Goal: Task Accomplishment & Management: Manage account settings

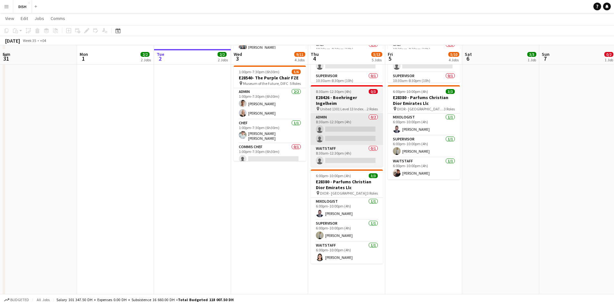
scroll to position [268, 0]
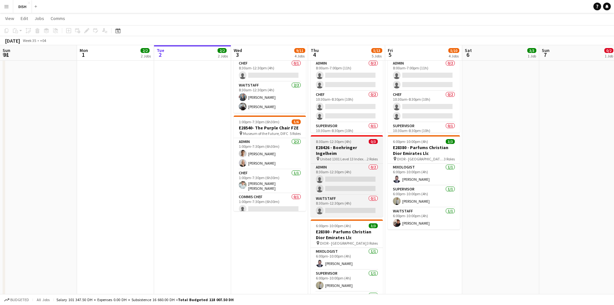
click at [333, 147] on h3 "E28426 - Boehringer Ingelheim" at bounding box center [347, 150] width 72 height 12
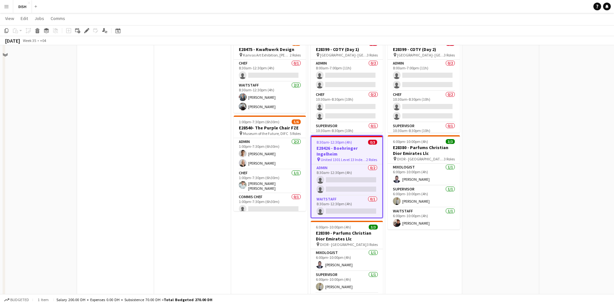
scroll to position [215, 0]
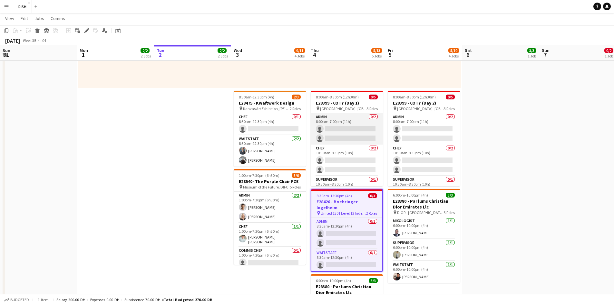
click at [343, 120] on app-card-role "Admin 0/2 8:00am-7:00pm (11h) single-neutral-actions single-neutral-actions" at bounding box center [347, 128] width 72 height 31
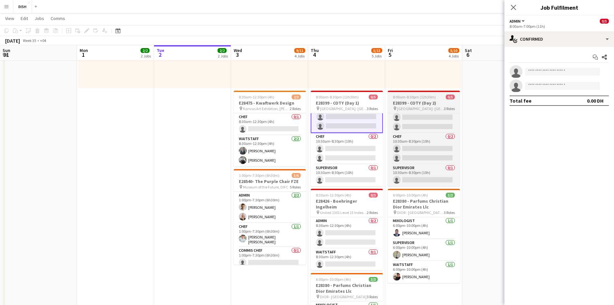
scroll to position [8, 0]
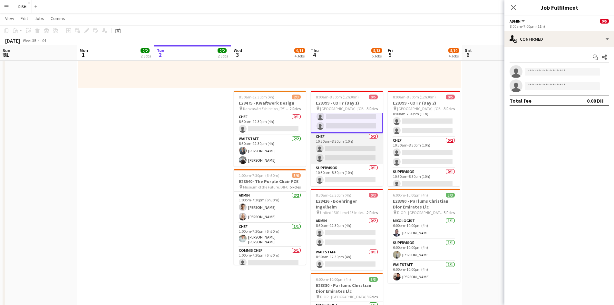
click at [365, 152] on app-card-role "Chef 0/2 10:30am-8:30pm (10h) single-neutral-actions single-neutral-actions" at bounding box center [347, 148] width 72 height 31
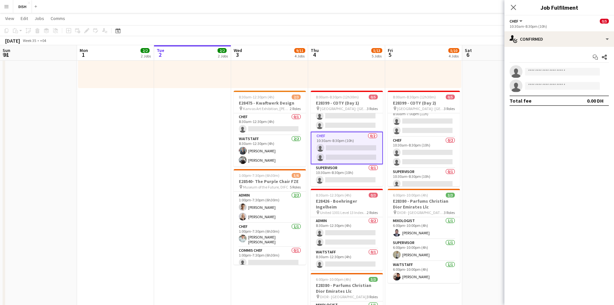
scroll to position [12, 0]
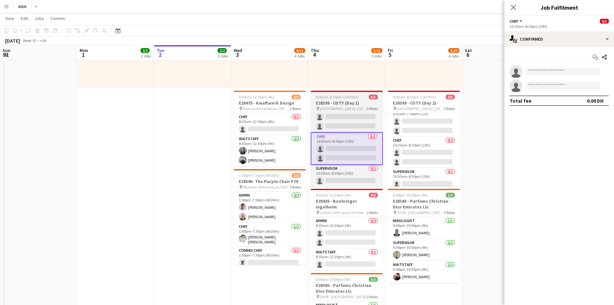
click at [342, 102] on h3 "E28399 - COTY (Day 1)" at bounding box center [347, 103] width 72 height 6
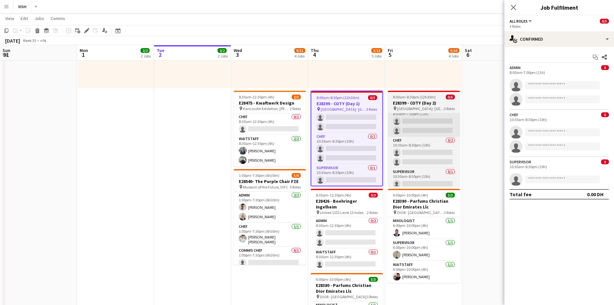
click at [87, 33] on div "Edit" at bounding box center [87, 31] width 8 height 8
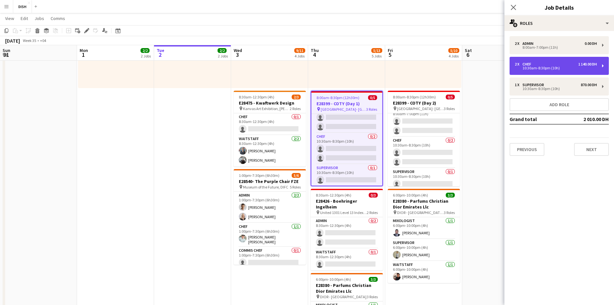
click at [588, 66] on div "1 140.00 DH" at bounding box center [587, 64] width 19 height 5
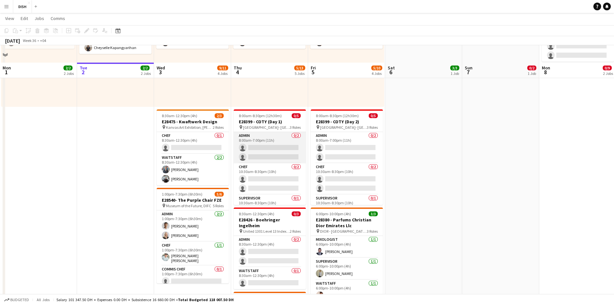
scroll to position [215, 0]
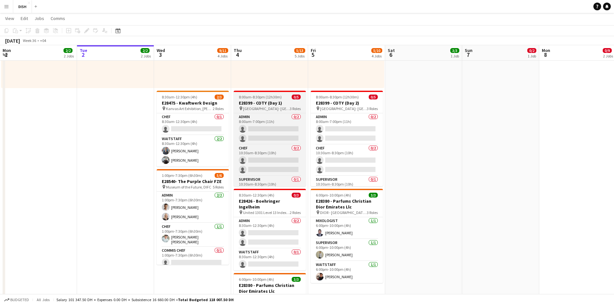
click at [257, 106] on span "[GEOGRAPHIC_DATA]- [GEOGRAPHIC_DATA]" at bounding box center [266, 108] width 47 height 5
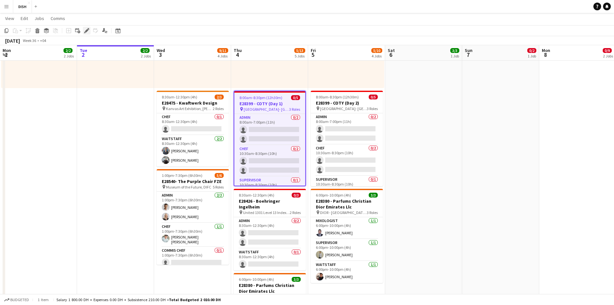
click at [85, 30] on icon "Edit" at bounding box center [86, 30] width 5 height 5
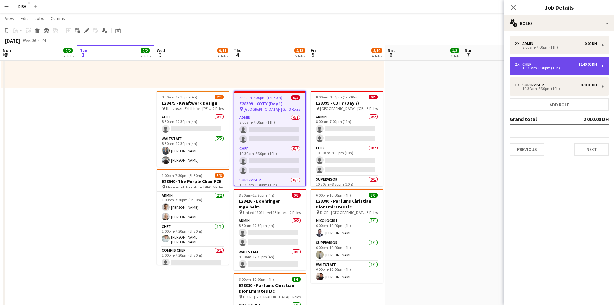
click at [592, 65] on div "1 140.00 DH" at bounding box center [587, 64] width 19 height 5
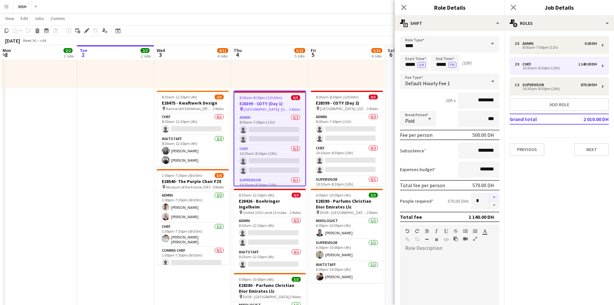
click at [489, 197] on button "button" at bounding box center [494, 197] width 10 height 8
click at [489, 202] on button "button" at bounding box center [494, 205] width 10 height 8
type input "*"
click at [582, 153] on button "Next" at bounding box center [591, 149] width 35 height 13
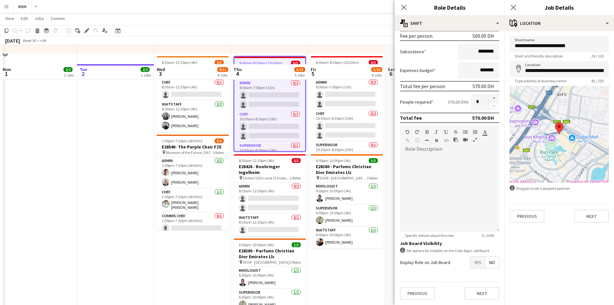
scroll to position [268, 0]
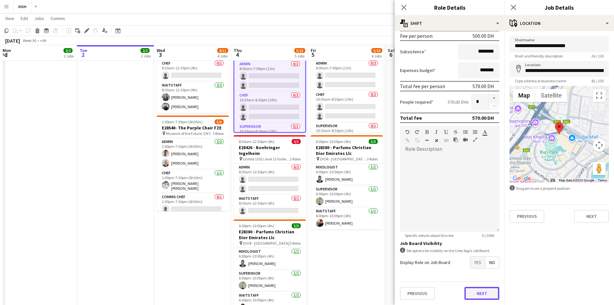
click at [481, 298] on button "Next" at bounding box center [481, 293] width 35 height 13
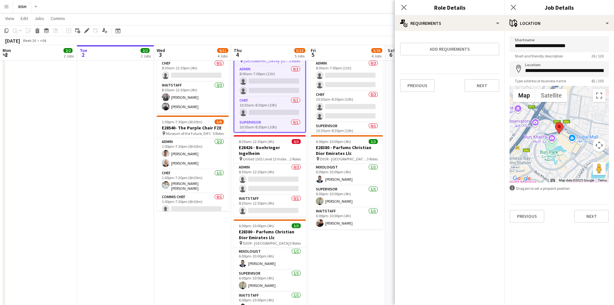
scroll to position [0, 0]
click at [492, 83] on button "Next" at bounding box center [481, 85] width 35 height 13
click at [489, 89] on button "Finish" at bounding box center [487, 86] width 24 height 13
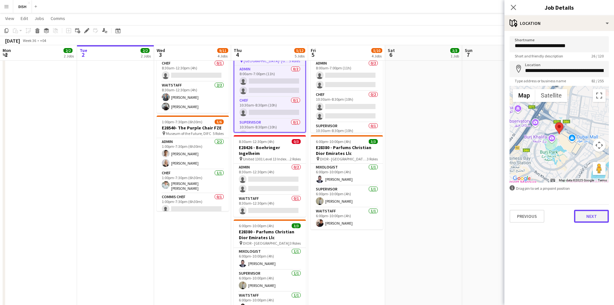
click at [607, 214] on button "Next" at bounding box center [591, 215] width 35 height 13
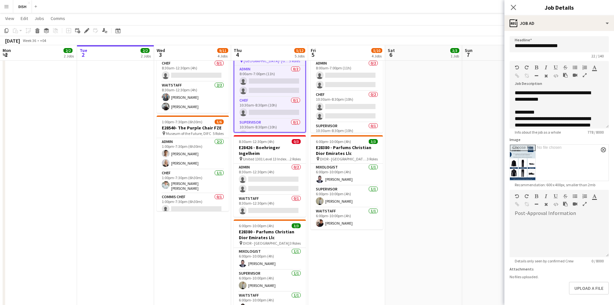
scroll to position [26, 0]
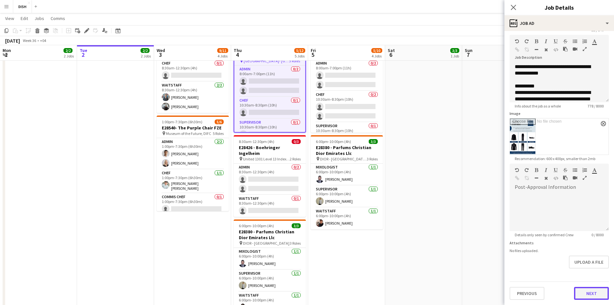
drag, startPoint x: 583, startPoint y: 288, endPoint x: 583, endPoint y: 284, distance: 4.2
click at [583, 287] on button "Next" at bounding box center [591, 293] width 35 height 13
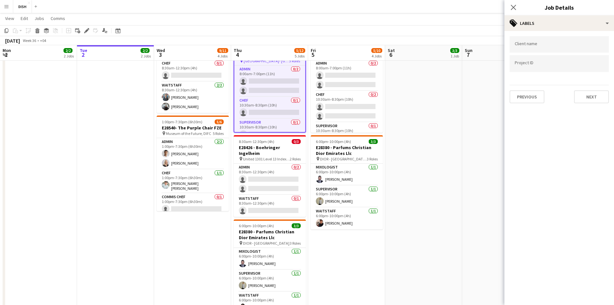
scroll to position [0, 0]
drag, startPoint x: 592, startPoint y: 98, endPoint x: 592, endPoint y: 103, distance: 5.5
click at [592, 98] on button "Next" at bounding box center [591, 96] width 35 height 13
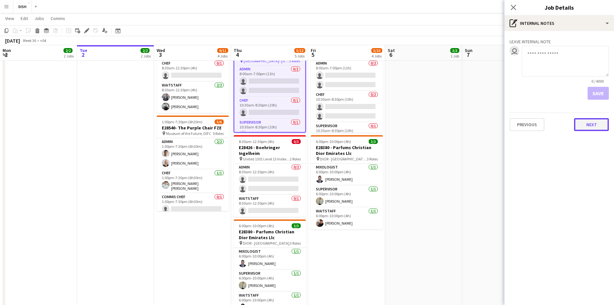
click at [588, 128] on button "Next" at bounding box center [591, 124] width 35 height 13
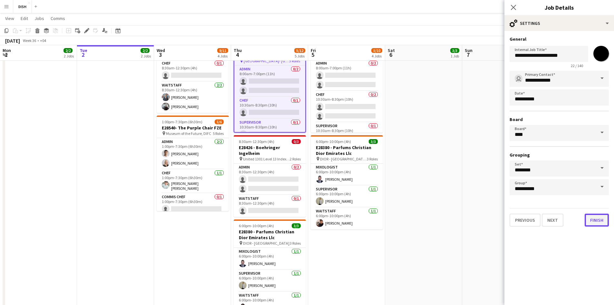
click at [594, 224] on button "Finish" at bounding box center [597, 219] width 24 height 13
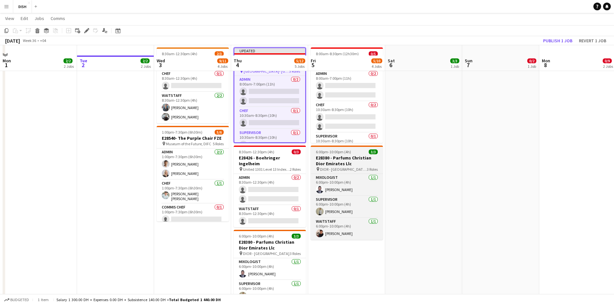
scroll to position [161, 0]
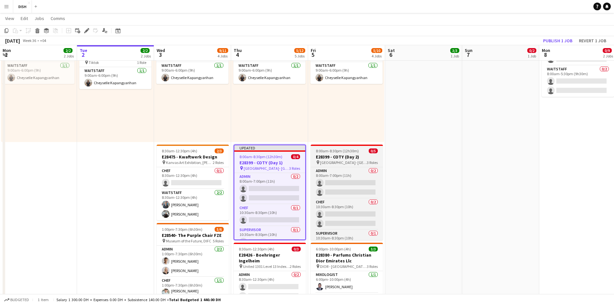
click at [360, 161] on span "[GEOGRAPHIC_DATA]- [GEOGRAPHIC_DATA]" at bounding box center [343, 162] width 47 height 5
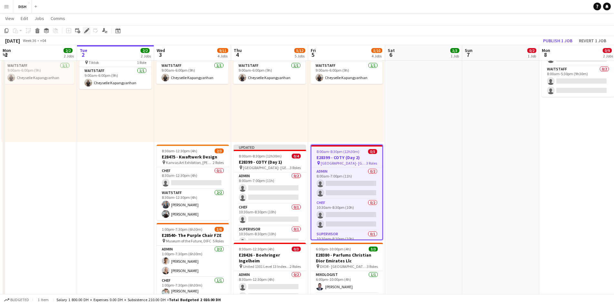
click at [84, 30] on div "Edit" at bounding box center [87, 31] width 8 height 8
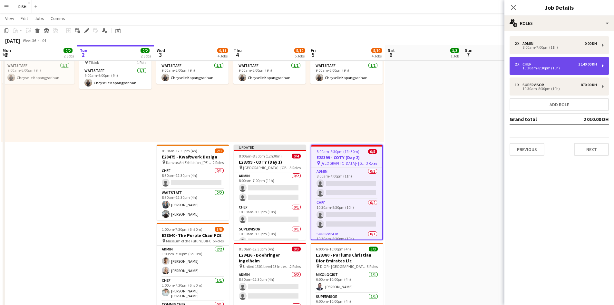
click at [545, 67] on div "10:30am-8:30pm (10h)" at bounding box center [556, 67] width 82 height 3
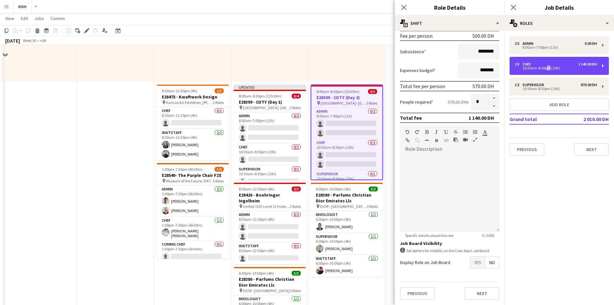
scroll to position [268, 0]
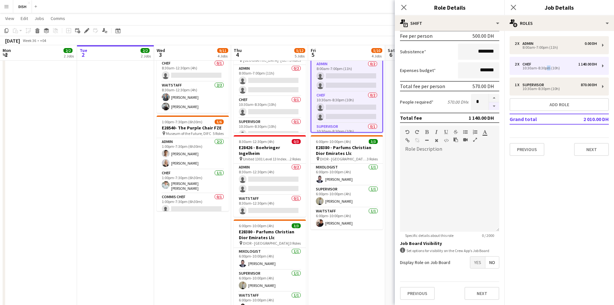
click at [489, 106] on button "button" at bounding box center [494, 106] width 10 height 8
type input "*"
click at [476, 292] on button "Next" at bounding box center [481, 293] width 35 height 13
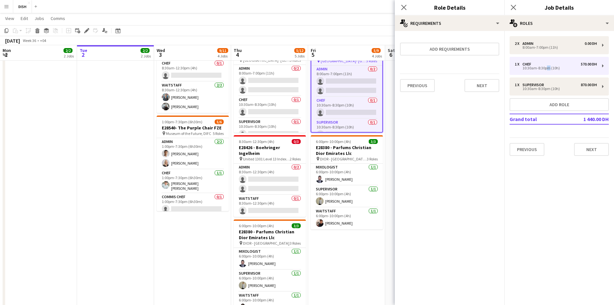
scroll to position [0, 0]
click at [479, 91] on button "Next" at bounding box center [481, 85] width 35 height 13
click at [491, 92] on button "Finish" at bounding box center [487, 86] width 24 height 13
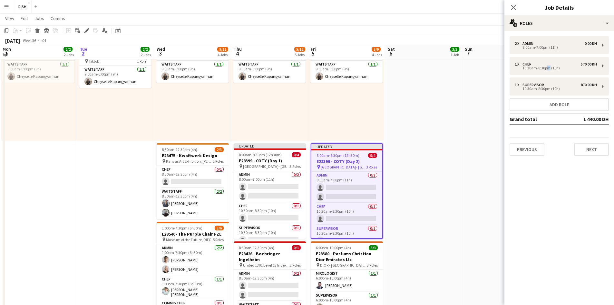
scroll to position [161, 0]
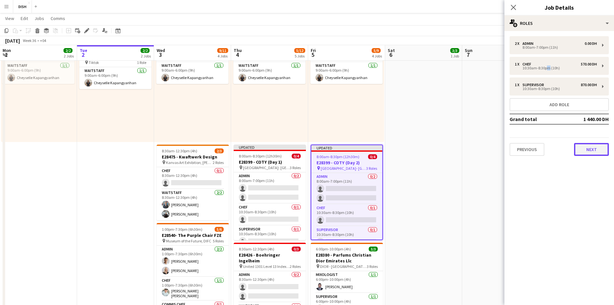
click at [578, 150] on button "Next" at bounding box center [591, 149] width 35 height 13
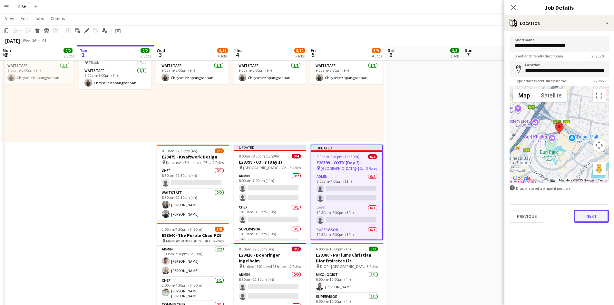
click at [585, 215] on button "Next" at bounding box center [591, 215] width 35 height 13
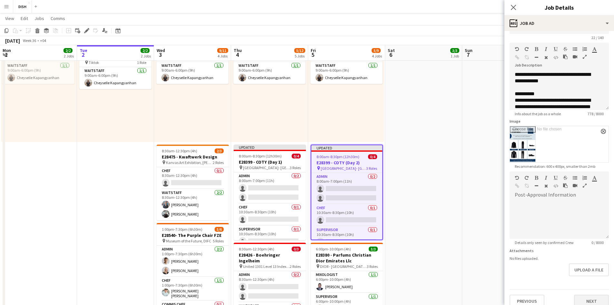
scroll to position [26, 0]
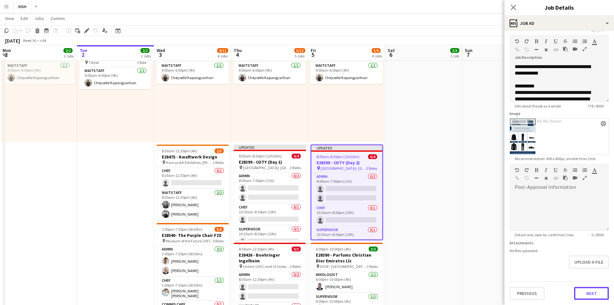
click at [586, 290] on button "Next" at bounding box center [591, 293] width 35 height 13
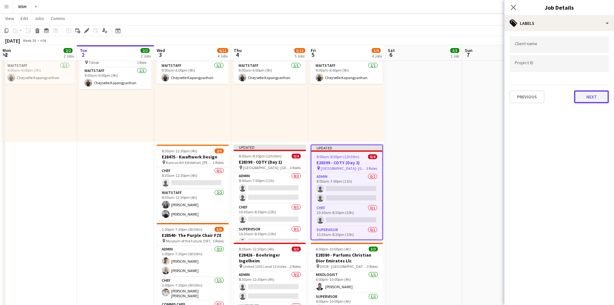
click at [595, 99] on button "Next" at bounding box center [591, 96] width 35 height 13
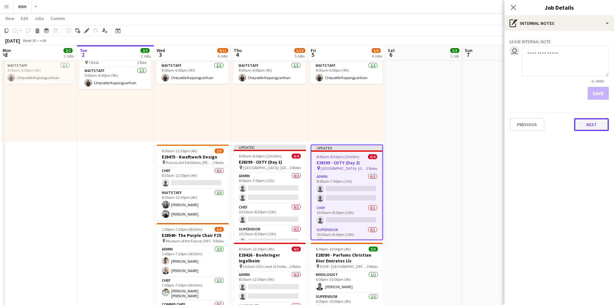
click at [593, 126] on button "Next" at bounding box center [591, 124] width 35 height 13
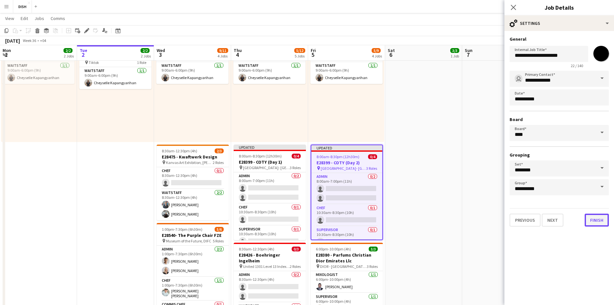
click at [592, 221] on button "Finish" at bounding box center [597, 219] width 24 height 13
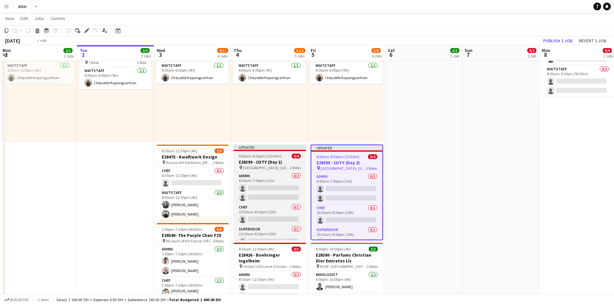
click at [288, 162] on h3 "E28399 - COTY (Day 1)" at bounding box center [270, 162] width 72 height 6
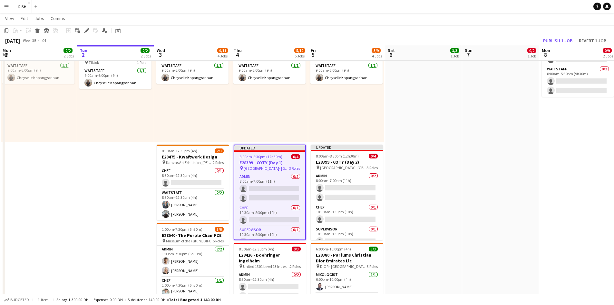
scroll to position [0, 154]
click at [281, 163] on h3 "E28399 - COTY (Day 1)" at bounding box center [270, 163] width 71 height 6
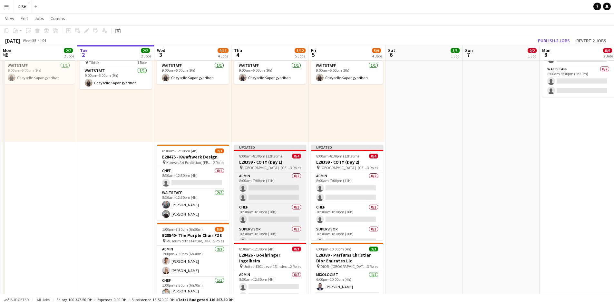
drag, startPoint x: 299, startPoint y: 158, endPoint x: 255, endPoint y: 144, distance: 46.6
click at [300, 158] on app-job-card "Updated 8:00am-8:30pm (12h30m) 0/4 E28399 - COTY (Day 1) pin Fashion Avenue- Du…" at bounding box center [270, 191] width 72 height 95
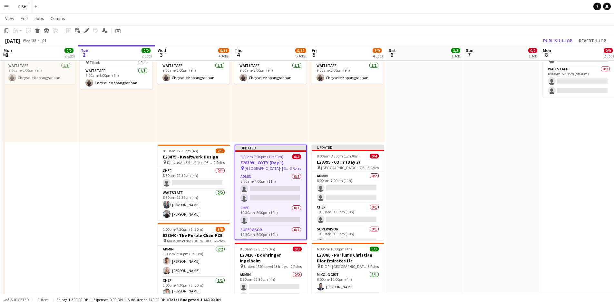
click at [86, 34] on app-toolbar "Copy Paste Paste Ctrl+V Paste with crew Ctrl+Shift+V Paste linked Job Delete Gr…" at bounding box center [307, 30] width 614 height 11
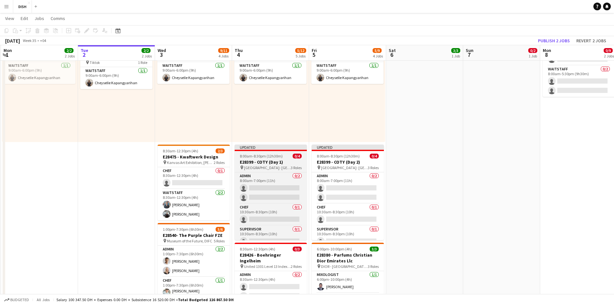
click at [268, 159] on app-job-card "Updated 8:00am-8:30pm (12h30m) 0/4 E28399 - COTY (Day 1) pin Fashion Avenue- Du…" at bounding box center [271, 191] width 72 height 95
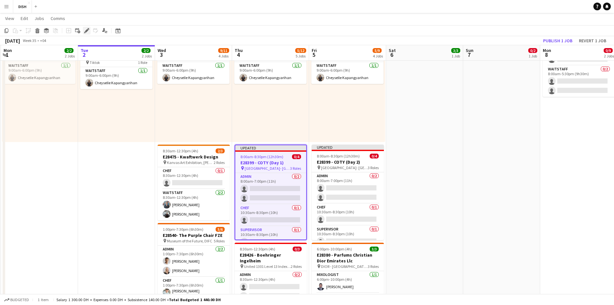
click at [84, 32] on icon at bounding box center [85, 33] width 2 height 2
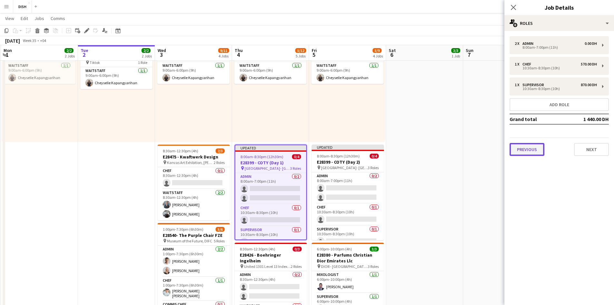
click at [535, 143] on button "Previous" at bounding box center [527, 149] width 35 height 13
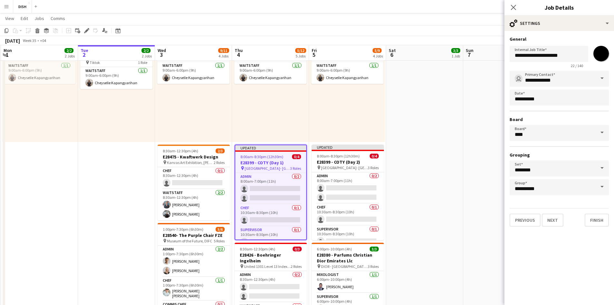
click at [602, 53] on input "*******" at bounding box center [600, 53] width 23 height 23
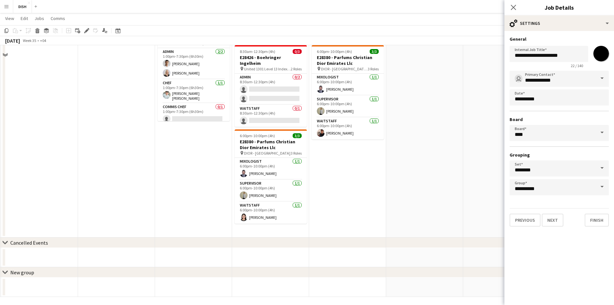
scroll to position [361, 0]
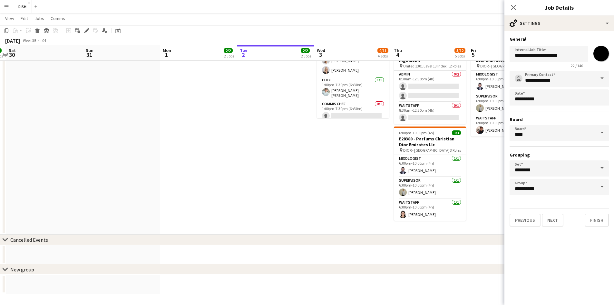
drag, startPoint x: 318, startPoint y: 213, endPoint x: 552, endPoint y: 213, distance: 234.0
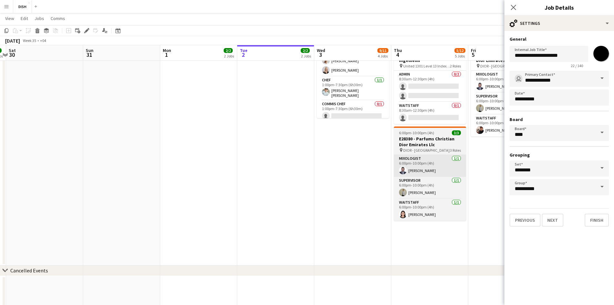
drag, startPoint x: 340, startPoint y: 174, endPoint x: 318, endPoint y: 160, distance: 26.7
click at [312, 174] on app-calendar-viewport "Thu 28 13/13 4 Jobs Fri 29 4/4 2 Jobs Sat 30 Sun 31 Mon 1 2/2 2 Jobs Tue 2 2/2 …" at bounding box center [307, 40] width 614 height 752
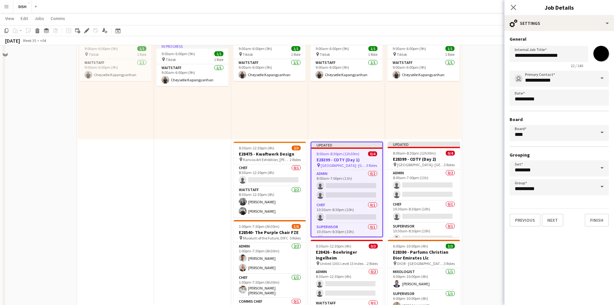
scroll to position [93, 0]
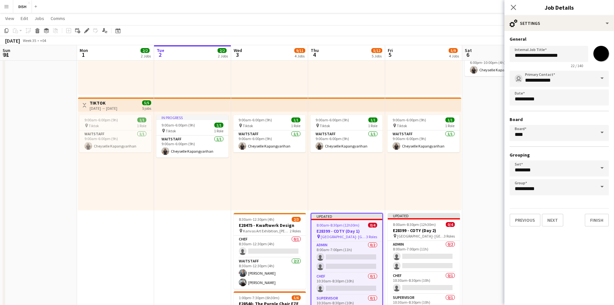
click at [603, 53] on input "*******" at bounding box center [600, 53] width 23 height 23
type input "*******"
click at [595, 219] on button "Finish" at bounding box center [597, 219] width 24 height 13
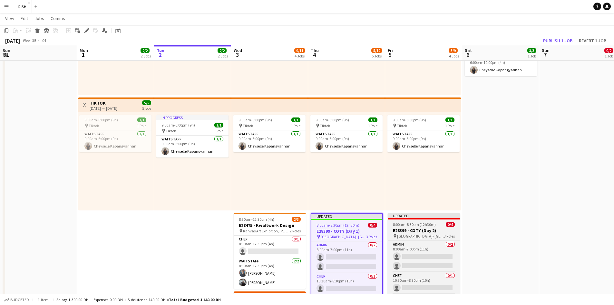
click at [436, 222] on div "8:00am-8:30pm (12h30m) 0/4" at bounding box center [424, 224] width 72 height 5
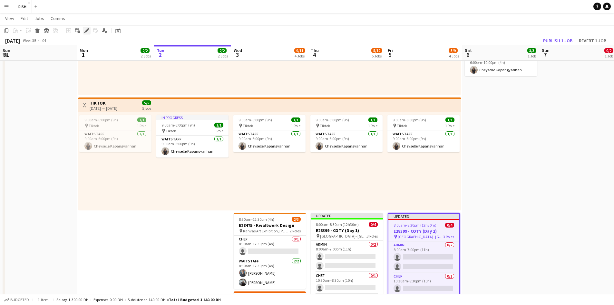
click at [84, 32] on icon "Edit" at bounding box center [86, 30] width 5 height 5
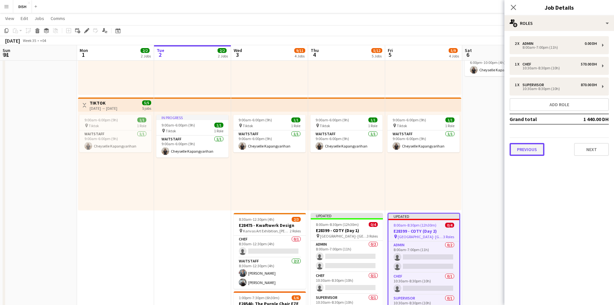
drag, startPoint x: 525, startPoint y: 145, endPoint x: 524, endPoint y: 141, distance: 5.0
click at [525, 146] on button "Previous" at bounding box center [527, 149] width 35 height 13
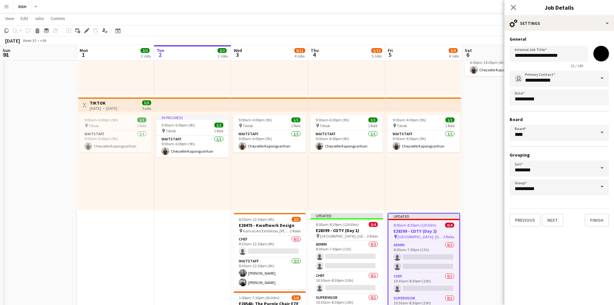
click at [598, 53] on input "*******" at bounding box center [600, 53] width 23 height 23
type input "*******"
click at [589, 217] on button "Finish" at bounding box center [597, 219] width 24 height 13
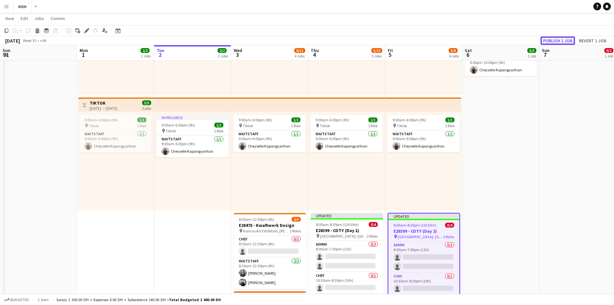
click at [564, 43] on button "Publish 1 job" at bounding box center [557, 40] width 34 height 8
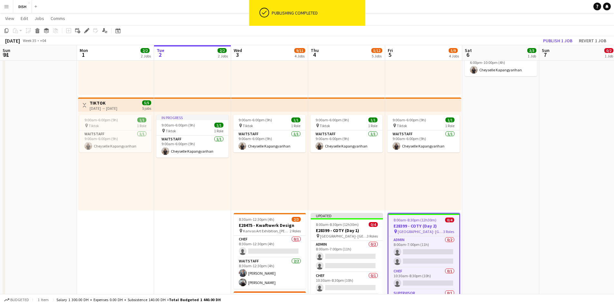
drag, startPoint x: 510, startPoint y: 157, endPoint x: 526, endPoint y: 128, distance: 33.2
click at [509, 157] on app-date-cell "6:00pm-10:00pm (4h) 3/3 E28380 - Parfums Christian Dior Emirates Llc pin DIOR -…" at bounding box center [500, 256] width 77 height 554
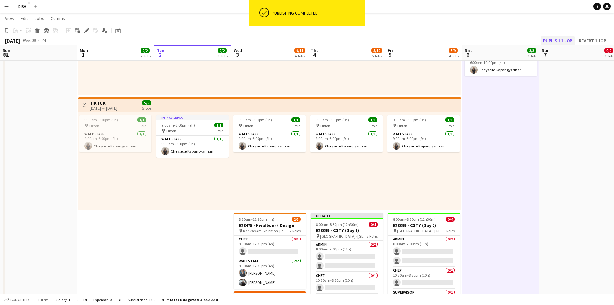
scroll to position [0, 232]
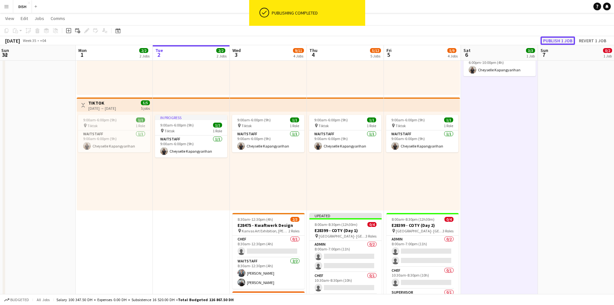
click at [565, 41] on button "Publish 1 job" at bounding box center [557, 40] width 34 height 8
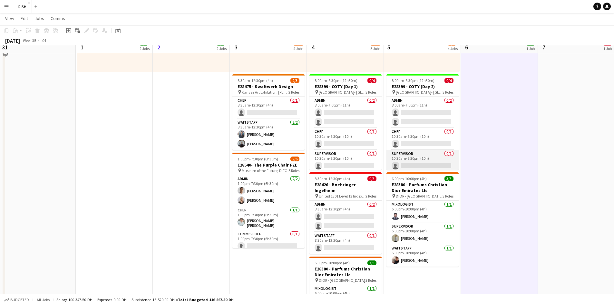
scroll to position [215, 0]
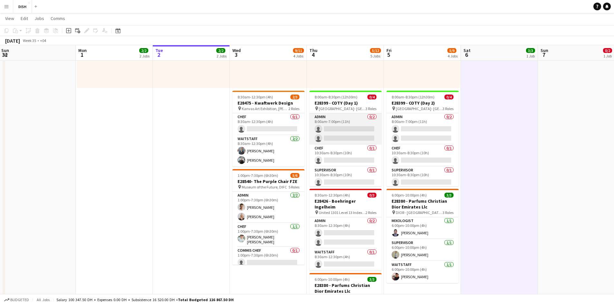
click at [360, 141] on app-card-role "Admin 0/2 8:00am-7:00pm (11h) single-neutral-actions single-neutral-actions" at bounding box center [345, 128] width 72 height 31
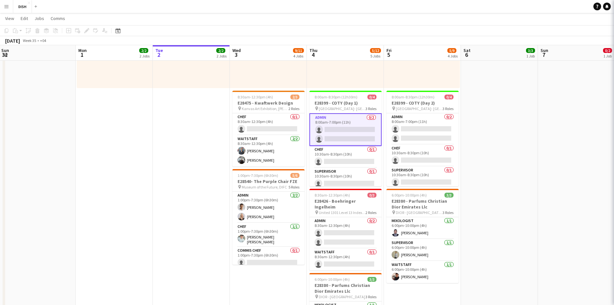
scroll to position [0, 233]
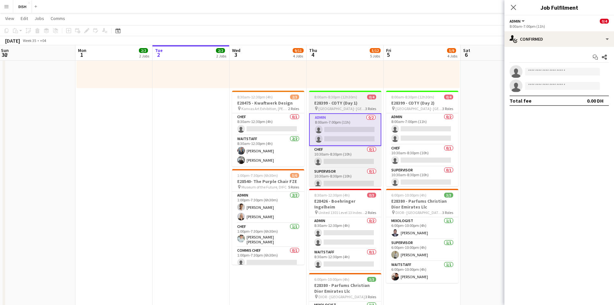
click at [364, 105] on h3 "E28399 - COTY (Day 1)" at bounding box center [345, 103] width 72 height 6
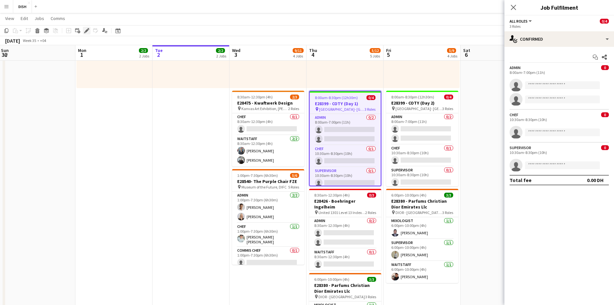
click at [85, 31] on icon "Edit" at bounding box center [86, 30] width 5 height 5
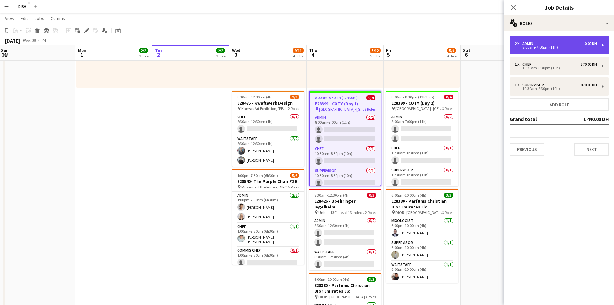
click at [561, 47] on div "8:00am-7:00pm (11h)" at bounding box center [556, 47] width 82 height 3
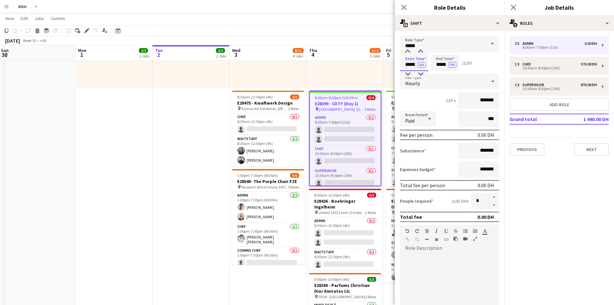
drag, startPoint x: 408, startPoint y: 68, endPoint x: 417, endPoint y: 69, distance: 9.4
click at [417, 69] on input "*****" at bounding box center [414, 63] width 28 height 16
type input "*****"
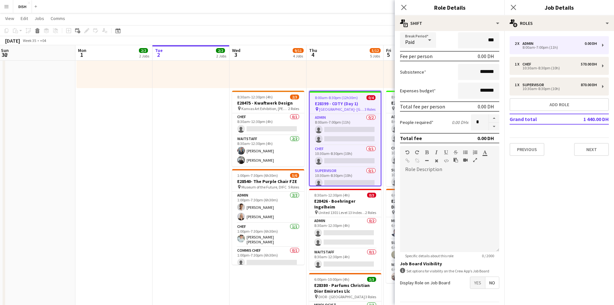
scroll to position [99, 0]
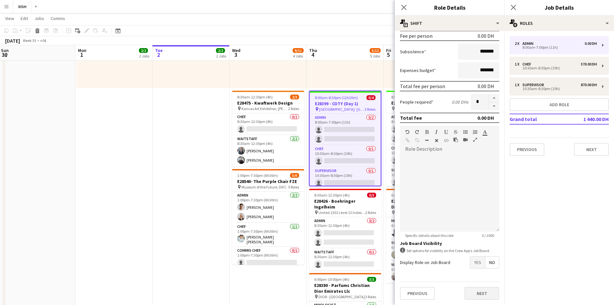
type input "*****"
click at [475, 292] on button "Next" at bounding box center [481, 293] width 35 height 13
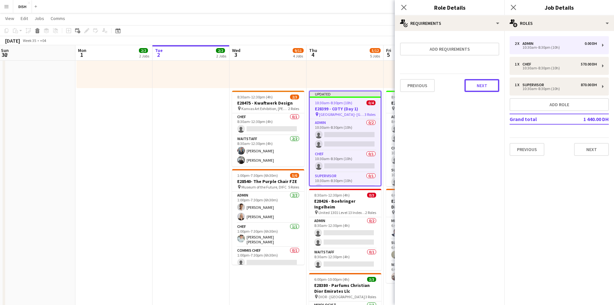
click at [484, 83] on button "Next" at bounding box center [481, 85] width 35 height 13
click at [486, 88] on button "Finish" at bounding box center [487, 86] width 24 height 13
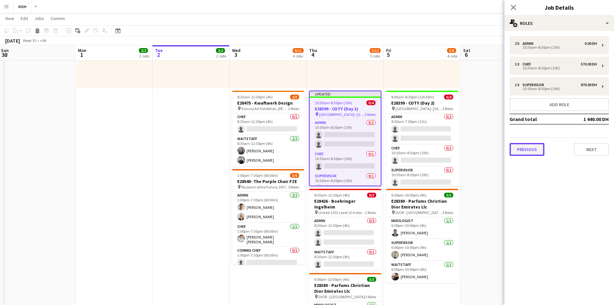
click at [530, 148] on button "Previous" at bounding box center [527, 149] width 35 height 13
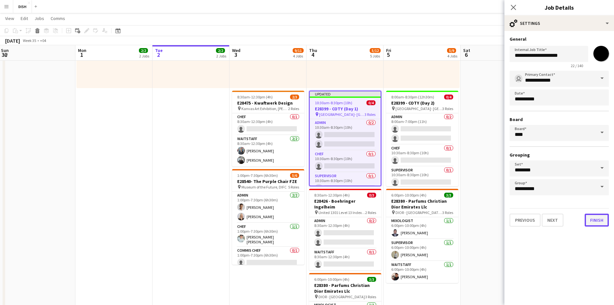
click at [600, 219] on button "Finish" at bounding box center [597, 219] width 24 height 13
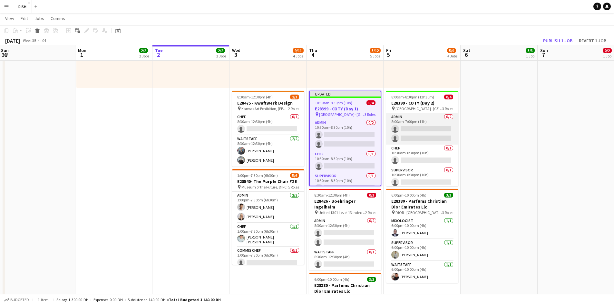
click at [419, 124] on app-card-role "Admin 0/2 8:00am-7:00pm (11h) single-neutral-actions single-neutral-actions" at bounding box center [422, 128] width 72 height 31
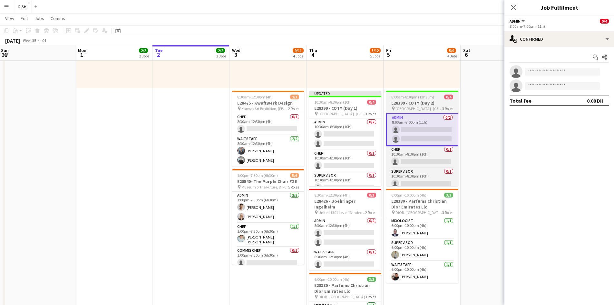
click at [435, 106] on span "[GEOGRAPHIC_DATA]- [GEOGRAPHIC_DATA]" at bounding box center [418, 108] width 47 height 5
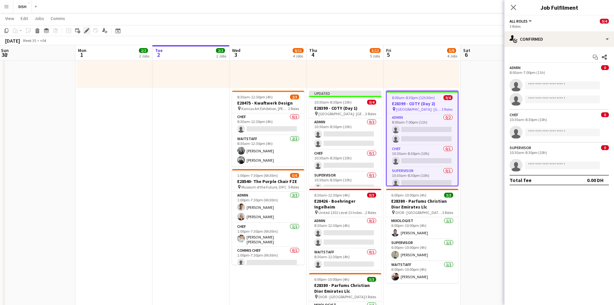
click at [89, 29] on icon at bounding box center [89, 29] width 2 height 2
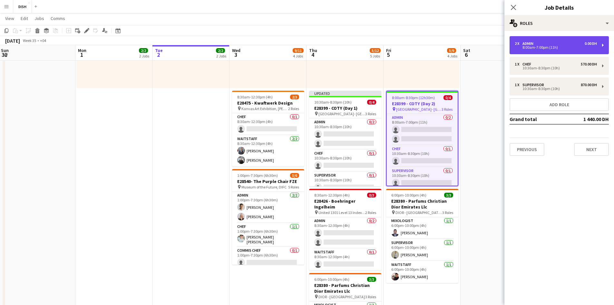
click at [542, 47] on div "8:00am-7:00pm (11h)" at bounding box center [556, 47] width 82 height 3
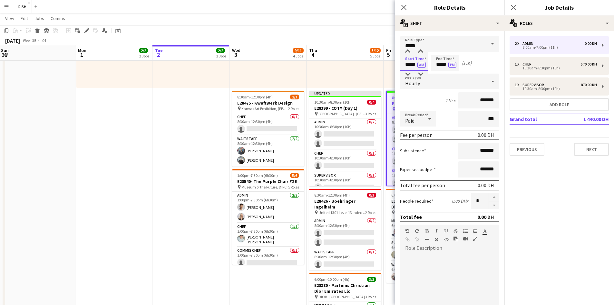
drag, startPoint x: 405, startPoint y: 64, endPoint x: 417, endPoint y: 64, distance: 12.2
click at [417, 64] on input "*****" at bounding box center [414, 63] width 28 height 16
type input "*****"
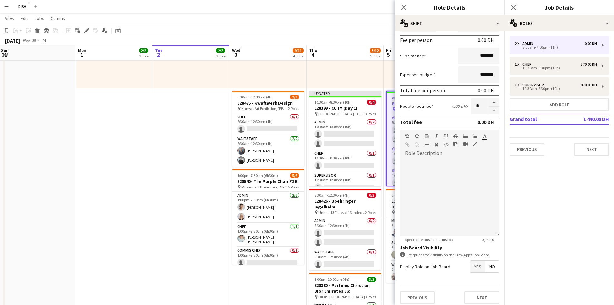
scroll to position [99, 0]
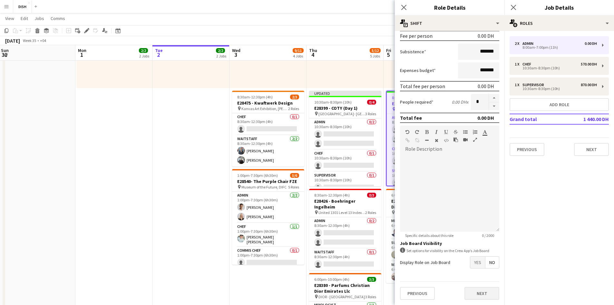
type input "*****"
click at [480, 287] on button "Next" at bounding box center [481, 293] width 35 height 13
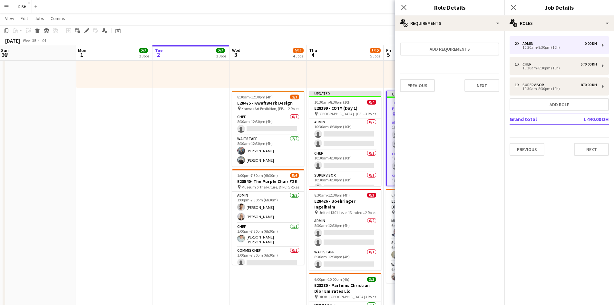
scroll to position [0, 0]
click at [494, 88] on button "Next" at bounding box center [481, 85] width 35 height 13
click at [492, 89] on button "Finish" at bounding box center [487, 86] width 24 height 13
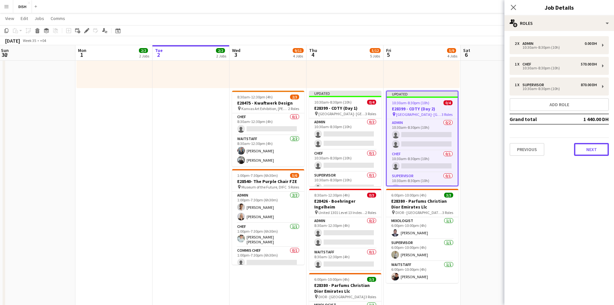
click at [596, 149] on button "Next" at bounding box center [591, 149] width 35 height 13
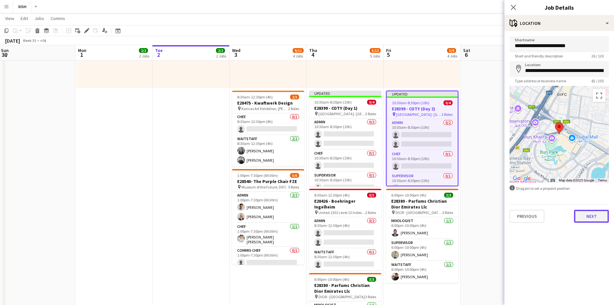
click at [596, 217] on button "Next" at bounding box center [591, 215] width 35 height 13
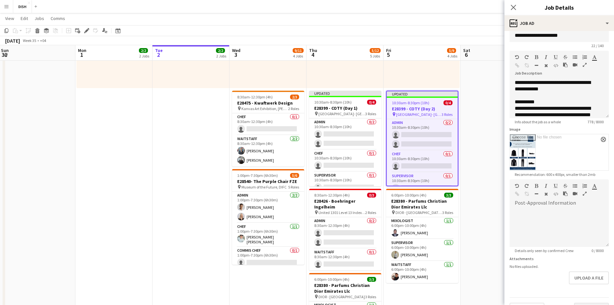
scroll to position [26, 0]
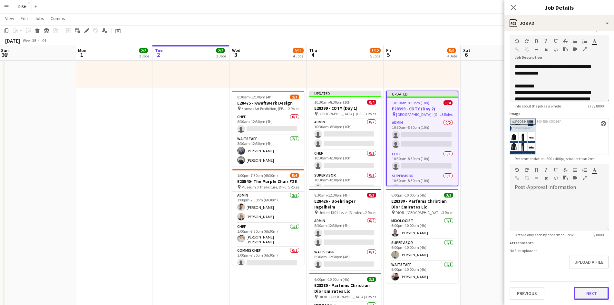
click at [597, 296] on button "Next" at bounding box center [591, 293] width 35 height 13
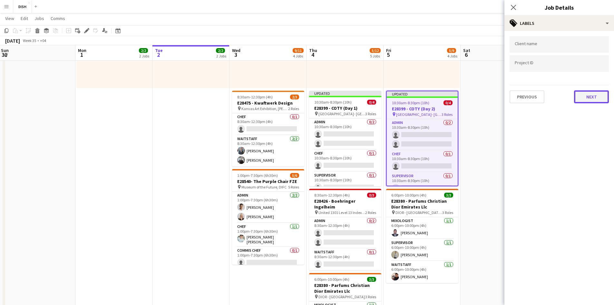
click at [582, 97] on button "Next" at bounding box center [591, 96] width 35 height 13
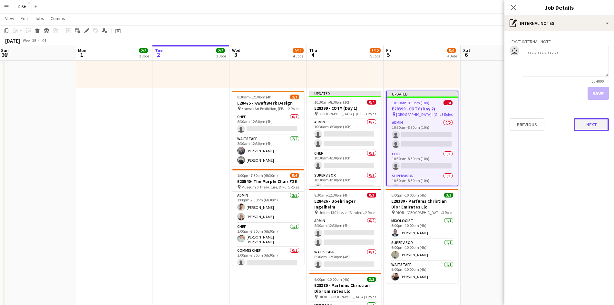
click at [587, 128] on button "Next" at bounding box center [591, 124] width 35 height 13
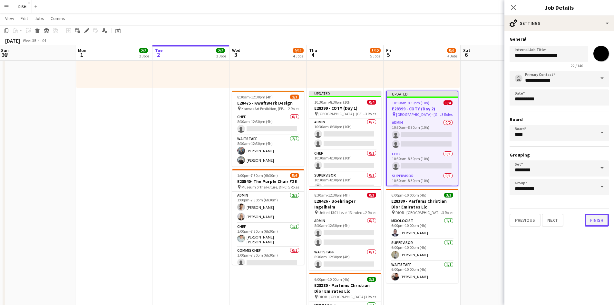
click at [591, 219] on button "Finish" at bounding box center [597, 219] width 24 height 13
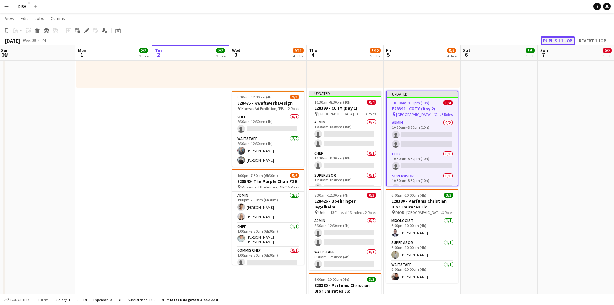
click at [568, 39] on button "Publish 1 job" at bounding box center [557, 40] width 34 height 8
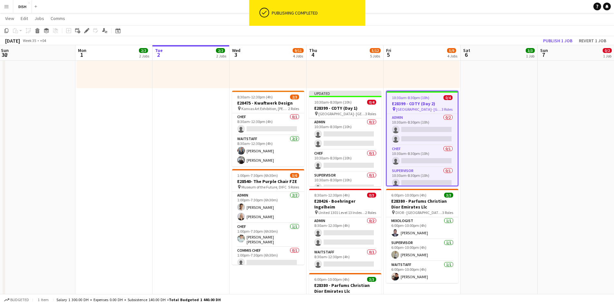
drag, startPoint x: 514, startPoint y: 173, endPoint x: 527, endPoint y: 148, distance: 28.4
click at [514, 175] on app-date-cell "6:00pm-10:00pm (4h) 3/3 E28380 - Parfums Christian Dior Emirates Llc pin DIOR -…" at bounding box center [499, 134] width 77 height 554
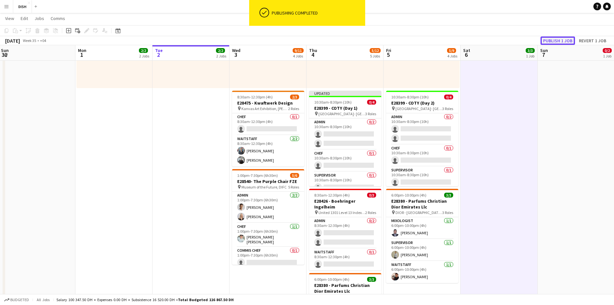
click at [562, 41] on button "Publish 1 job" at bounding box center [557, 40] width 34 height 8
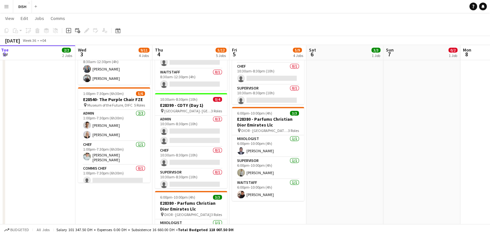
scroll to position [296, 0]
click at [329, 191] on app-date-cell "6:00pm-10:00pm (4h) 3/3 E28380 - Parfums Christian Dior Emirates Llc pin DIOR -…" at bounding box center [344, 53] width 77 height 554
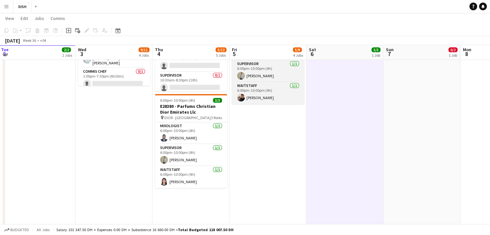
scroll to position [393, 0]
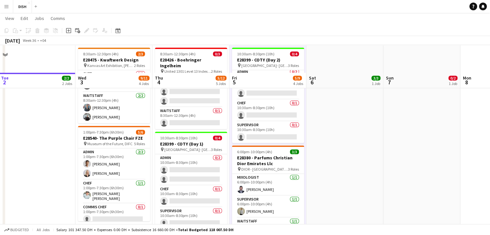
scroll to position [285, 0]
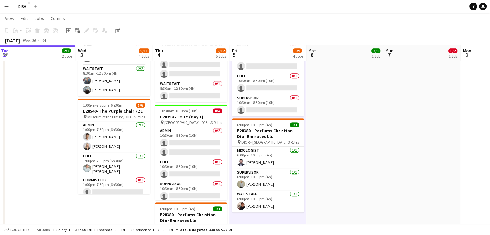
click at [8, 6] on app-icon "Menu" at bounding box center [6, 6] width 5 height 5
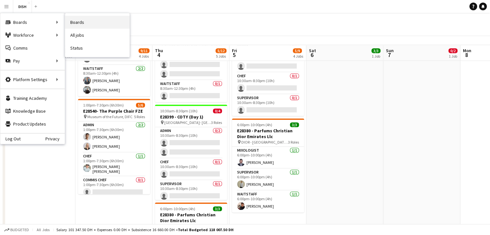
click at [75, 21] on link "Boards" at bounding box center [97, 22] width 64 height 13
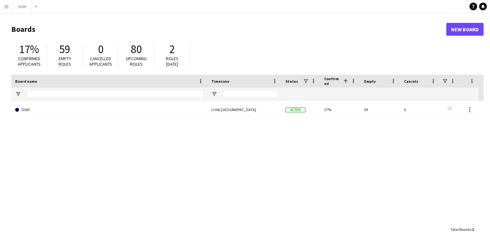
click at [6, 7] on app-icon "Menu" at bounding box center [6, 6] width 5 height 5
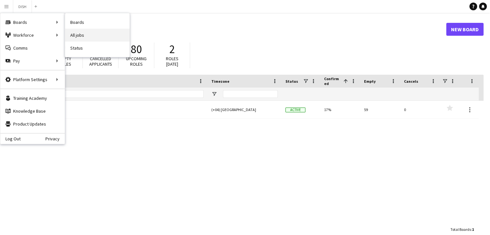
click at [83, 32] on link "All jobs" at bounding box center [97, 35] width 64 height 13
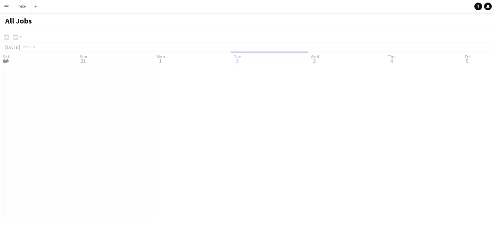
scroll to position [0, 154]
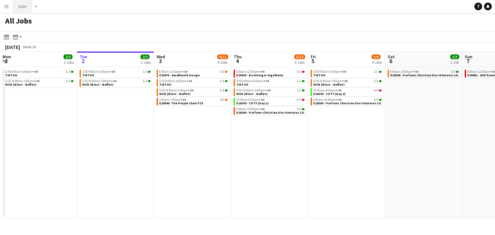
click at [24, 7] on button "DISH Close" at bounding box center [22, 6] width 19 height 13
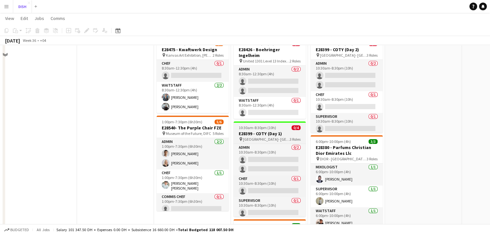
scroll to position [248, 0]
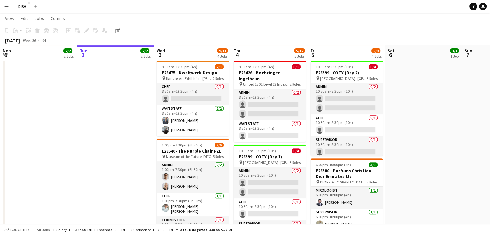
click at [4, 5] on button "Menu" at bounding box center [6, 6] width 13 height 13
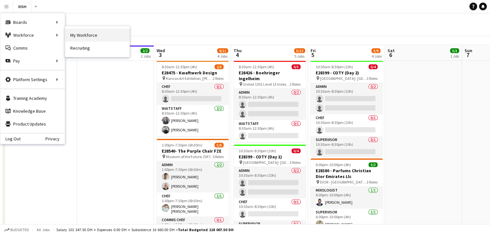
click at [78, 39] on link "My Workforce" at bounding box center [97, 35] width 64 height 13
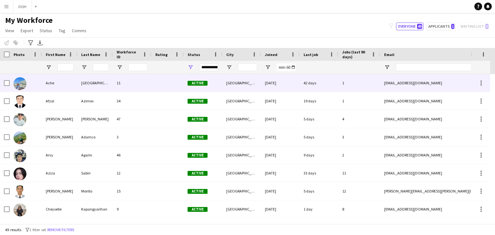
click at [23, 82] on img at bounding box center [20, 83] width 13 height 13
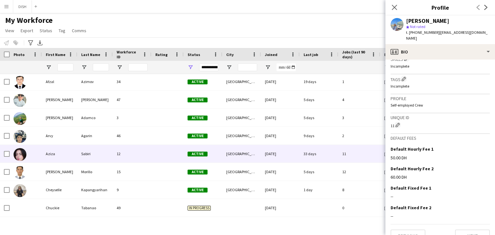
scroll to position [22, 0]
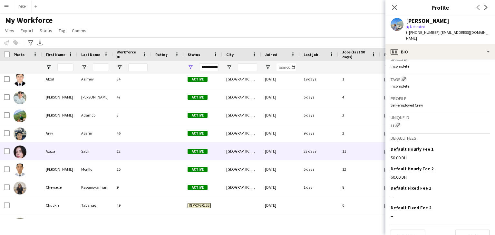
click at [18, 151] on img at bounding box center [20, 152] width 13 height 13
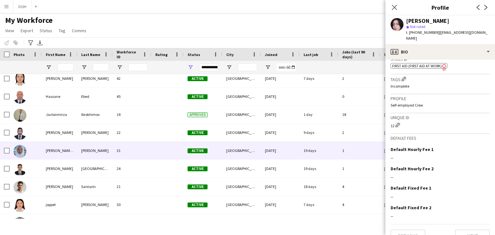
scroll to position [347, 0]
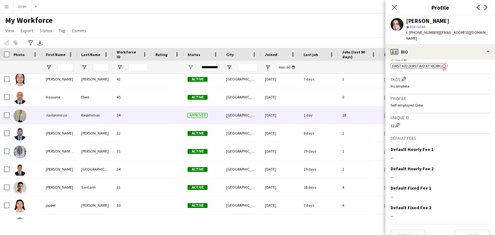
click at [55, 116] on div "Javlonmirza" at bounding box center [59, 115] width 35 height 18
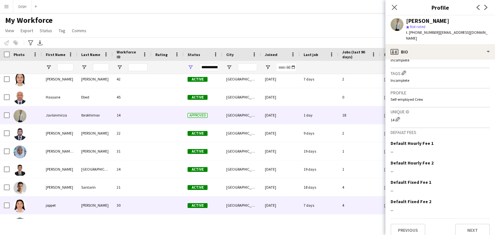
scroll to position [0, 0]
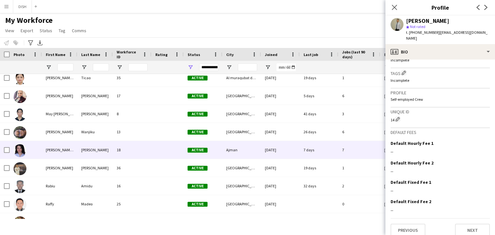
click at [54, 147] on div "Monica (Manizha)" at bounding box center [59, 150] width 35 height 18
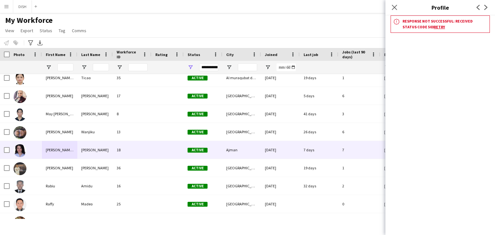
click at [434, 27] on link "Retry" at bounding box center [439, 26] width 11 height 5
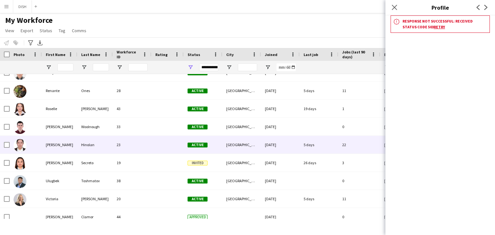
click at [46, 145] on div "Tiffany" at bounding box center [59, 145] width 35 height 18
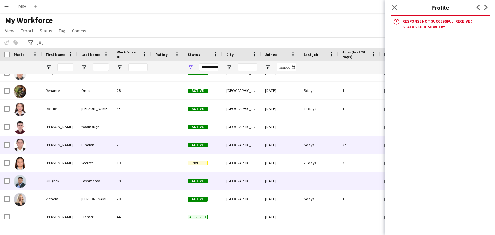
click at [66, 185] on div "Ulugbek" at bounding box center [59, 181] width 35 height 18
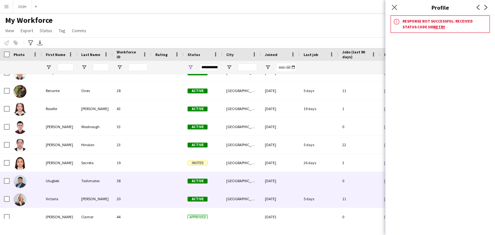
click at [58, 203] on div "Victoria" at bounding box center [59, 199] width 35 height 18
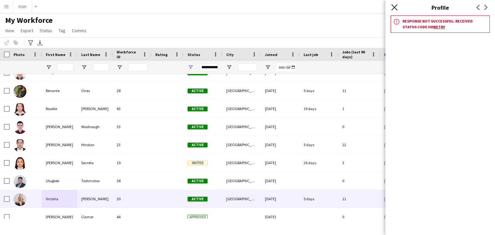
click at [395, 7] on icon "Close pop-in" at bounding box center [394, 7] width 6 height 6
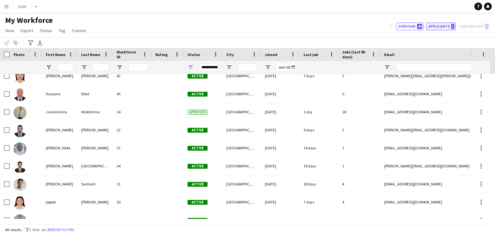
click at [437, 27] on button "Applicants 1" at bounding box center [441, 27] width 30 height 8
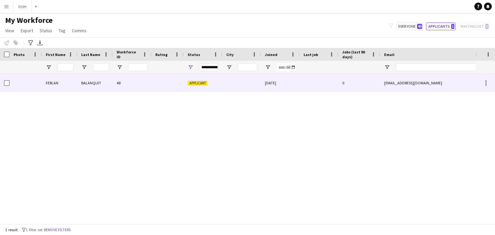
click at [235, 80] on div at bounding box center [241, 83] width 39 height 18
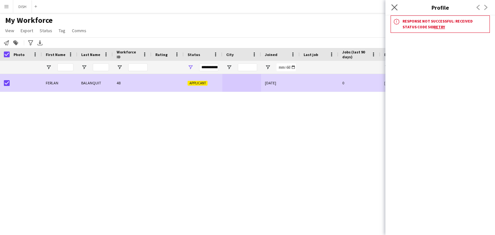
click at [395, 11] on app-icon "Close pop-in" at bounding box center [394, 7] width 9 height 9
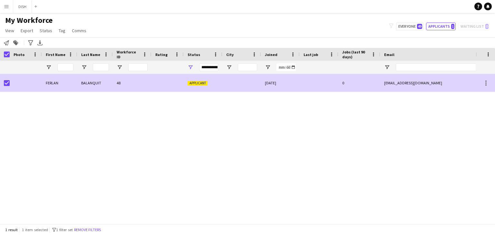
click at [229, 83] on div at bounding box center [241, 83] width 39 height 18
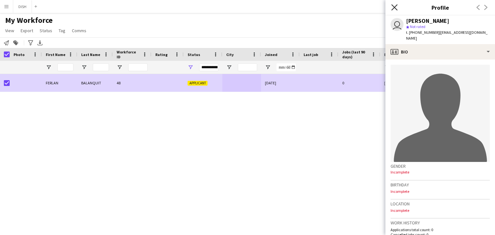
click at [395, 6] on icon at bounding box center [394, 7] width 6 height 6
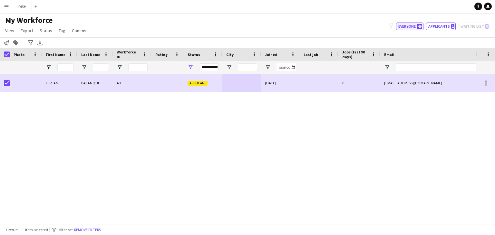
click at [408, 23] on button "Everyone 49" at bounding box center [409, 27] width 27 height 8
type input "**********"
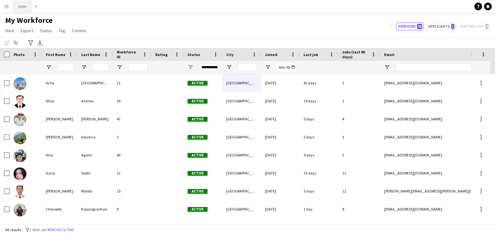
click at [20, 6] on button "DISH Close" at bounding box center [22, 6] width 19 height 13
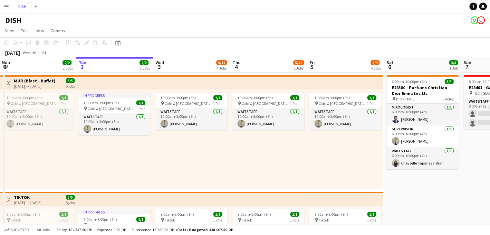
scroll to position [0, 155]
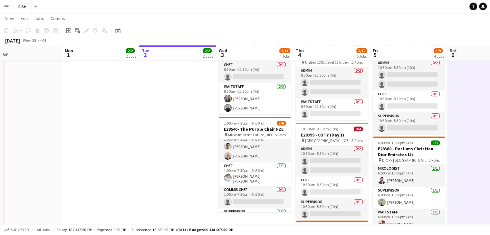
scroll to position [0, 0]
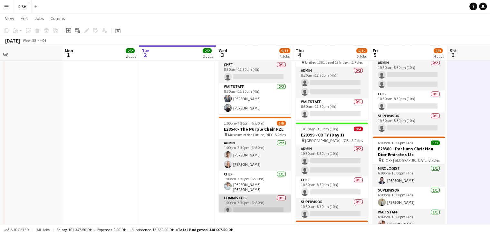
click at [245, 205] on app-card-role "Commis Chef 0/1 1:00pm-7:30pm (6h30m) single-neutral-actions" at bounding box center [255, 206] width 72 height 22
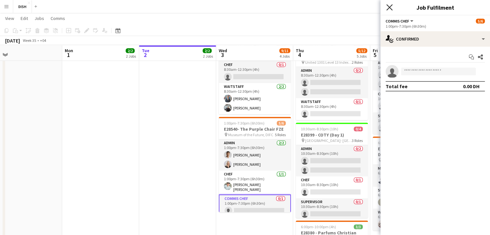
click at [391, 8] on icon "Close pop-in" at bounding box center [389, 7] width 6 height 6
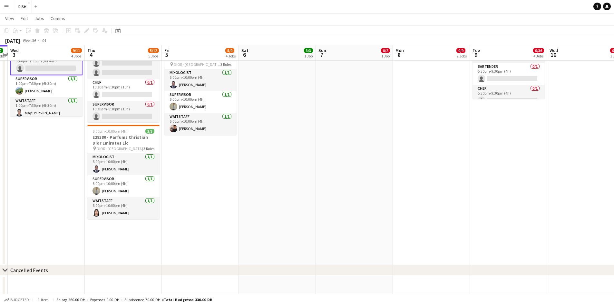
scroll to position [2, 0]
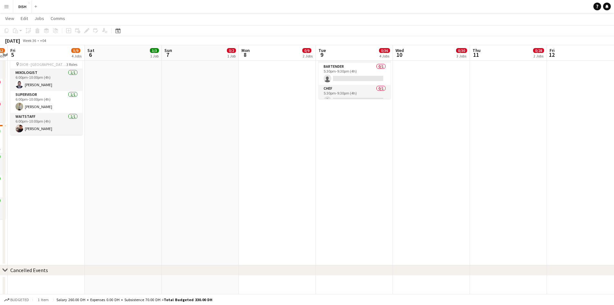
drag, startPoint x: 529, startPoint y: 186, endPoint x: 293, endPoint y: 204, distance: 236.0
click at [495, 186] on app-calendar-viewport "Mon 1 2/2 2 Jobs Tue 2 2/2 2 Jobs Wed 3 9/11 4 Jobs Thu 4 5/12 5 Jobs Fri 5 5/9…" at bounding box center [307, 38] width 614 height 756
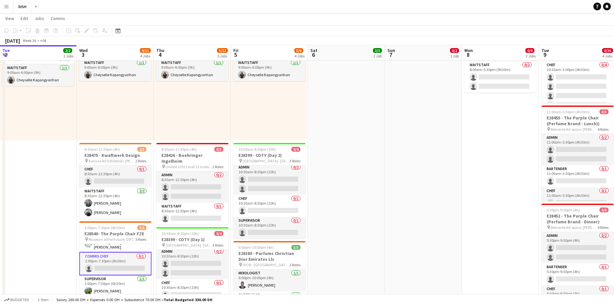
scroll to position [0, 181]
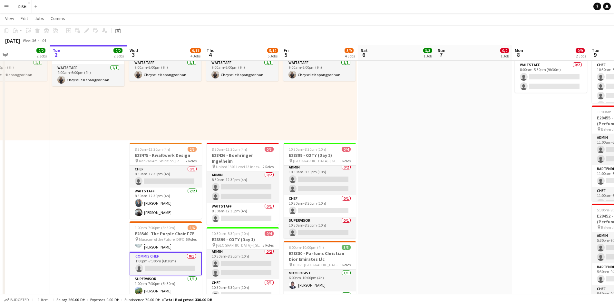
click at [455, 172] on app-calendar-viewport "Sat 30 Sun 31 Mon 1 2/2 2 Jobs Tue 2 2/2 2 Jobs Wed 3 9/11 4 Jobs Thu 4 5/12 5 …" at bounding box center [307, 238] width 614 height 756
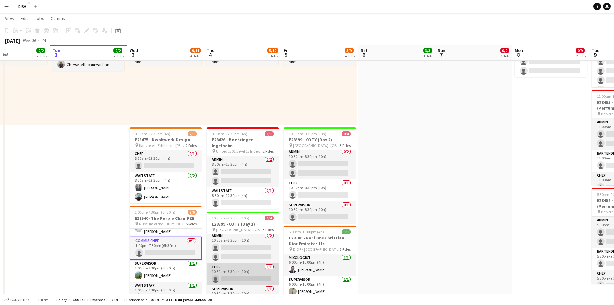
scroll to position [165, 0]
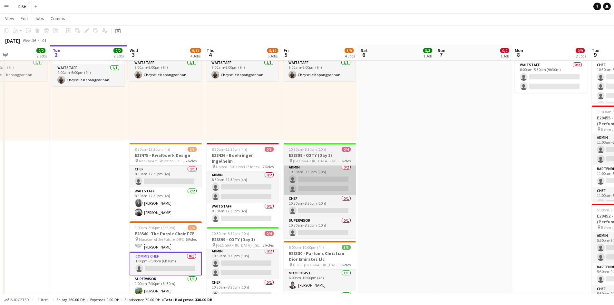
click at [403, 179] on app-date-cell "6:00pm-10:00pm (4h) 3/3 E28380 - Parfums Christian Dior Emirates Llc pin DIOR -…" at bounding box center [396, 186] width 77 height 558
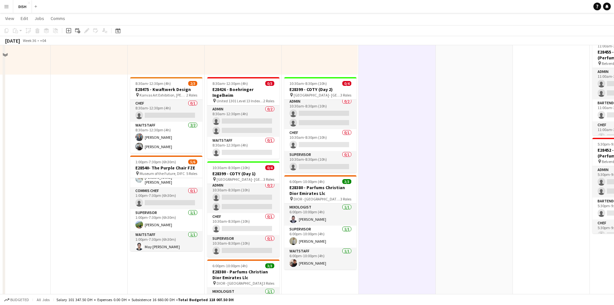
scroll to position [268, 0]
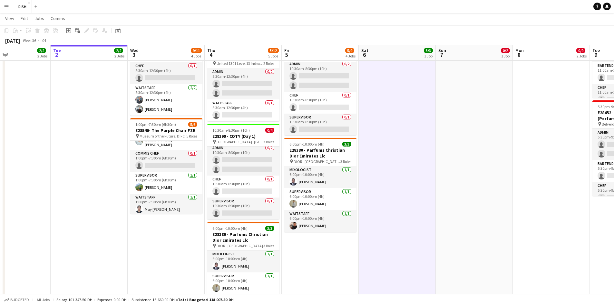
drag, startPoint x: 241, startPoint y: 249, endPoint x: 255, endPoint y: 239, distance: 17.4
click at [241, 235] on app-card-role "Mixologist [DATE] 6:00pm-10:00pm (4h) [PERSON_NAME]" at bounding box center [243, 261] width 72 height 22
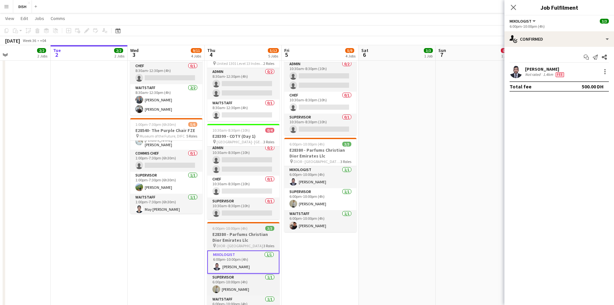
click at [249, 231] on h3 "E28380 - Parfums Christian Dior Emirates Llc" at bounding box center [243, 237] width 72 height 12
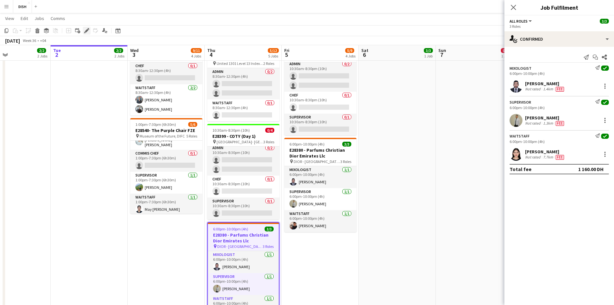
click at [87, 30] on icon at bounding box center [87, 31] width 4 height 4
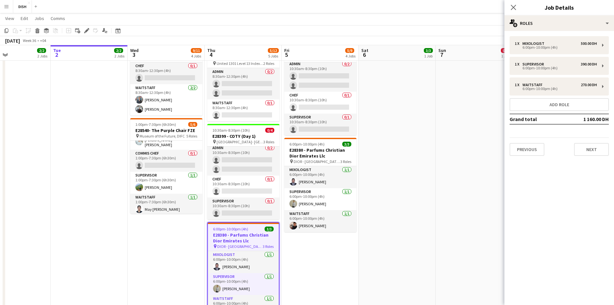
click at [334, 235] on app-date-cell "10:00am-3:00pm (5h) 1/1 pin Gold & Diamond Park, Sheikh Zayed Rd - Al Quoz - Al…" at bounding box center [320, 83] width 77 height 558
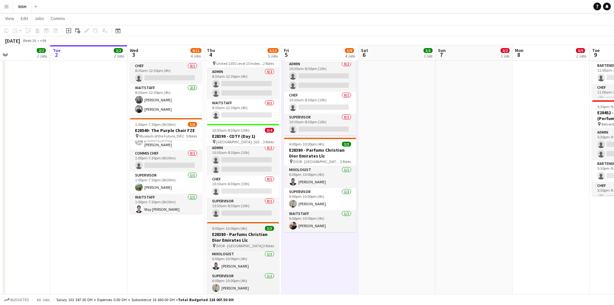
click at [250, 231] on h3 "E28380 - Parfums Christian Dior Emirates Llc" at bounding box center [243, 237] width 72 height 12
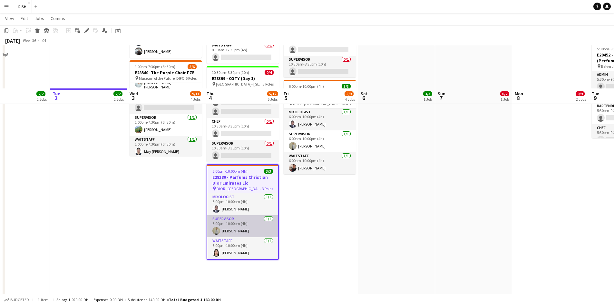
scroll to position [376, 0]
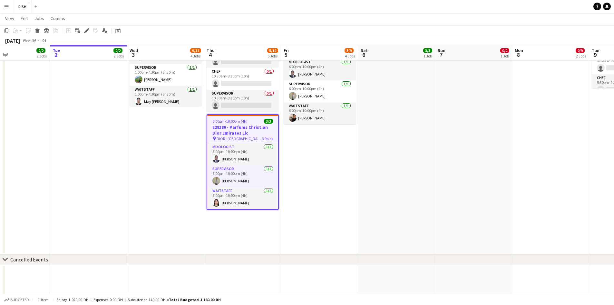
click at [248, 124] on h3 "E28380 - Parfums Christian Dior Emirates Llc" at bounding box center [242, 130] width 71 height 12
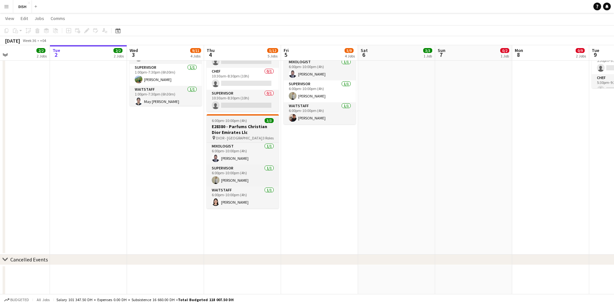
click at [255, 125] on h3 "E28380 - Parfums Christian Dior Emirates Llc" at bounding box center [243, 129] width 72 height 12
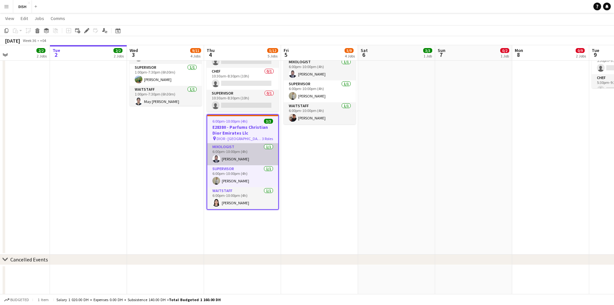
scroll to position [0, 181]
click at [226, 147] on app-card-role "Mixologist [DATE] 6:00pm-10:00pm (4h) [PERSON_NAME]" at bounding box center [243, 154] width 71 height 22
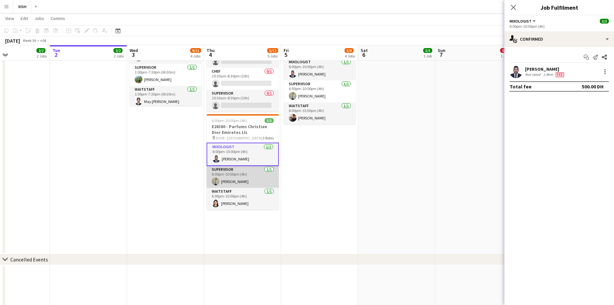
drag, startPoint x: 243, startPoint y: 156, endPoint x: 243, endPoint y: 180, distance: 23.5
click at [243, 180] on div "Mixologist 1/1 6:00pm-10:00pm (4h) Jerry Mancilla Supervisor 1/1 6:00pm-10:00pm…" at bounding box center [243, 175] width 72 height 67
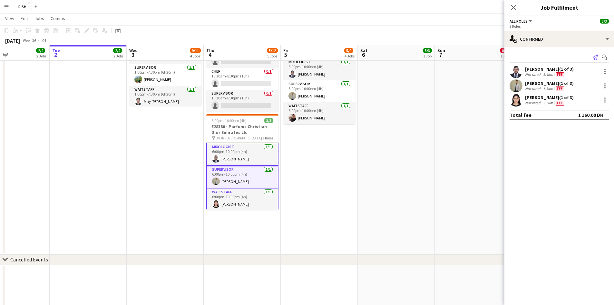
click at [495, 58] on icon "Send notification" at bounding box center [595, 56] width 5 height 5
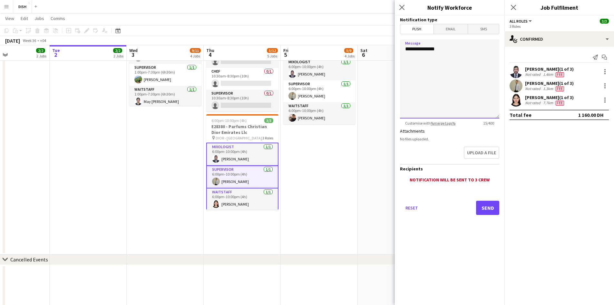
drag, startPoint x: 455, startPoint y: 45, endPoint x: 388, endPoint y: 45, distance: 67.4
click at [400, 45] on textarea "**********" at bounding box center [449, 78] width 99 height 79
type textarea "*"
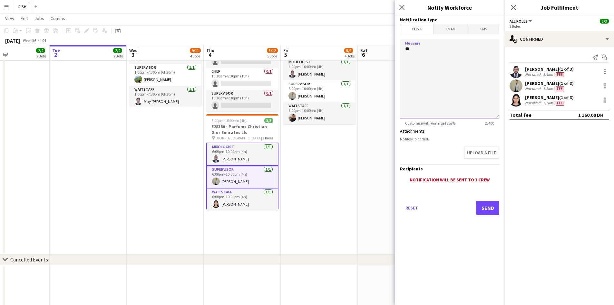
type textarea "*"
drag, startPoint x: 446, startPoint y: 86, endPoint x: 406, endPoint y: 51, distance: 52.8
click at [406, 51] on textarea "**********" at bounding box center [449, 78] width 99 height 79
click at [404, 50] on textarea "**********" at bounding box center [449, 78] width 99 height 79
drag, startPoint x: 432, startPoint y: 80, endPoint x: 407, endPoint y: 50, distance: 39.8
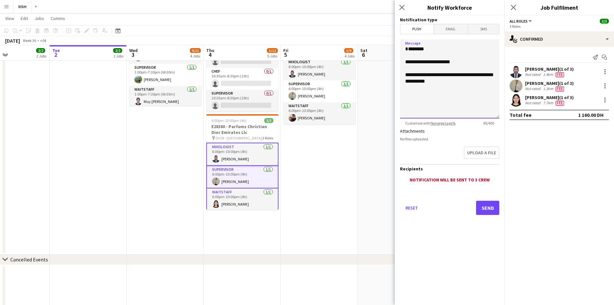
click at [406, 46] on textarea "**********" at bounding box center [449, 78] width 99 height 79
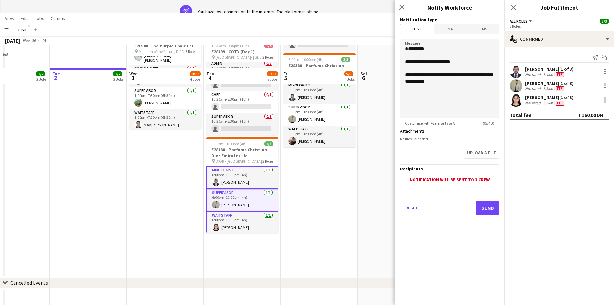
scroll to position [0, 0]
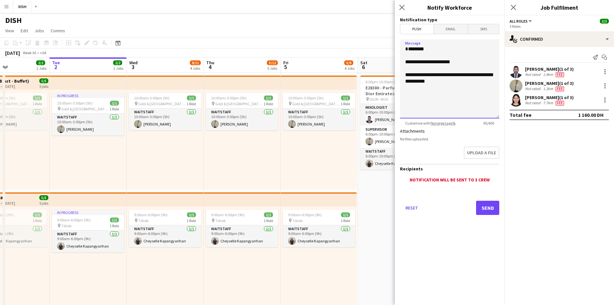
paste textarea "**********"
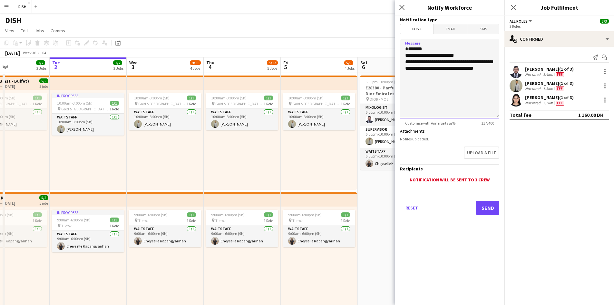
click at [463, 55] on textarea "**********" at bounding box center [449, 78] width 99 height 79
click at [441, 50] on textarea "**********" at bounding box center [449, 78] width 99 height 79
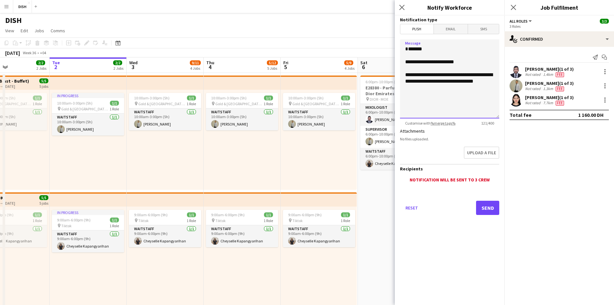
drag, startPoint x: 496, startPoint y: 83, endPoint x: 402, endPoint y: 50, distance: 99.4
click at [402, 50] on textarea "**********" at bounding box center [449, 78] width 99 height 79
type textarea "**********"
click at [493, 212] on button "Send" at bounding box center [487, 207] width 23 height 14
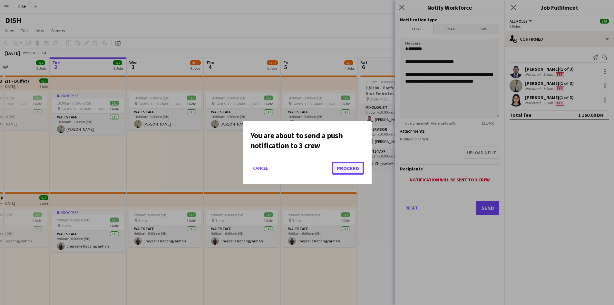
click at [356, 166] on button "Proceed" at bounding box center [348, 167] width 32 height 13
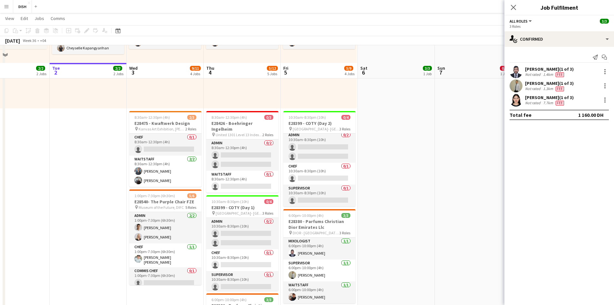
scroll to position [215, 0]
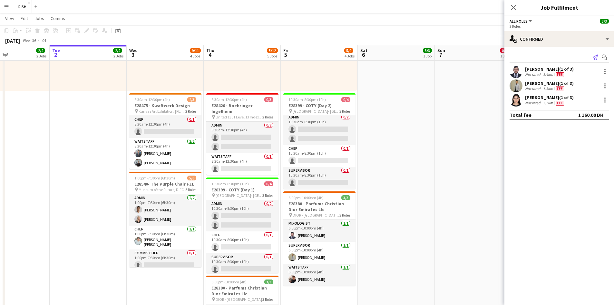
click at [495, 58] on icon at bounding box center [595, 56] width 5 height 5
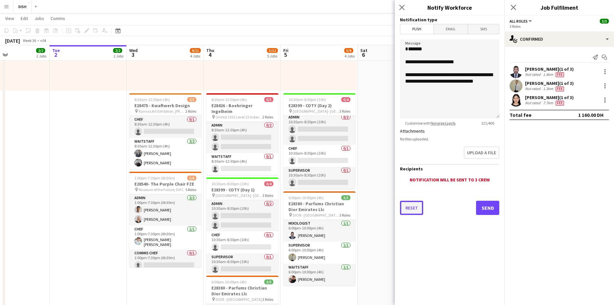
click at [416, 207] on button "Reset" at bounding box center [411, 207] width 23 height 14
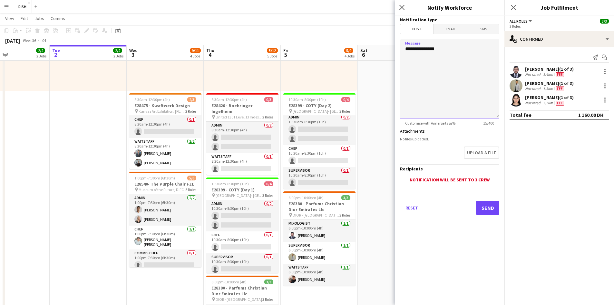
drag, startPoint x: 464, startPoint y: 56, endPoint x: 379, endPoint y: 42, distance: 86.6
click at [379, 42] on body "Menu Boards Boards Boards All jobs Status Workforce Workforce My Workforce Recr…" at bounding box center [307, 119] width 614 height 668
type textarea "**********"
click at [487, 209] on button "Send" at bounding box center [487, 207] width 23 height 14
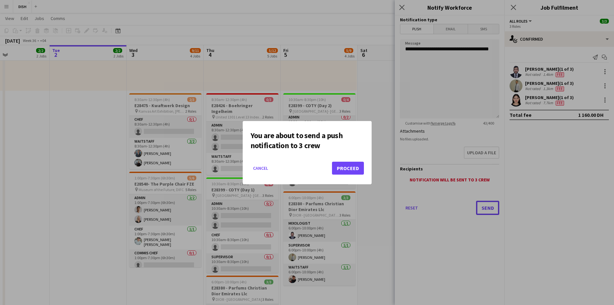
scroll to position [0, 0]
click at [358, 168] on button "Proceed" at bounding box center [348, 167] width 32 height 13
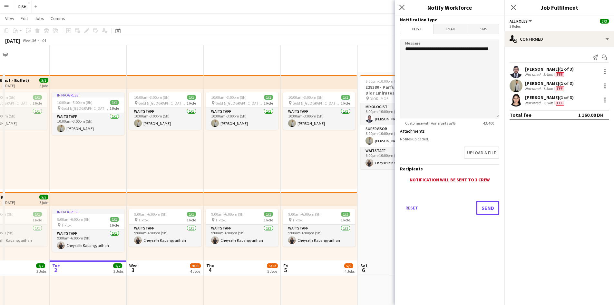
scroll to position [215, 0]
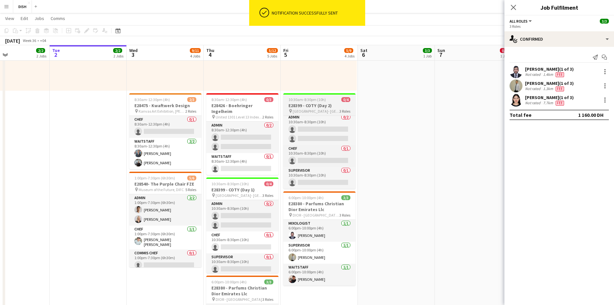
click at [323, 104] on h3 "E28399 - COTY (Day 2)" at bounding box center [319, 105] width 72 height 6
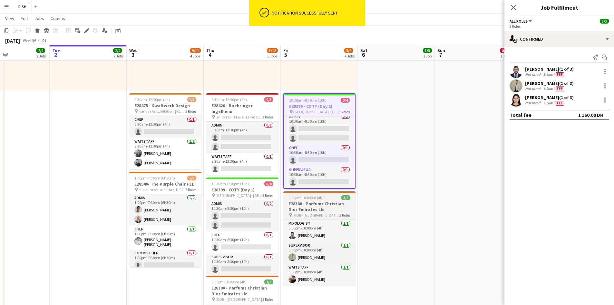
scroll to position [0, 182]
click at [325, 205] on h3 "E28380 - Parfums Christian Dior Emirates Llc" at bounding box center [319, 206] width 72 height 12
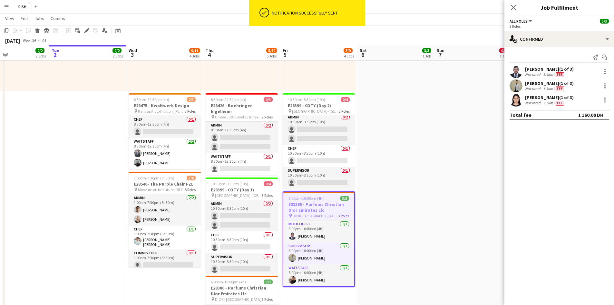
scroll to position [2, 0]
click at [495, 59] on icon "Send notification" at bounding box center [595, 56] width 5 height 5
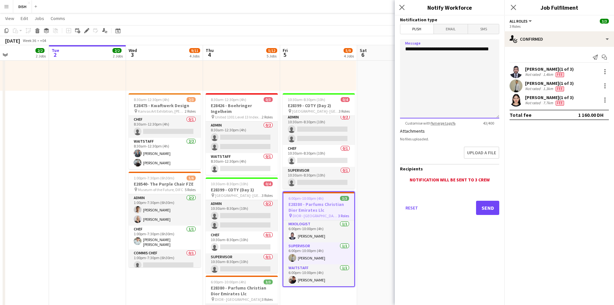
drag, startPoint x: 496, startPoint y: 49, endPoint x: 401, endPoint y: 49, distance: 94.7
click at [397, 52] on form "**********" at bounding box center [450, 123] width 110 height 217
paste textarea "**********"
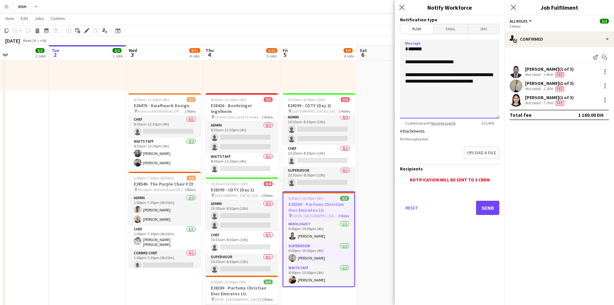
type textarea "**********"
click at [488, 210] on button "Send" at bounding box center [487, 207] width 23 height 14
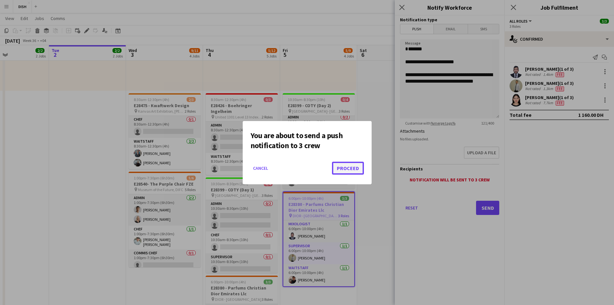
click at [356, 170] on button "Proceed" at bounding box center [348, 167] width 32 height 13
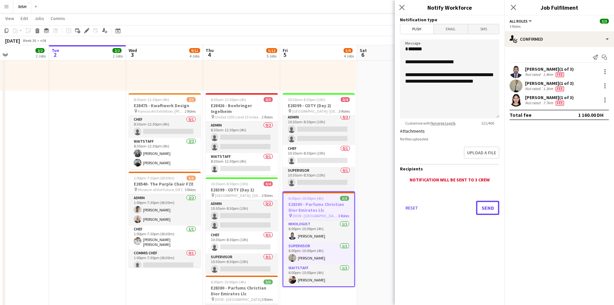
scroll to position [215, 0]
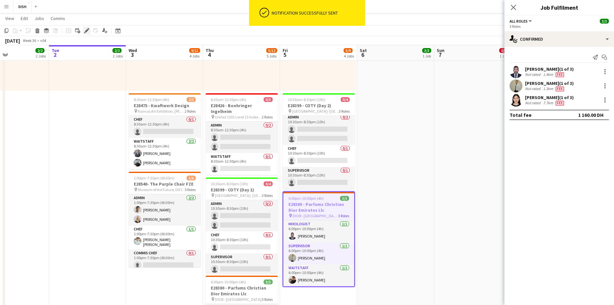
click at [84, 32] on icon at bounding box center [85, 33] width 2 height 2
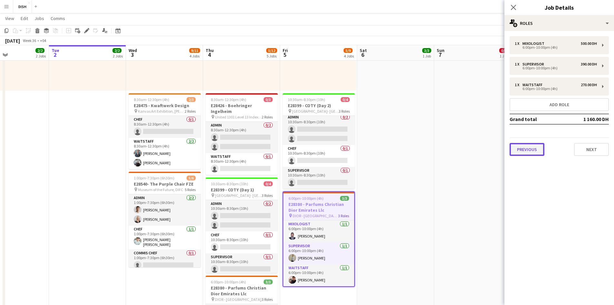
click at [495, 155] on button "Previous" at bounding box center [527, 149] width 35 height 13
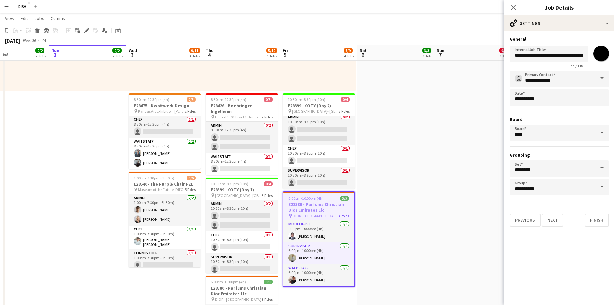
click at [495, 186] on span at bounding box center [602, 186] width 14 height 15
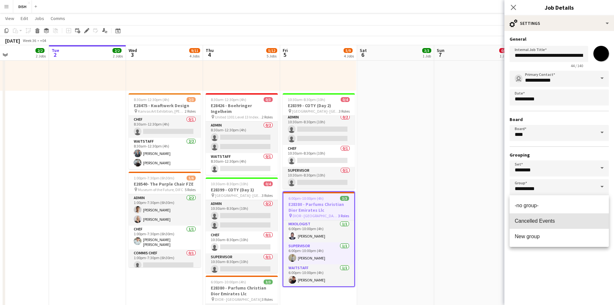
click at [495, 222] on span "Cancelled Events" at bounding box center [559, 221] width 89 height 6
type input "**********"
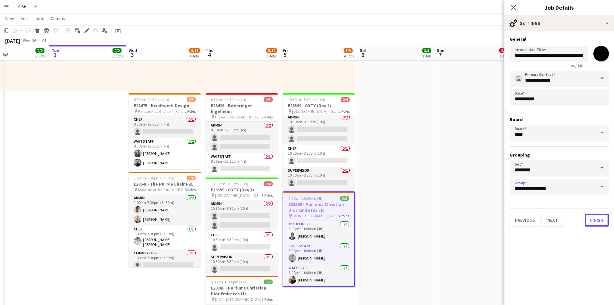
drag, startPoint x: 597, startPoint y: 219, endPoint x: 494, endPoint y: 178, distance: 110.7
click at [495, 219] on button "Finish" at bounding box center [597, 219] width 24 height 13
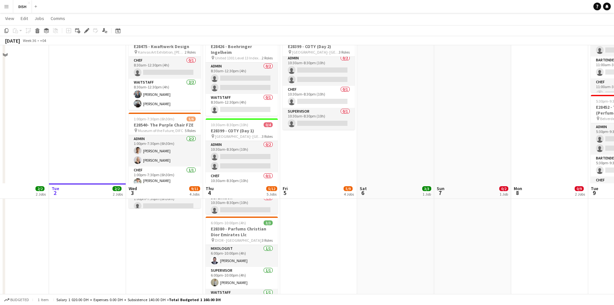
scroll to position [186, 0]
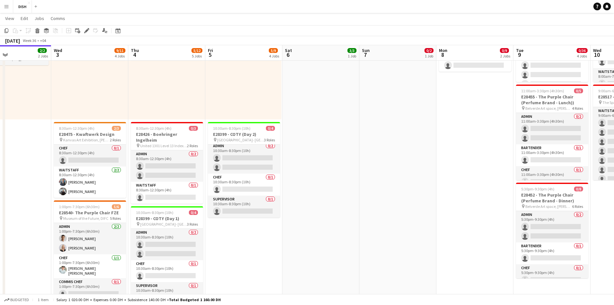
drag, startPoint x: 430, startPoint y: 196, endPoint x: 354, endPoint y: 197, distance: 75.7
click at [354, 197] on app-calendar-viewport "Sat 30 Sun 31 Mon 1 2/2 2 Jobs Tue 2 2/2 2 Jobs Wed 3 9/11 4 Jobs Thu 4 5/12 5 …" at bounding box center [307, 200] width 614 height 723
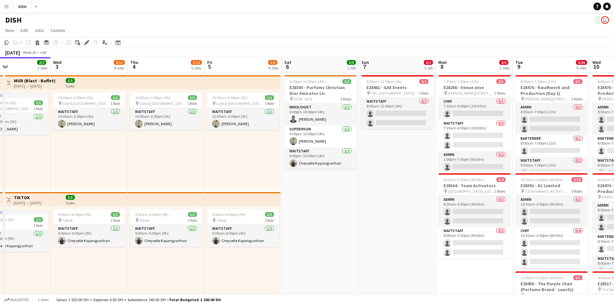
scroll to position [0, 0]
click at [323, 91] on h3 "E28380 - Parfums Christian Dior Emirates Llc" at bounding box center [320, 91] width 72 height 12
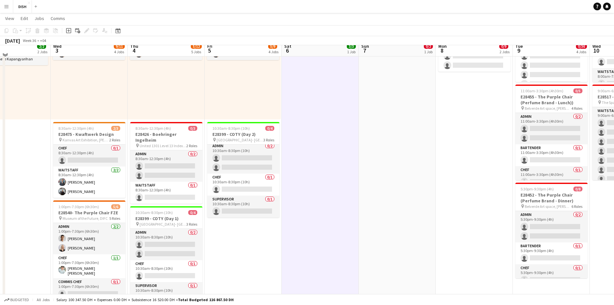
scroll to position [79, 0]
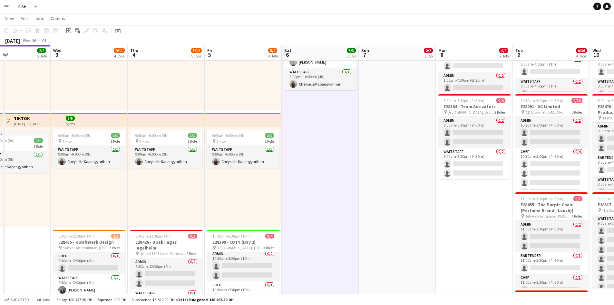
drag, startPoint x: 317, startPoint y: 172, endPoint x: 310, endPoint y: 172, distance: 7.4
click at [315, 172] on app-calendar-viewport "Sat 30 Sun 31 Mon 1 2/2 2 Jobs Tue 2 2/2 2 Jobs Wed 3 9/11 4 Jobs Thu 4 5/12 5 …" at bounding box center [307, 308] width 614 height 723
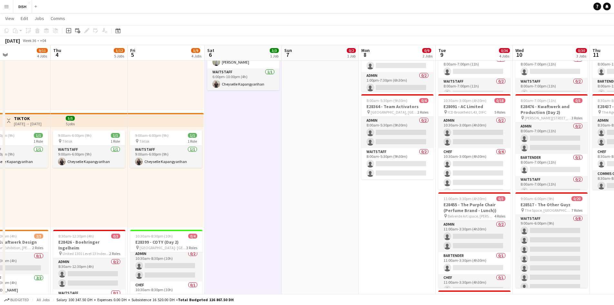
scroll to position [0, 183]
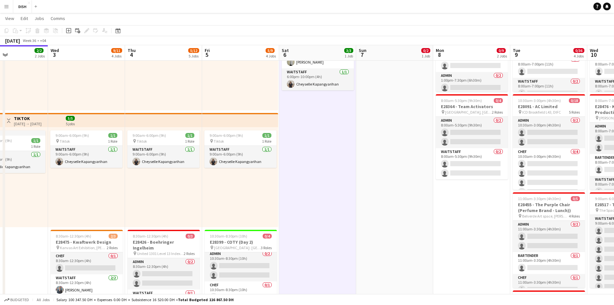
click at [242, 180] on div "9:00am-6:00pm (9h) 1/1 pin Tiktok 1 Role Waitstaff 1/1 9:00am-6:00pm (9h) Cheys…" at bounding box center [240, 177] width 76 height 100
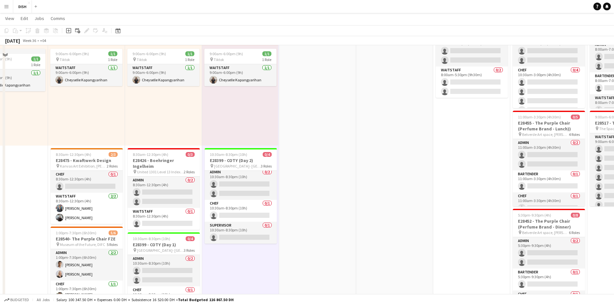
scroll to position [240, 0]
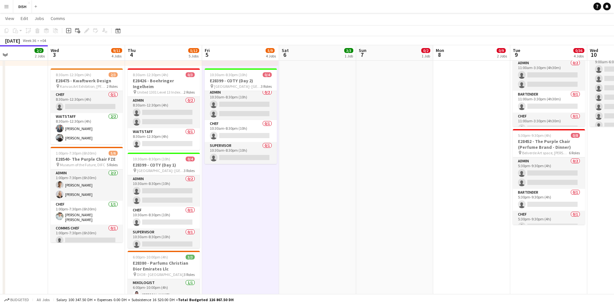
click at [251, 189] on app-date-cell "10:00am-3:00pm (5h) 1/1 pin Gold & Diamond Park, Sheikh Zayed Rd - Al Quoz - Al…" at bounding box center [240, 95] width 77 height 526
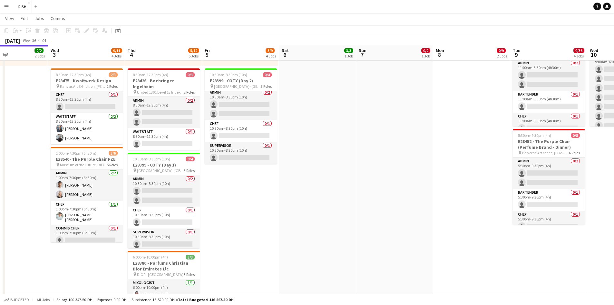
click at [325, 197] on app-date-cell "6:00pm-10:00pm (4h) 3/3 E28380 - Parfums Christian Dior Emirates Llc pin DIOR -…" at bounding box center [317, 95] width 77 height 526
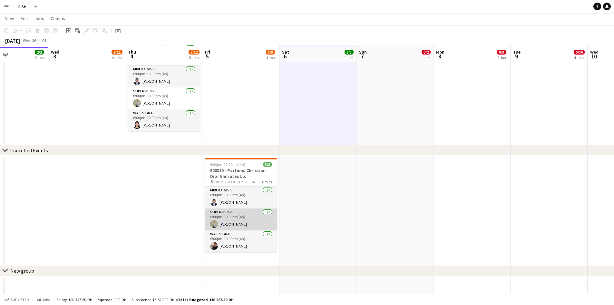
scroll to position [455, 0]
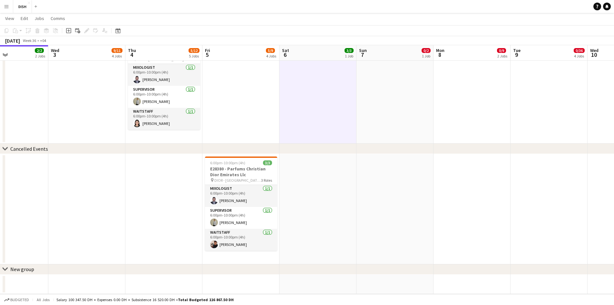
drag, startPoint x: 140, startPoint y: 227, endPoint x: 111, endPoint y: 220, distance: 29.8
click at [140, 227] on app-date-cell at bounding box center [163, 209] width 77 height 110
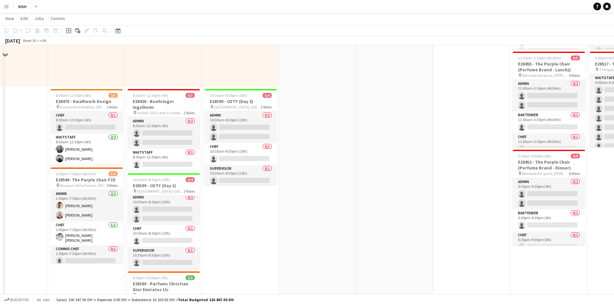
scroll to position [161, 0]
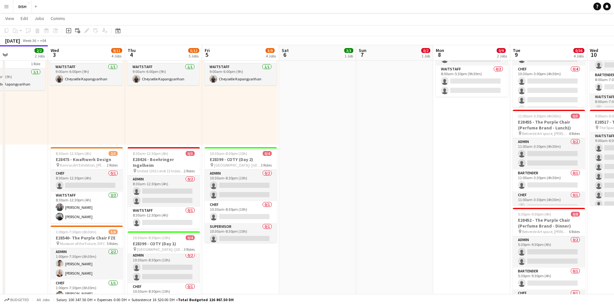
click at [210, 128] on div "9:00am-6:00pm (9h) 1/1 pin Tiktok 1 Role Waitstaff 1/1 9:00am-6:00pm (9h) Cheys…" at bounding box center [240, 94] width 76 height 100
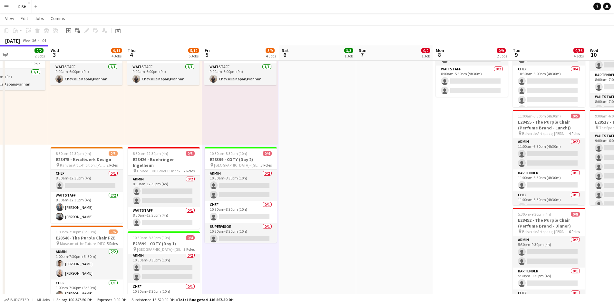
drag, startPoint x: 314, startPoint y: 204, endPoint x: 310, endPoint y: 203, distance: 4.0
click at [313, 203] on app-date-cell "6:00pm-10:00pm (4h) 3/3 E28380 - Parfums Christian Dior Emirates Llc pin DIOR -…" at bounding box center [317, 174] width 77 height 526
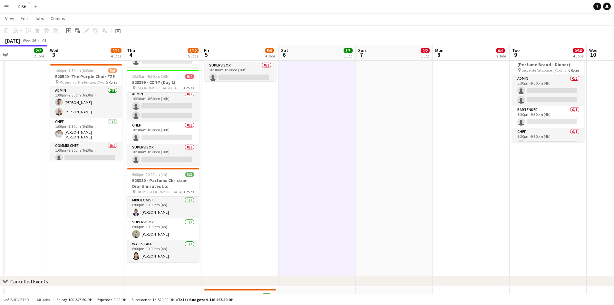
scroll to position [0, 185]
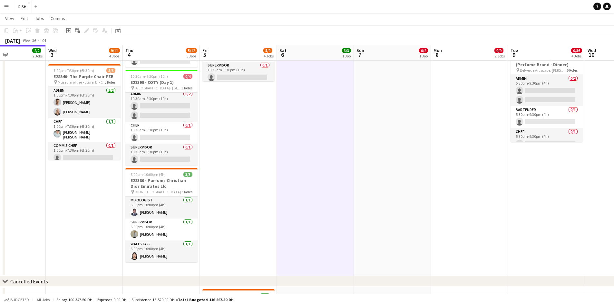
click at [98, 214] on app-date-cell "10:00am-3:00pm (5h) 1/1 pin Gold & Diamond Park, Sheikh Zayed Rd - Al Quoz - Al…" at bounding box center [84, 13] width 77 height 526
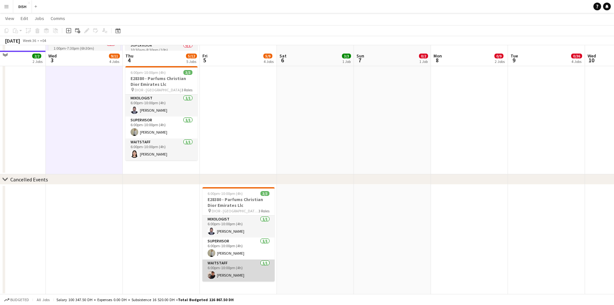
scroll to position [430, 0]
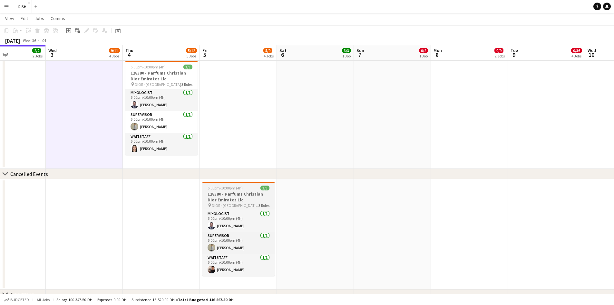
click at [244, 202] on app-job-card "6:00pm-10:00pm (4h) 3/3 E28380 - Parfums Christian Dior Emirates Llc pin DIOR -…" at bounding box center [238, 228] width 72 height 94
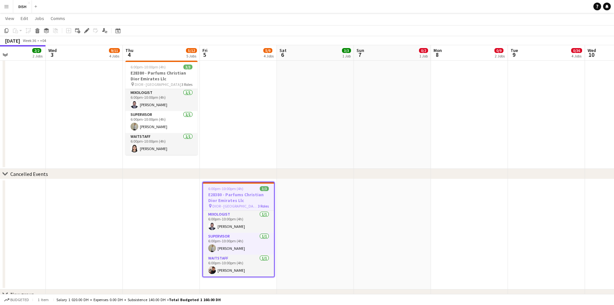
scroll to position [0, 187]
click at [236, 184] on app-job-card "6:00pm-10:00pm (4h) 3/3 E28380 - Parfums Christian Dior Emirates Llc pin DIOR -…" at bounding box center [237, 228] width 72 height 95
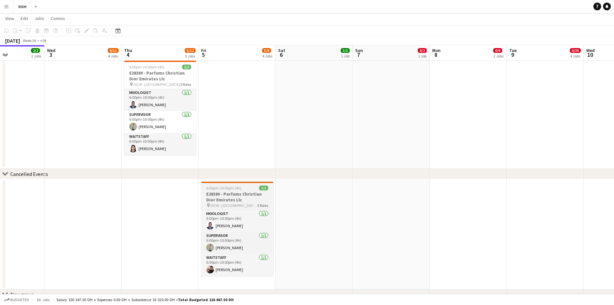
click at [237, 183] on app-job-card "6:00pm-10:00pm (4h) 3/3 E28380 - Parfums Christian Dior Emirates Llc pin DIOR -…" at bounding box center [237, 228] width 72 height 94
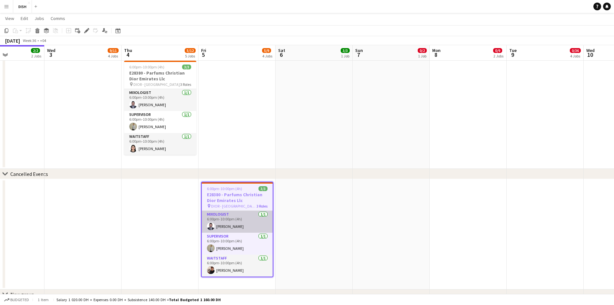
click at [86, 29] on icon "Edit" at bounding box center [86, 30] width 5 height 5
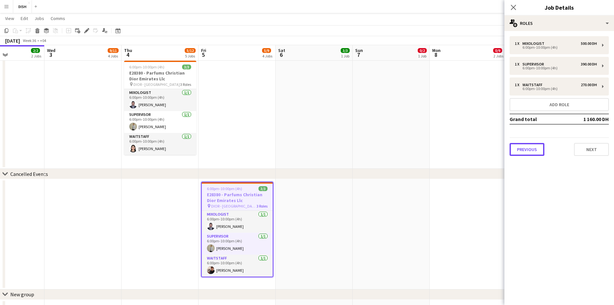
click at [495, 151] on button "Previous" at bounding box center [527, 149] width 35 height 13
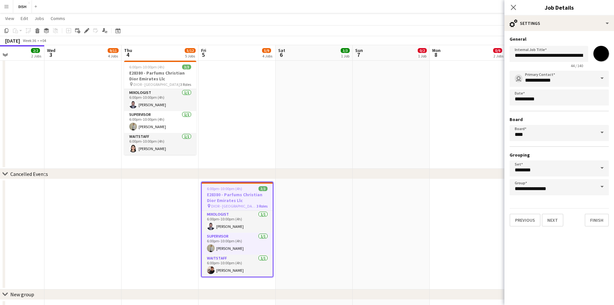
click at [495, 52] on input "*******" at bounding box center [600, 53] width 23 height 23
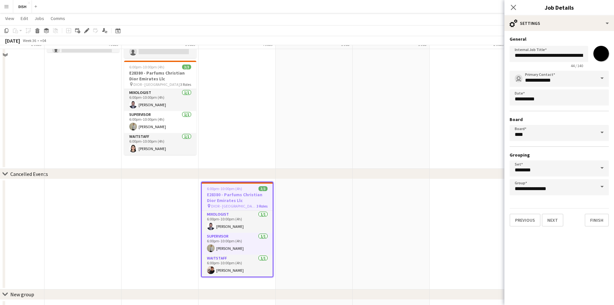
scroll to position [215, 0]
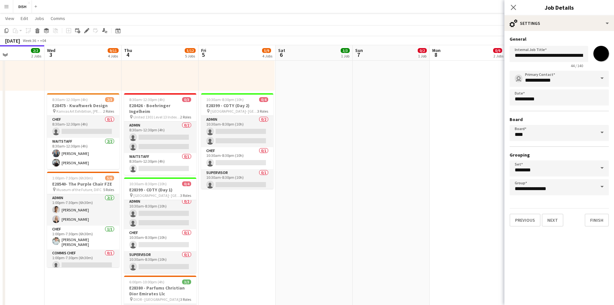
click at [495, 53] on input "*******" at bounding box center [600, 53] width 23 height 23
type input "*******"
click at [495, 223] on button "Finish" at bounding box center [597, 219] width 24 height 13
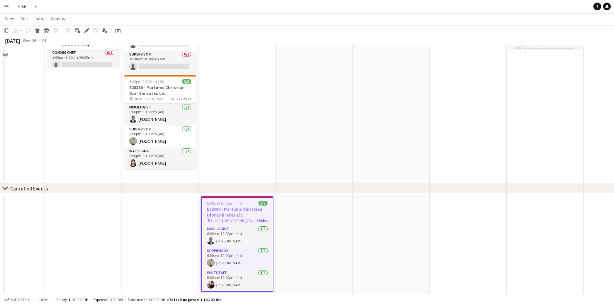
scroll to position [455, 0]
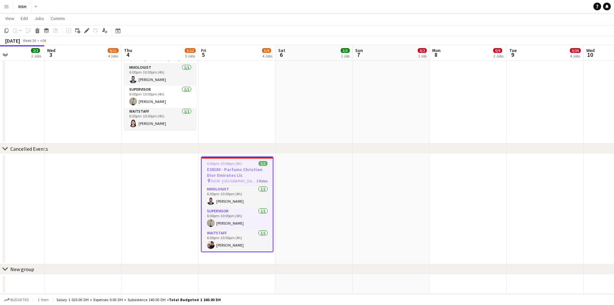
click at [325, 213] on app-date-cell at bounding box center [314, 209] width 77 height 110
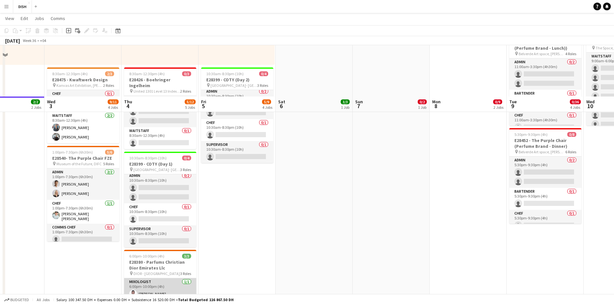
scroll to position [294, 0]
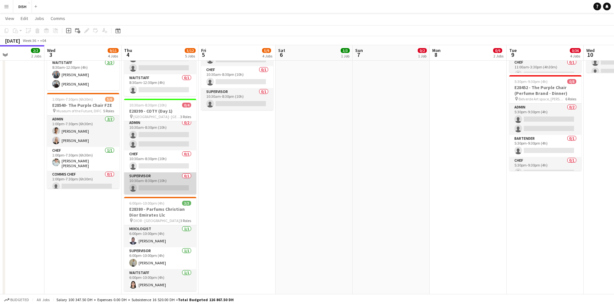
click at [154, 181] on app-card-role "Supervisor 0/1 10:30am-8:30pm (10h) single-neutral-actions" at bounding box center [160, 183] width 72 height 22
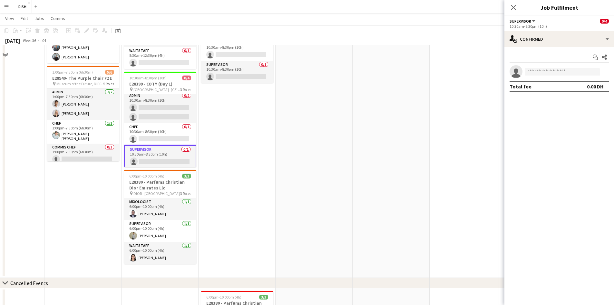
scroll to position [268, 0]
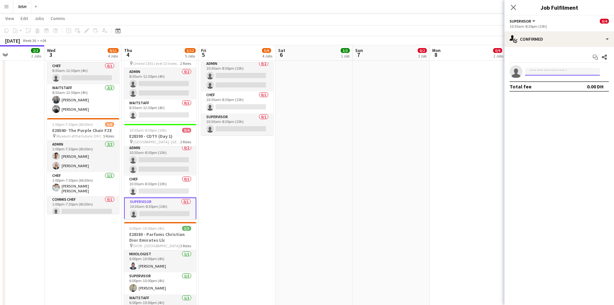
click at [495, 71] on input at bounding box center [562, 72] width 75 height 8
click at [495, 54] on icon "Share" at bounding box center [604, 56] width 5 height 5
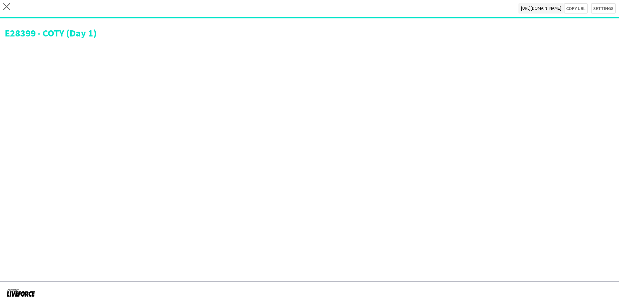
click at [11, 4] on div "close https://admin.liveforce.co/v2/s/760288b8-5e85-46ef-900d-ff73d099d803 Copy…" at bounding box center [309, 9] width 619 height 18
click at [10, 7] on icon "close" at bounding box center [6, 6] width 7 height 7
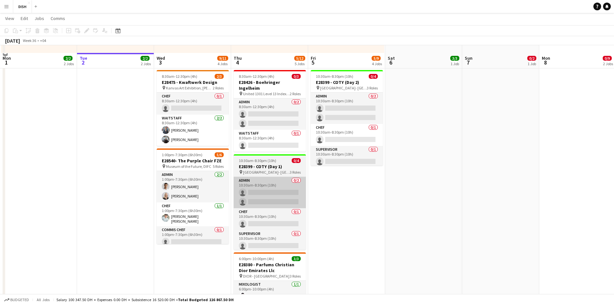
scroll to position [268, 0]
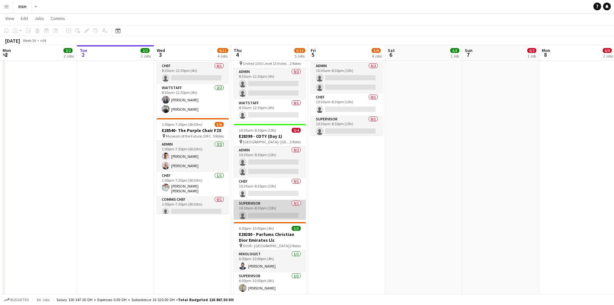
click at [264, 202] on app-card-role "Supervisor 0/1 10:30am-8:30pm (10h) single-neutral-actions" at bounding box center [270, 210] width 72 height 22
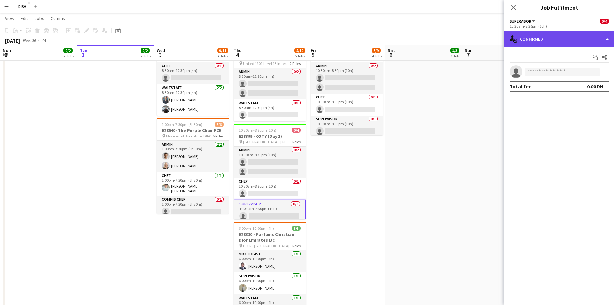
click at [495, 39] on div "single-neutral-actions-check-2 Confirmed" at bounding box center [559, 38] width 110 height 15
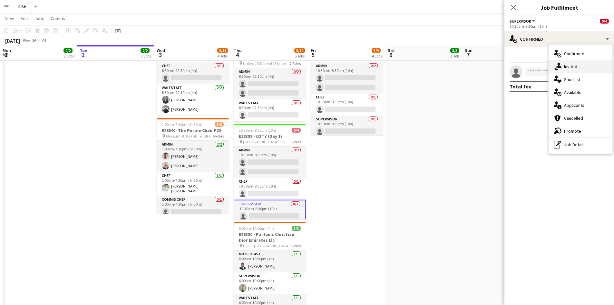
click at [495, 63] on div "single-neutral-actions-share-1 Invited" at bounding box center [581, 66] width 64 height 13
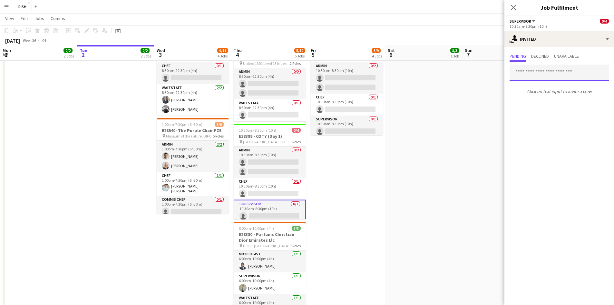
drag, startPoint x: 553, startPoint y: 75, endPoint x: 553, endPoint y: 70, distance: 5.5
click at [495, 75] on input "text" at bounding box center [559, 72] width 99 height 16
type input "*"
type input "****"
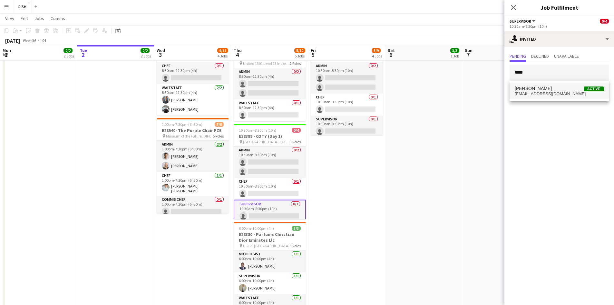
click at [495, 84] on mat-option "Anna Adamco Active annaadamco@yahoo.com" at bounding box center [559, 90] width 99 height 15
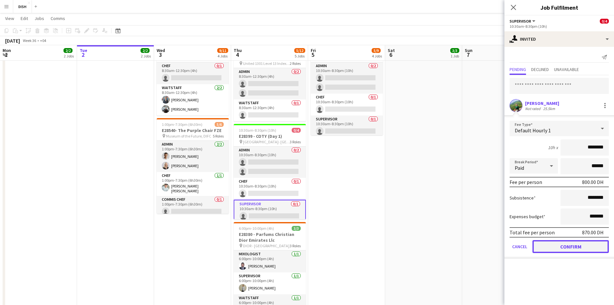
click at [495, 235] on button "Confirm" at bounding box center [570, 246] width 76 height 13
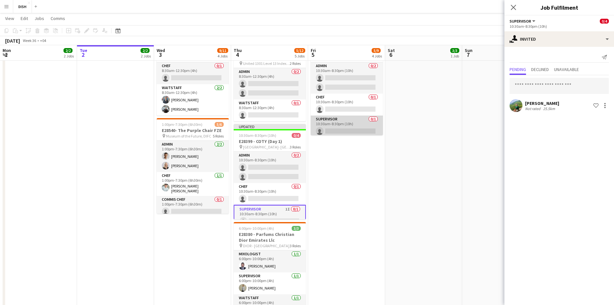
click at [335, 120] on app-card-role "Supervisor 0/1 10:30am-8:30pm (10h) single-neutral-actions" at bounding box center [347, 126] width 72 height 22
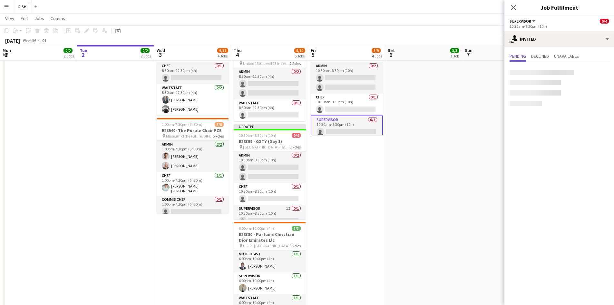
scroll to position [0, 155]
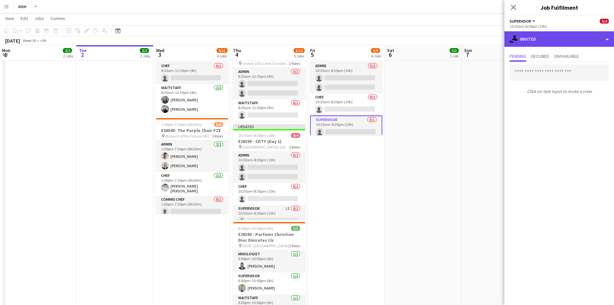
click at [495, 36] on div "single-neutral-actions-share-1 Invited" at bounding box center [559, 38] width 110 height 15
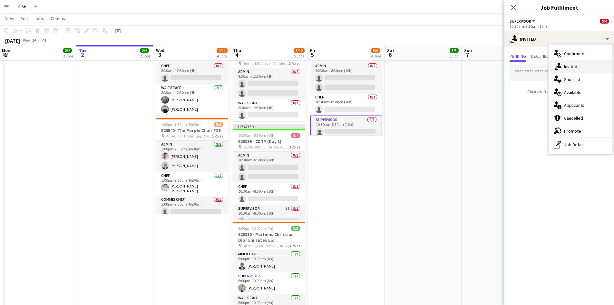
click at [495, 71] on div "single-neutral-actions-share-1 Invited" at bounding box center [581, 66] width 64 height 13
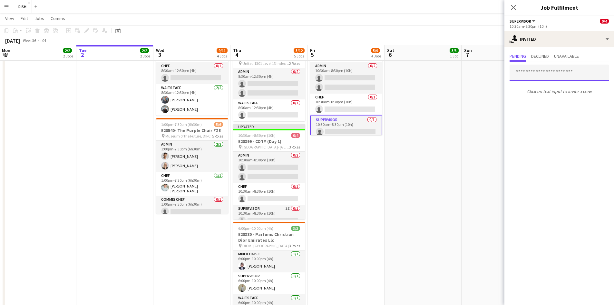
click at [495, 71] on input "text" at bounding box center [559, 72] width 99 height 16
type input "****"
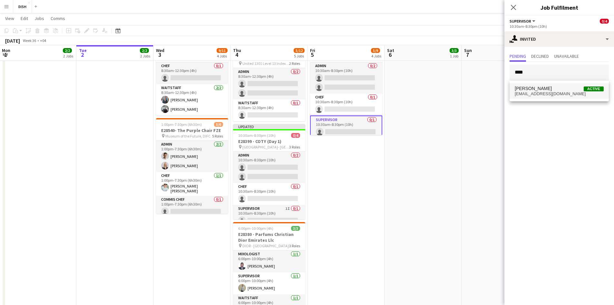
click at [495, 93] on span "[EMAIL_ADDRESS][DOMAIN_NAME]" at bounding box center [559, 93] width 89 height 5
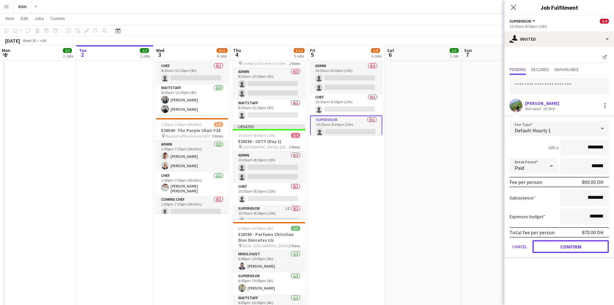
drag, startPoint x: 564, startPoint y: 247, endPoint x: 563, endPoint y: 240, distance: 6.5
click at [495, 235] on button "Confirm" at bounding box center [570, 246] width 76 height 13
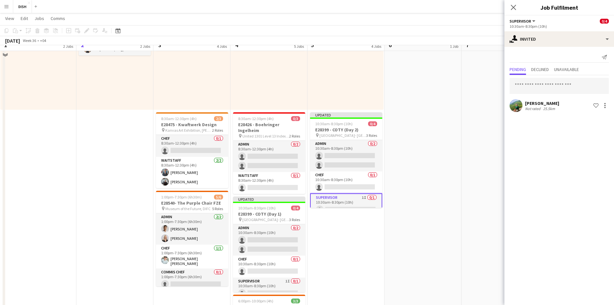
scroll to position [186, 0]
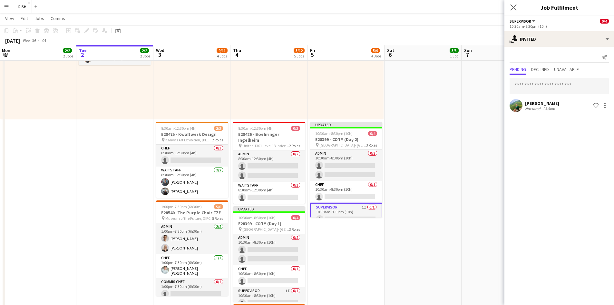
click at [495, 10] on app-icon "Close pop-in" at bounding box center [513, 7] width 9 height 9
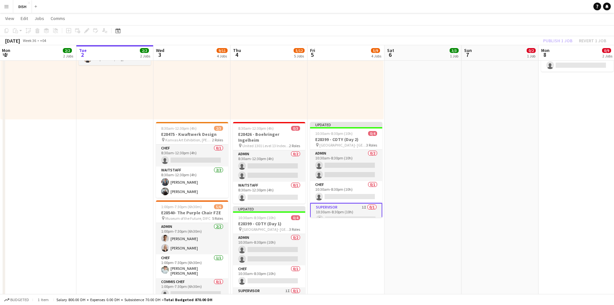
click at [450, 204] on app-date-cell "6:00pm-10:00pm (4h) 3/3 E28380 - Parfums Christian Dior Emirates Llc pin DIOR -…" at bounding box center [422, 149] width 77 height 526
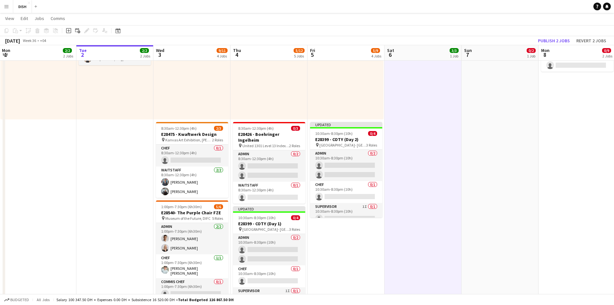
scroll to position [0, 155]
click at [495, 37] on button "Publish 2 jobs" at bounding box center [553, 40] width 37 height 8
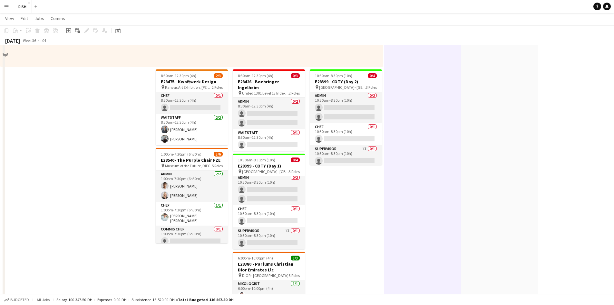
scroll to position [0, 0]
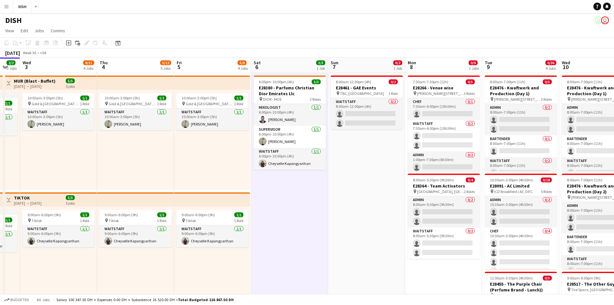
drag, startPoint x: 485, startPoint y: 201, endPoint x: 348, endPoint y: 194, distance: 136.5
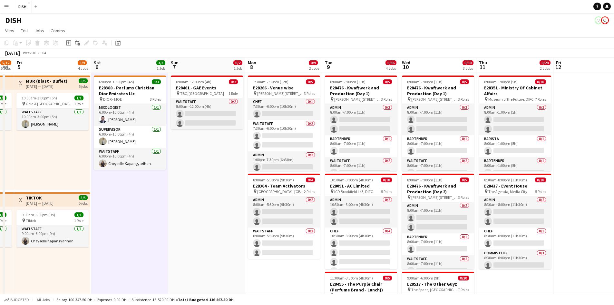
scroll to position [0, 138]
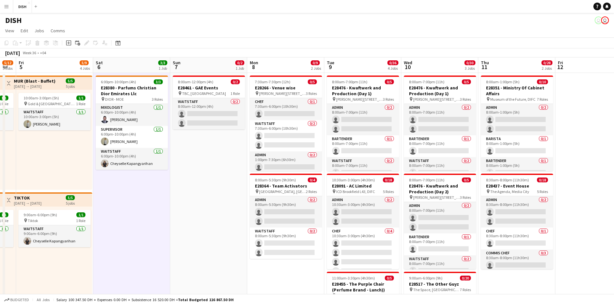
drag, startPoint x: 338, startPoint y: 179, endPoint x: 212, endPoint y: 175, distance: 125.8
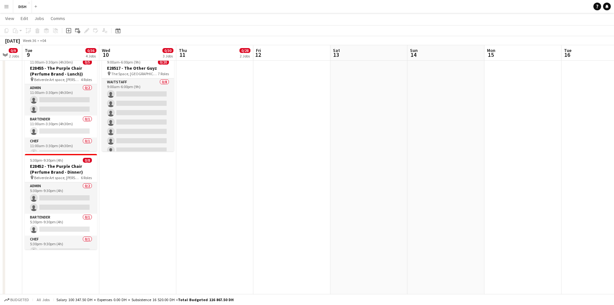
scroll to position [0, 252]
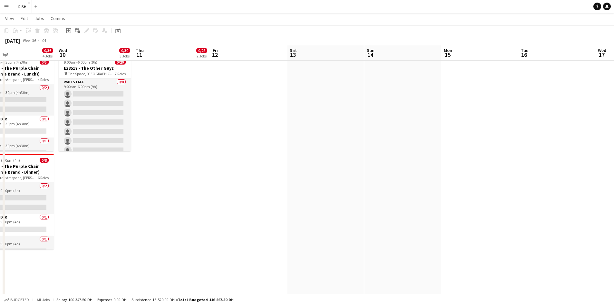
drag, startPoint x: 494, startPoint y: 174, endPoint x: 149, endPoint y: 194, distance: 346.0
click at [149, 194] on app-calendar-viewport "Sat 6 3/3 1 Job Sun 7 0/2 1 Job Mon 8 0/9 2 Jobs Tue 9 0/36 4 Jobs Wed 10 0/30 …" at bounding box center [307, 171] width 614 height 723
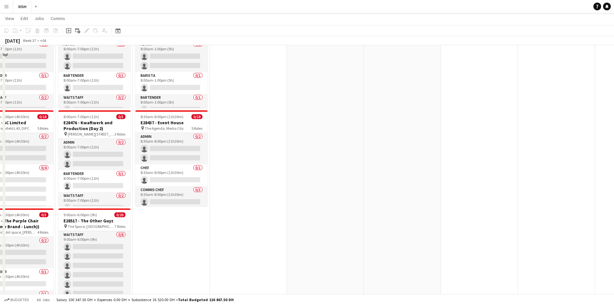
scroll to position [0, 0]
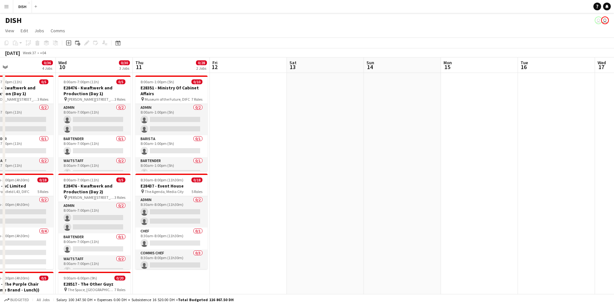
drag, startPoint x: 271, startPoint y: 189, endPoint x: 602, endPoint y: 256, distance: 338.0
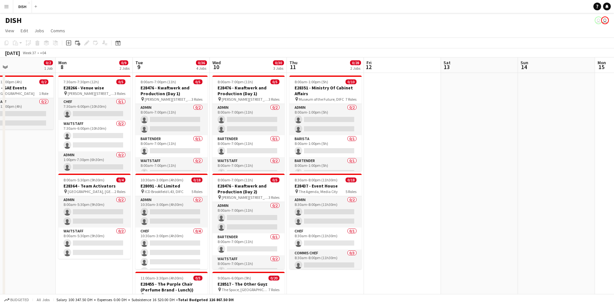
scroll to position [0, 228]
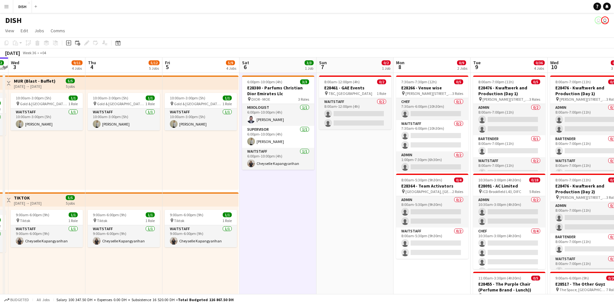
drag, startPoint x: 261, startPoint y: 210, endPoint x: 372, endPoint y: 214, distance: 111.2
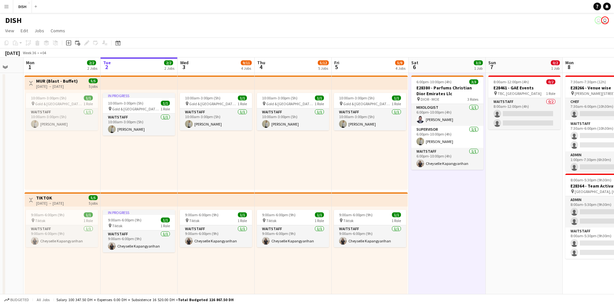
scroll to position [0, 196]
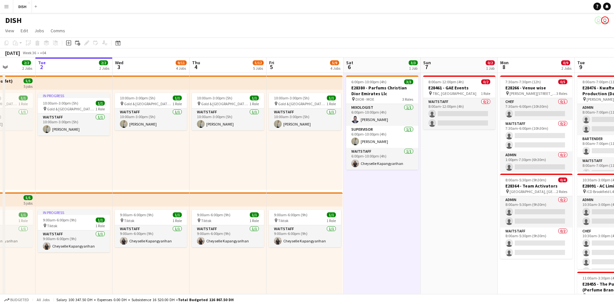
drag, startPoint x: 195, startPoint y: 260, endPoint x: 376, endPoint y: 265, distance: 181.2
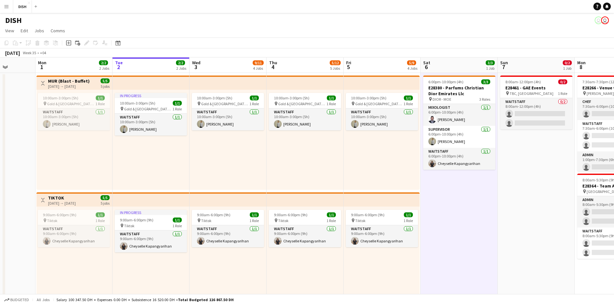
click at [341, 179] on div "10:00am-3:00pm (5h) 1/1 pin Gold & Diamond Park, Sheikh Zayed Rd - Al Quoz - Al…" at bounding box center [305, 140] width 77 height 100
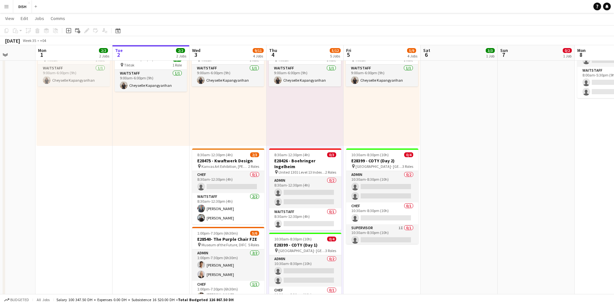
scroll to position [322, 0]
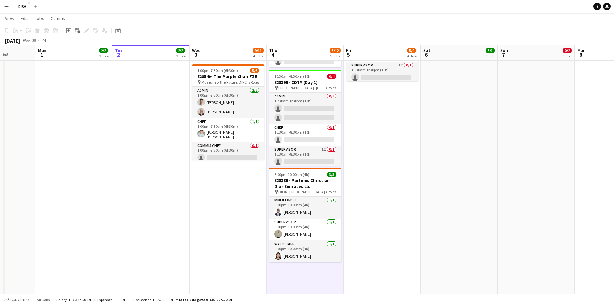
click at [107, 209] on app-date-cell "Toggle View MUR (Blast - Buffet) 01-09-2025 → 05-09-2025 5/5 5 jobs 10:00am-3:0…" at bounding box center [73, 29] width 77 height 558
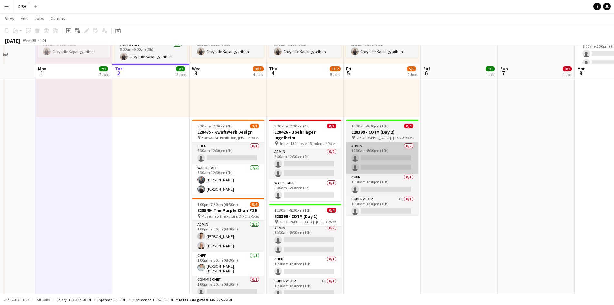
scroll to position [161, 0]
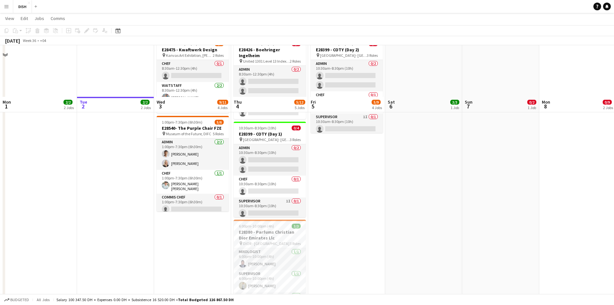
scroll to position [322, 0]
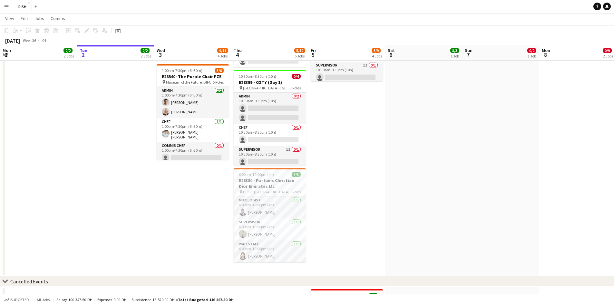
click at [341, 223] on app-date-cell "10:00am-3:00pm (5h) 1/1 pin [GEOGRAPHIC_DATA], [GEOGRAPHIC_DATA] - Al Quoz - Al…" at bounding box center [346, 13] width 77 height 526
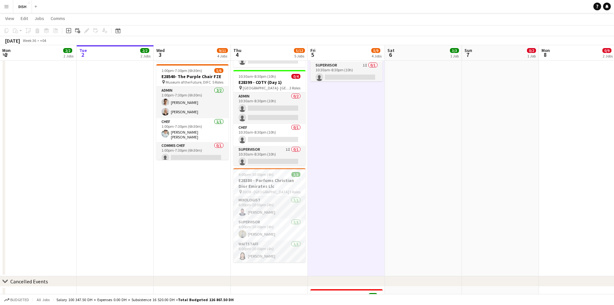
drag, startPoint x: 422, startPoint y: 211, endPoint x: 418, endPoint y: 212, distance: 3.9
click at [422, 211] on app-date-cell "6:00pm-10:00pm (4h) 3/3 E28380 - Parfums Christian Dior Emirates Llc pin DIOR -…" at bounding box center [423, 13] width 77 height 526
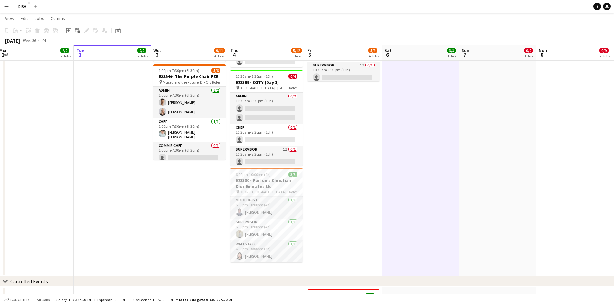
click at [418, 212] on app-calendar-viewport "Sat 30 Sun 31 Mon 1 2/2 2 Jobs Tue 2 2/2 2 Jobs Wed 3 9/11 4 Jobs Thu 4 5/12 5 …" at bounding box center [307, 64] width 614 height 723
click at [418, 212] on app-date-cell "6:00pm-10:00pm (4h) 3/3 E28380 - Parfums Christian Dior Emirates Llc pin DIOR -…" at bounding box center [420, 13] width 77 height 526
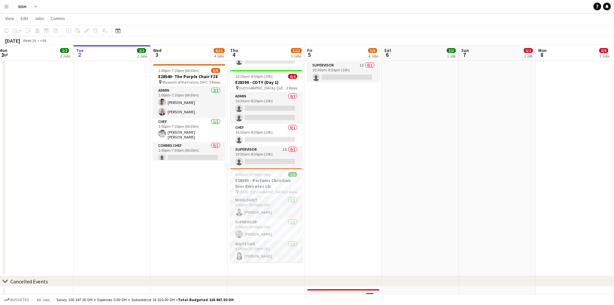
click at [417, 212] on app-date-cell "6:00pm-10:00pm (4h) 3/3 E28380 - Parfums Christian Dior Emirates Llc pin DIOR -…" at bounding box center [420, 13] width 77 height 526
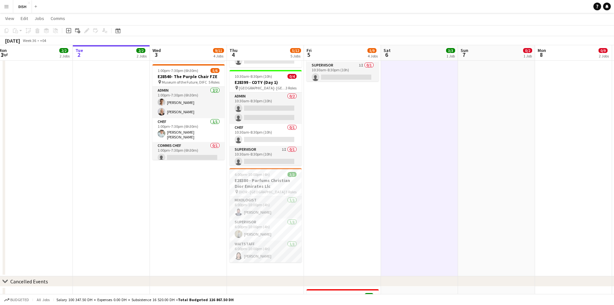
click at [198, 182] on app-date-cell "10:00am-3:00pm (5h) 1/1 pin Gold & Diamond Park, Sheikh Zayed Rd - Al Quoz - Al…" at bounding box center [188, 13] width 77 height 526
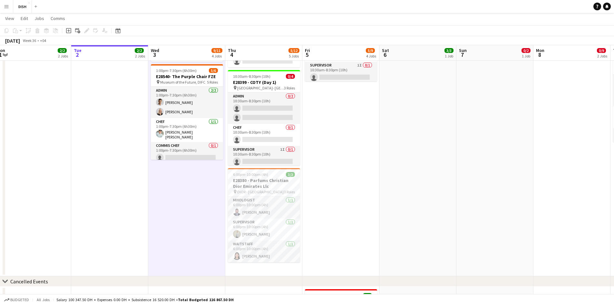
click at [197, 182] on app-date-cell "10:00am-3:00pm (5h) 1/1 pin Gold & Diamond Park, Sheikh Zayed Rd - Al Quoz - Al…" at bounding box center [186, 13] width 77 height 526
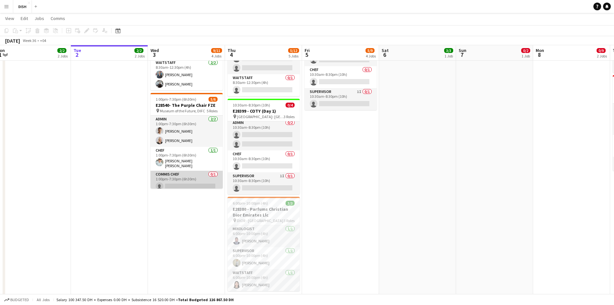
scroll to position [46, 0]
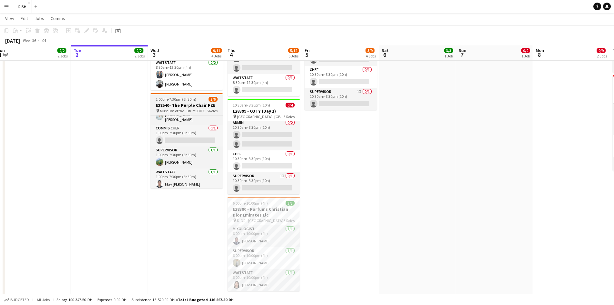
click at [200, 98] on div "1:00pm-7:30pm (6h30m) 5/6" at bounding box center [187, 99] width 72 height 5
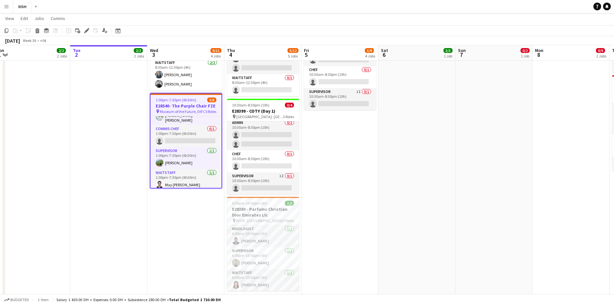
click at [200, 98] on div "1:00pm-7:30pm (6h30m) 5/6" at bounding box center [186, 99] width 71 height 5
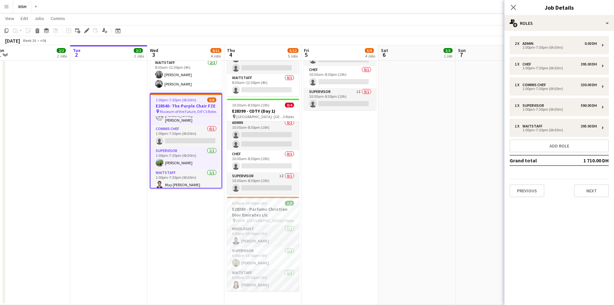
scroll to position [0, 160]
click at [381, 165] on app-date-cell "6:00pm-10:00pm (4h) 3/3 E28380 - Parfums Christian Dior Emirates Llc pin DIOR -…" at bounding box center [417, 42] width 77 height 526
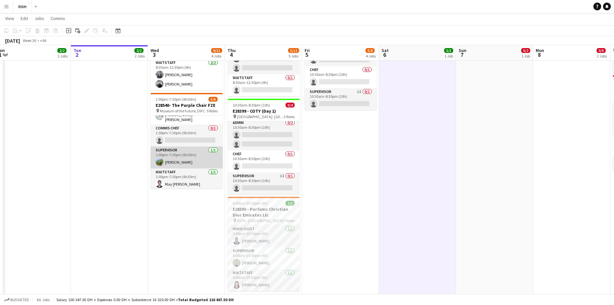
click at [186, 163] on app-card-role "Supervisor 1/1 1:00pm-7:30pm (6h30m) Anna Adamco" at bounding box center [187, 157] width 72 height 22
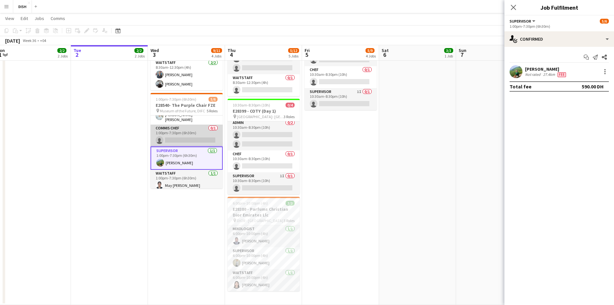
click at [186, 139] on app-card-role "Commis Chef 0/1 1:00pm-7:30pm (6h30m) single-neutral-actions" at bounding box center [187, 135] width 72 height 22
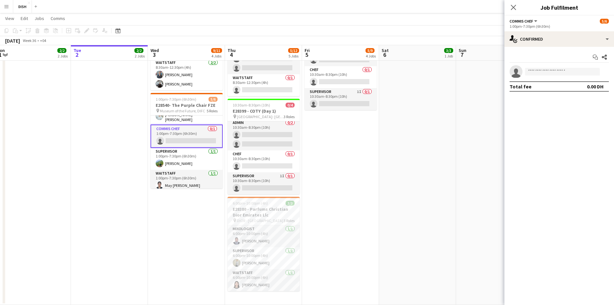
click at [186, 139] on app-card-role "Commis Chef 0/1 1:00pm-7:30pm (6h30m) single-neutral-actions" at bounding box center [187, 135] width 72 height 23
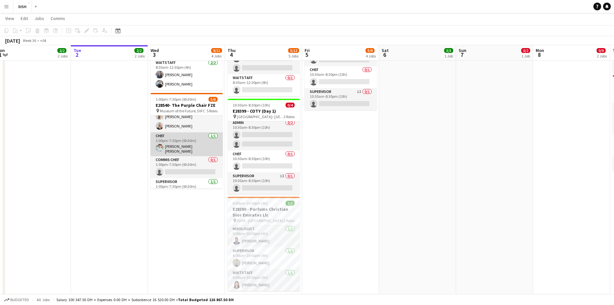
scroll to position [0, 0]
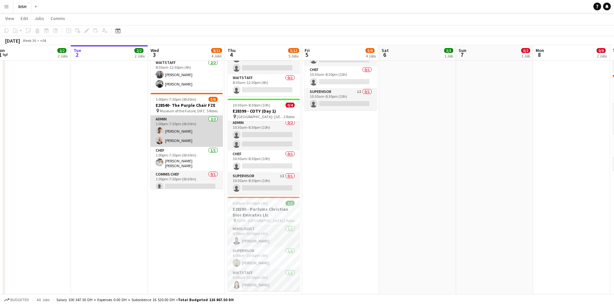
click at [184, 134] on app-card-role "Admin 2/2 1:00pm-7:30pm (6h30m) John Santarin Victoria Mcloughlin" at bounding box center [187, 130] width 72 height 31
click at [184, 135] on app-card-role "Admin 2/2 1:00pm-7:30pm (6h30m) John Santarin Victoria Mcloughlin" at bounding box center [187, 130] width 72 height 31
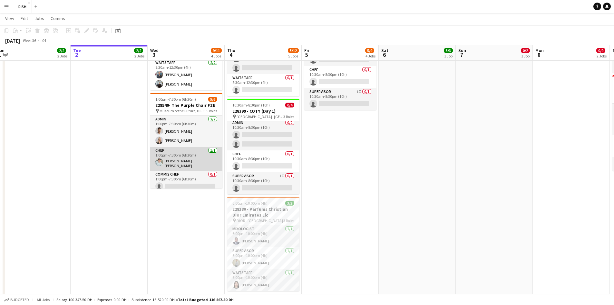
click at [186, 158] on app-card-role "Chef 1/1 1:00pm-7:30pm (6h30m) Angelo jr Manglicmot" at bounding box center [186, 159] width 72 height 24
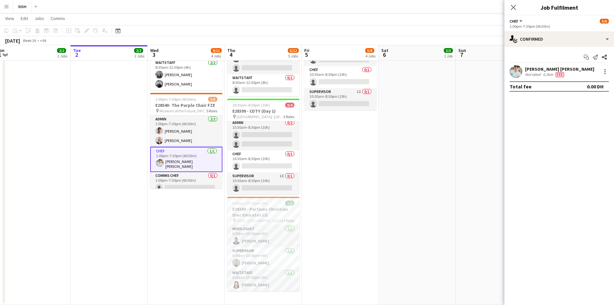
click at [186, 159] on app-card-role "Chef 1/1 1:00pm-7:30pm (6h30m) Angelo jr Manglicmot" at bounding box center [186, 159] width 72 height 25
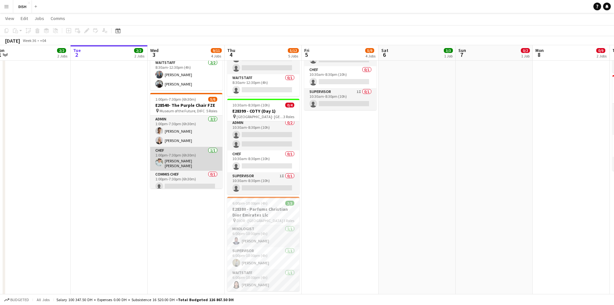
scroll to position [0, 160]
click at [188, 159] on app-card-role "Chef 1/1 1:00pm-7:30pm (6h30m) Angelo jr Manglicmot" at bounding box center [187, 159] width 72 height 24
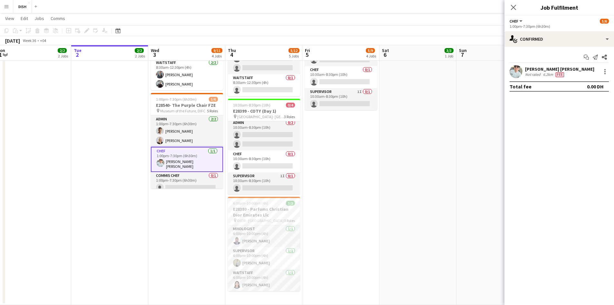
click at [188, 159] on app-card-role "Chef 1/1 1:00pm-7:30pm (6h30m) Angelo jr Manglicmot" at bounding box center [187, 159] width 72 height 25
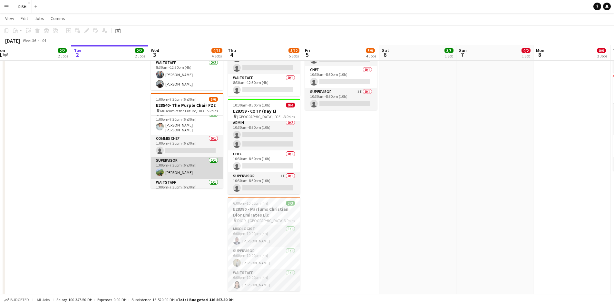
scroll to position [46, 0]
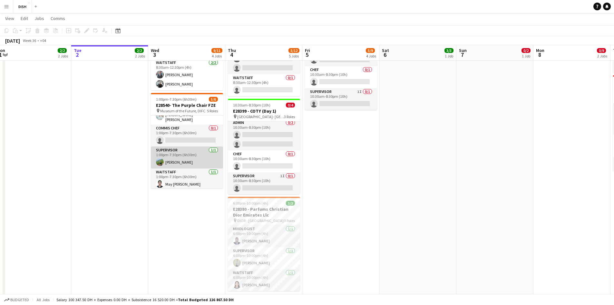
drag, startPoint x: 182, startPoint y: 155, endPoint x: 182, endPoint y: 167, distance: 11.6
click at [182, 157] on app-card-role "Supervisor 1/1 1:00pm-7:30pm (6h30m) Anna Adamco" at bounding box center [187, 157] width 72 height 22
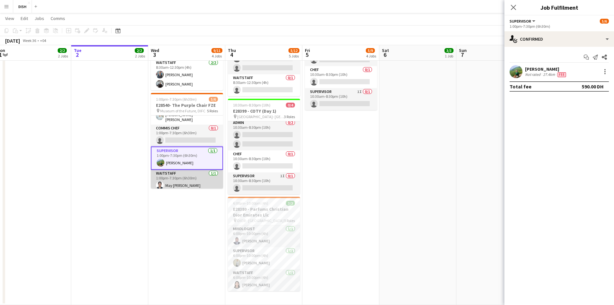
click at [182, 172] on app-card-role "Waitstaff 1/1 1:00pm-7:30pm (6h30m) May Angelica Pelayo" at bounding box center [187, 181] width 72 height 22
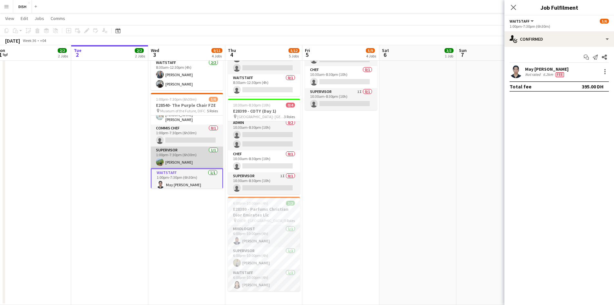
click at [183, 155] on app-card-role "Supervisor 1/1 1:00pm-7:30pm (6h30m) Anna Adamco" at bounding box center [187, 157] width 72 height 22
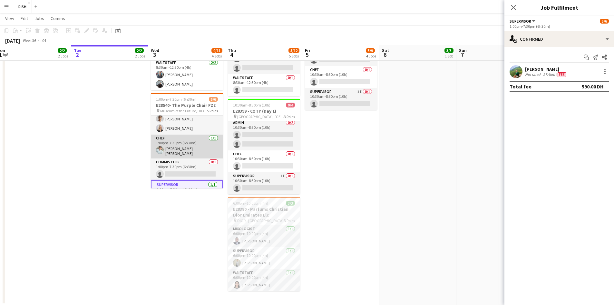
scroll to position [0, 0]
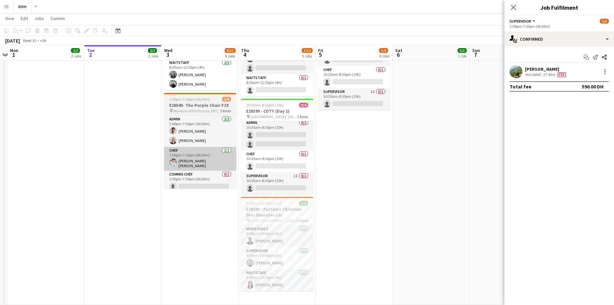
drag, startPoint x: 180, startPoint y: 170, endPoint x: 185, endPoint y: 161, distance: 10.3
click at [184, 167] on app-calendar-viewport "Sat 30 Sun 31 Mon 1 2/2 2 Jobs Tue 2 2/2 2 Jobs Wed 3 9/11 4 Jobs Thu 4 5/12 5 …" at bounding box center [307, 93] width 614 height 723
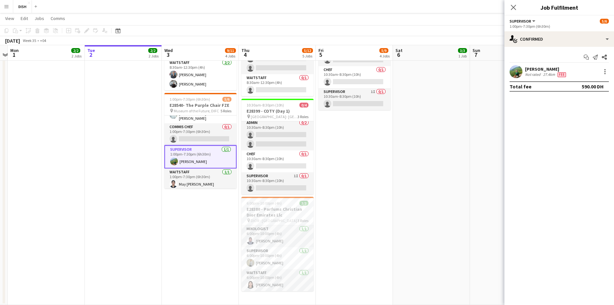
scroll to position [0, 146]
click at [423, 161] on app-date-cell "6:00pm-10:00pm (4h) 3/3 E28380 - Parfums Christian Dior Emirates Llc pin DIOR -…" at bounding box center [431, 42] width 77 height 526
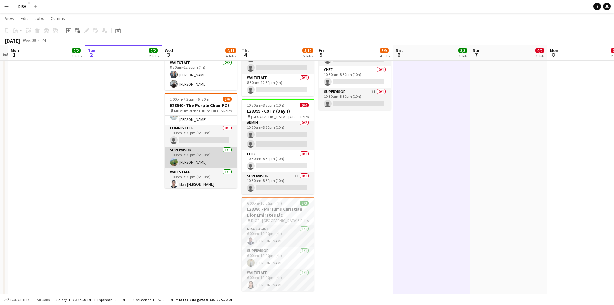
click at [170, 151] on app-card-role "Supervisor 1/1 1:00pm-7:30pm (6h30m) Anna Adamco" at bounding box center [201, 157] width 72 height 22
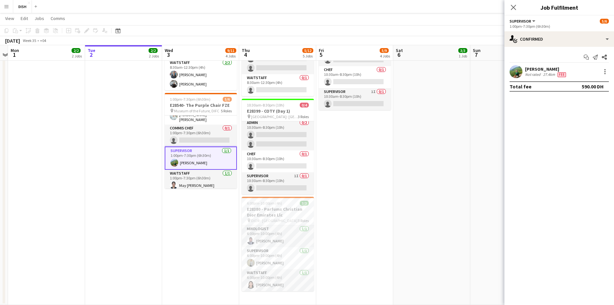
drag, startPoint x: 338, startPoint y: 145, endPoint x: 329, endPoint y: 146, distance: 9.0
click at [339, 145] on app-date-cell "10:00am-3:00pm (5h) 1/1 pin Gold & Diamond Park, Sheikh Zayed Rd - Al Quoz - Al…" at bounding box center [354, 42] width 77 height 526
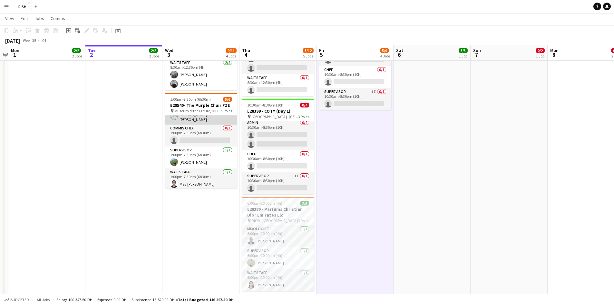
scroll to position [0, 0]
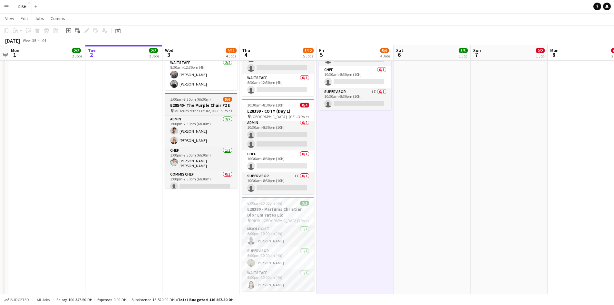
click at [207, 106] on h3 "E28540- The Purple Chair FZE" at bounding box center [201, 105] width 72 height 6
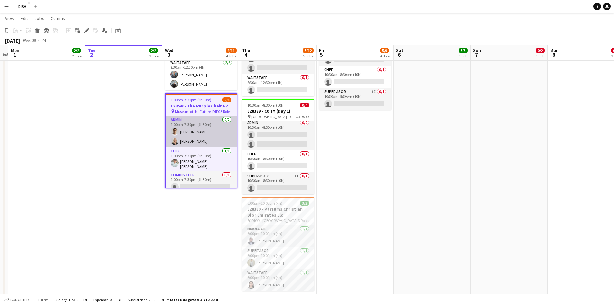
click at [205, 121] on app-card-role "Admin 2/2 1:00pm-7:30pm (6h30m) John Santarin Victoria Mcloughlin" at bounding box center [201, 131] width 71 height 31
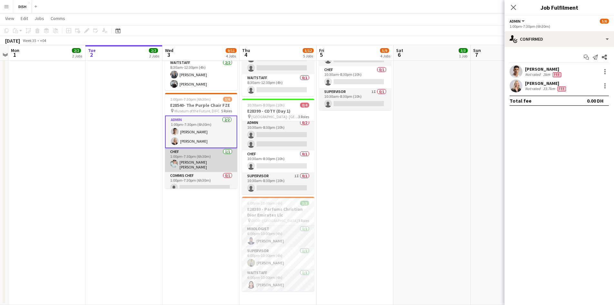
click at [203, 160] on app-card-role "Chef 1/1 1:00pm-7:30pm (6h30m) Angelo jr Manglicmot" at bounding box center [201, 160] width 72 height 24
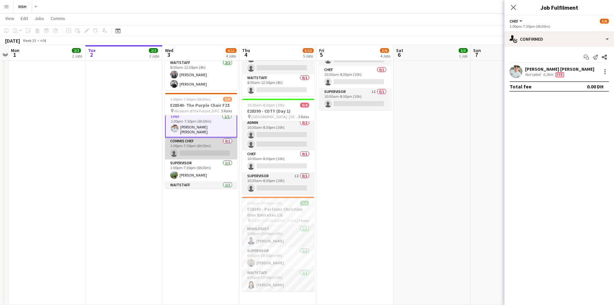
scroll to position [47, 0]
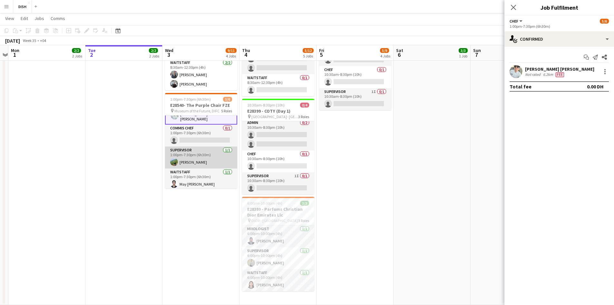
drag, startPoint x: 196, startPoint y: 137, endPoint x: 193, endPoint y: 150, distance: 12.8
click at [195, 137] on app-card-role "Commis Chef 0/1 1:00pm-7:30pm (6h30m) single-neutral-actions" at bounding box center [201, 135] width 72 height 22
click at [193, 155] on app-card-role "Supervisor 1/1 1:00pm-7:30pm (6h30m) Anna Adamco" at bounding box center [200, 158] width 72 height 22
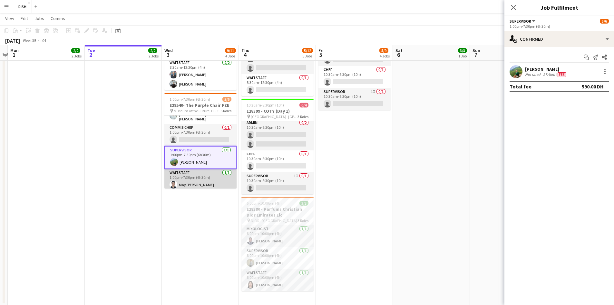
click at [193, 169] on app-card-role "Waitstaff 1/1 1:00pm-7:30pm (6h30m) May Angelica Pelayo" at bounding box center [200, 180] width 72 height 22
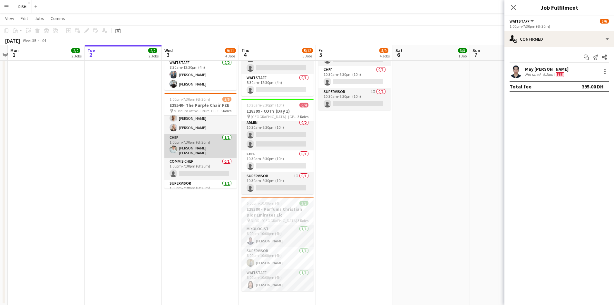
scroll to position [0, 0]
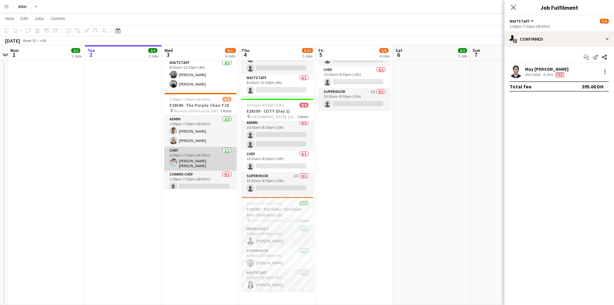
click at [188, 147] on app-card-role "Chef 1/1 1:00pm-7:30pm (6h30m) Angelo jr Manglicmot" at bounding box center [200, 159] width 72 height 24
click at [189, 147] on app-card-role "Chef 1/1 1:00pm-7:30pm (6h30m) Angelo jr Manglicmot" at bounding box center [200, 159] width 72 height 24
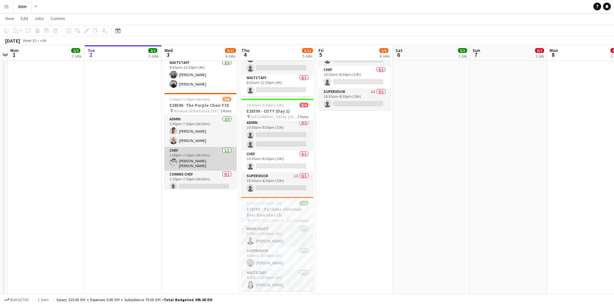
scroll to position [0, 146]
click at [192, 151] on app-card-role "Chef 1/1 1:00pm-7:30pm (6h30m) Angelo jr Manglicmot" at bounding box center [201, 159] width 72 height 24
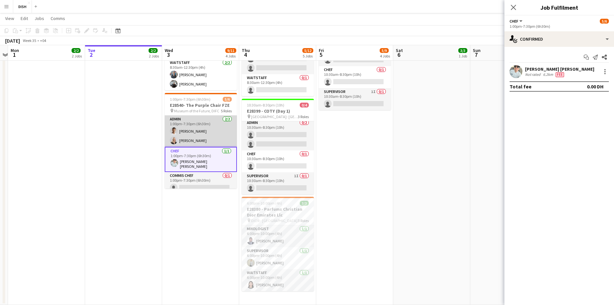
click at [198, 131] on app-card-role "Admin 2/2 1:00pm-7:30pm (6h30m) John Santarin Victoria Mcloughlin" at bounding box center [201, 130] width 72 height 31
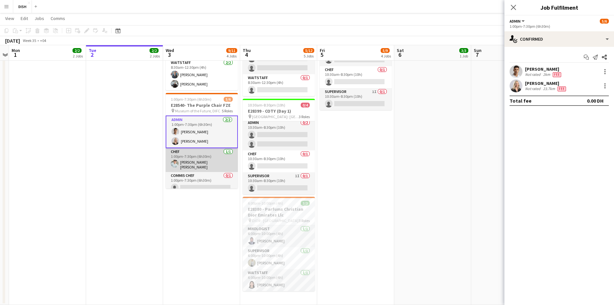
drag, startPoint x: 203, startPoint y: 120, endPoint x: 204, endPoint y: 153, distance: 33.9
click at [203, 119] on app-card-role "Admin 2/2 1:00pm-7:30pm (6h30m) John Santarin Victoria Mcloughlin" at bounding box center [202, 131] width 72 height 33
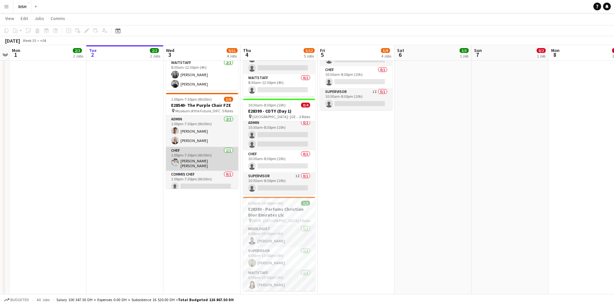
drag, startPoint x: 204, startPoint y: 153, endPoint x: 204, endPoint y: 157, distance: 3.9
click at [204, 154] on app-card-role "Chef 1/1 1:00pm-7:30pm (6h30m) Angelo jr Manglicmot" at bounding box center [202, 159] width 72 height 24
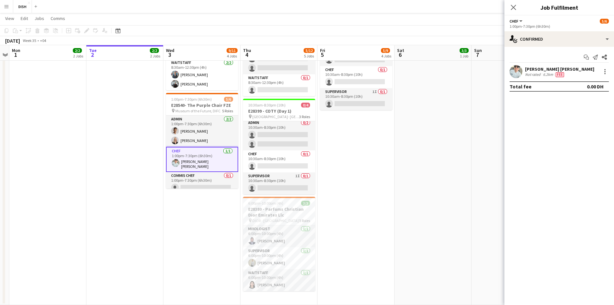
click at [202, 171] on app-calendar-viewport "Sat 30 Sun 31 Mon 1 2/2 2 Jobs Tue 2 2/2 2 Jobs Wed 3 9/11 4 Jobs Thu 4 5/12 5 …" at bounding box center [307, 93] width 614 height 723
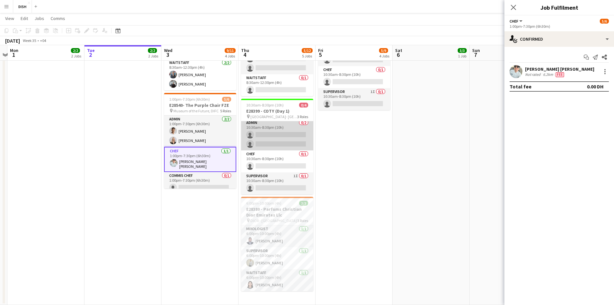
click at [280, 150] on app-card-role "Chef 0/1 10:30am-8:30pm (10h) single-neutral-actions" at bounding box center [277, 161] width 72 height 22
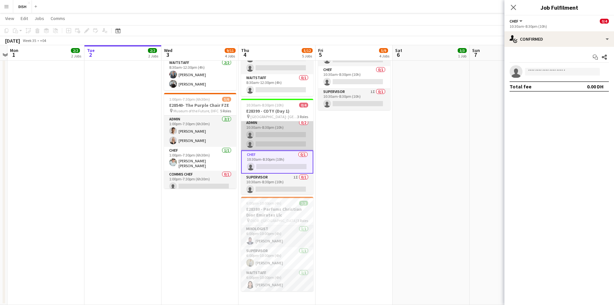
scroll to position [0, 146]
click at [278, 125] on app-card-role "Admin 0/2 10:30am-8:30pm (10h) single-neutral-actions single-neutral-actions" at bounding box center [277, 134] width 72 height 31
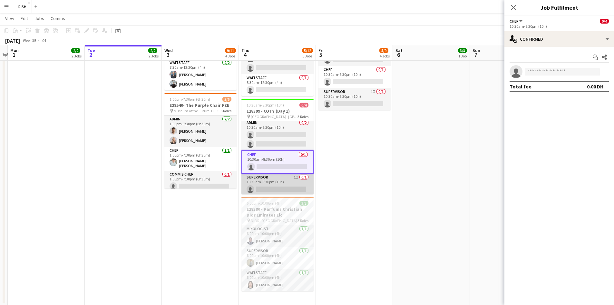
scroll to position [3, 0]
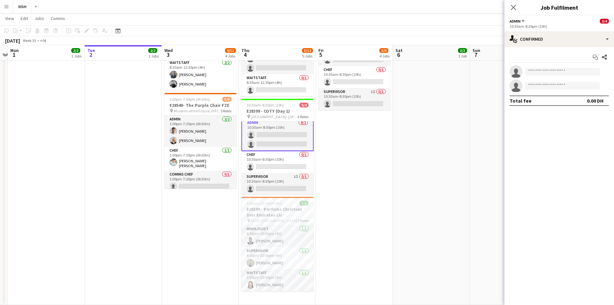
drag, startPoint x: 276, startPoint y: 177, endPoint x: 271, endPoint y: 189, distance: 13.5
click at [275, 181] on app-card-role "Supervisor 1I 0/1 10:30am-8:30pm (10h) single-neutral-actions" at bounding box center [277, 184] width 72 height 22
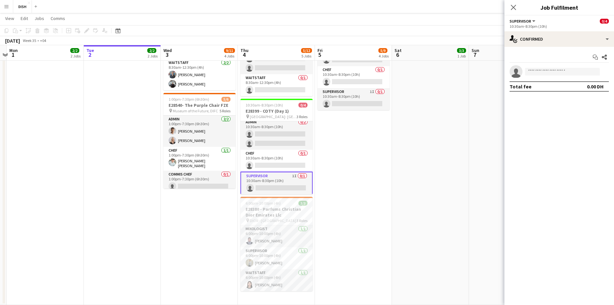
scroll to position [0, 0]
drag, startPoint x: 262, startPoint y: 221, endPoint x: 259, endPoint y: 226, distance: 5.8
click at [262, 225] on app-card-role "Mixologist [DATE] 6:00pm-10:00pm (4h) [PERSON_NAME]" at bounding box center [276, 236] width 72 height 22
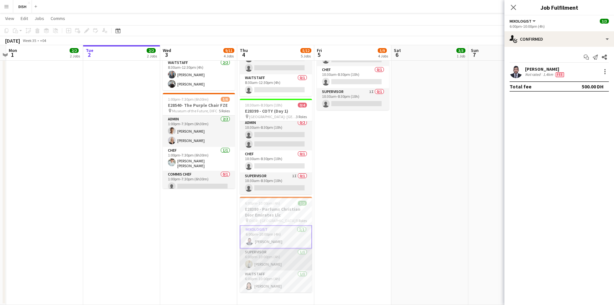
drag, startPoint x: 259, startPoint y: 242, endPoint x: 257, endPoint y: 248, distance: 6.6
click at [258, 246] on div "Mixologist 1/1 6:00pm-10:00pm (4h) Jerry Mancilla Supervisor 1/1 6:00pm-10:00pm…" at bounding box center [276, 258] width 72 height 67
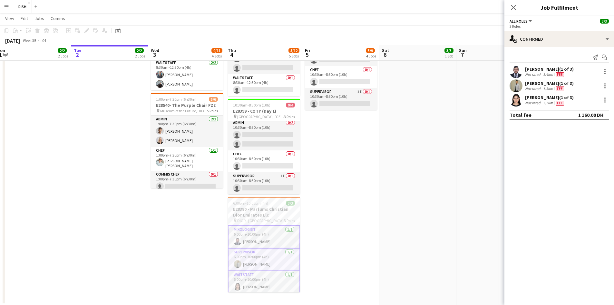
drag, startPoint x: 207, startPoint y: 122, endPoint x: 195, endPoint y: 184, distance: 63.3
click at [195, 184] on app-calendar-viewport "Sat 30 Sun 31 Mon 1 2/2 2 Jobs Tue 2 2/2 2 Jobs Wed 3 9/11 4 Jobs Thu 4 5/12 5 …" at bounding box center [307, 93] width 614 height 723
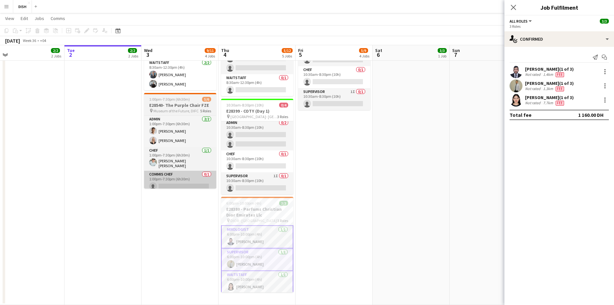
drag, startPoint x: 188, startPoint y: 157, endPoint x: 176, endPoint y: 177, distance: 23.3
click at [179, 206] on app-calendar-viewport "Sat 30 Sun 31 Mon 1 2/2 2 Jobs Tue 2 2/2 2 Jobs Wed 3 9/11 4 Jobs Thu 4 5/12 5 …" at bounding box center [307, 93] width 614 height 723
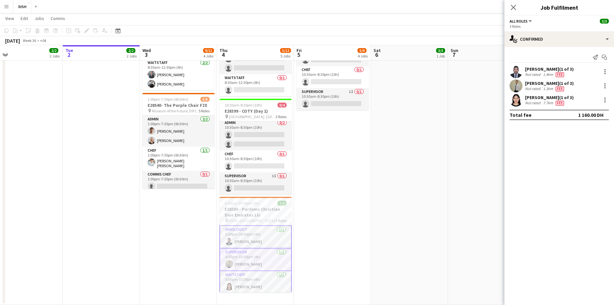
click at [390, 193] on app-date-cell "6:00pm-10:00pm (4h) 3/3 E28380 - Parfums Christian Dior Emirates Llc pin DIOR -…" at bounding box center [409, 42] width 77 height 526
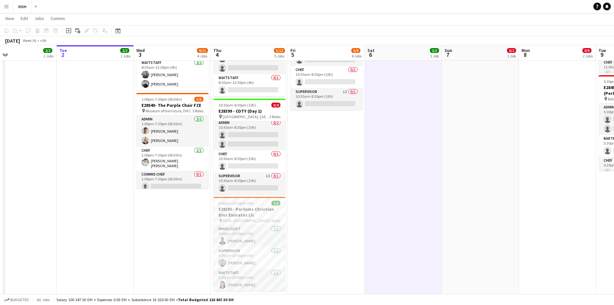
drag, startPoint x: 180, startPoint y: 131, endPoint x: 173, endPoint y: 168, distance: 38.0
click at [173, 169] on app-calendar-viewport "Sat 30 Sun 31 Mon 1 2/2 2 Jobs Tue 2 2/2 2 Jobs Wed 3 9/11 4 Jobs Thu 4 5/12 5 …" at bounding box center [307, 93] width 614 height 723
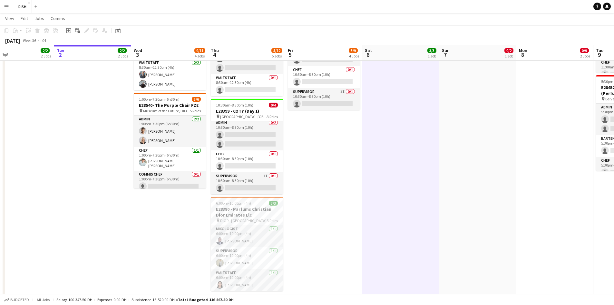
drag, startPoint x: 170, startPoint y: 158, endPoint x: 167, endPoint y: 184, distance: 25.9
click at [167, 184] on app-calendar-viewport "Sat 30 Sun 31 Mon 1 2/2 2 Jobs Tue 2 2/2 2 Jobs Wed 3 9/11 4 Jobs Thu 4 5/12 5 …" at bounding box center [307, 93] width 614 height 723
click at [163, 156] on app-card-role "Chef 1/1 1:00pm-7:30pm (6h30m) Angelo jr Manglicmot" at bounding box center [169, 159] width 72 height 24
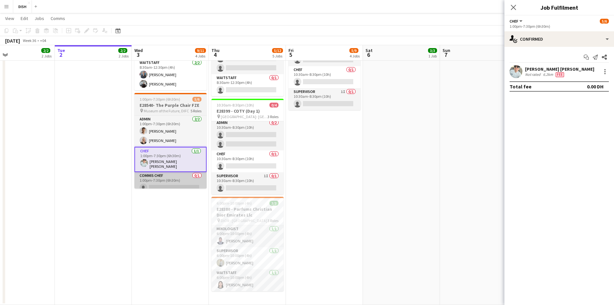
drag, startPoint x: 164, startPoint y: 156, endPoint x: 171, endPoint y: 180, distance: 24.4
click at [165, 188] on app-calendar-viewport "Sat 30 Sun 31 Mon 1 2/2 2 Jobs Tue 2 2/2 2 Jobs Wed 3 9/11 4 Jobs Thu 4 5/12 5 …" at bounding box center [307, 93] width 614 height 723
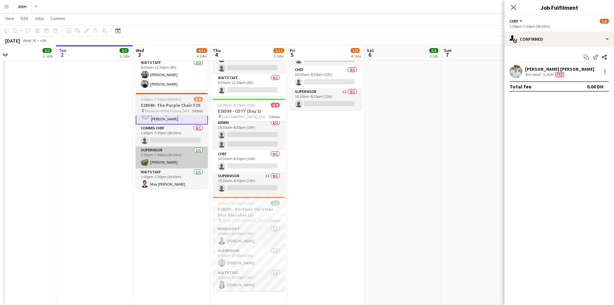
drag, startPoint x: 182, startPoint y: 125, endPoint x: 180, endPoint y: 145, distance: 20.4
click at [183, 153] on app-calendar-viewport "Sat 30 Sun 31 Mon 1 2/2 2 Jobs Tue 2 2/2 2 Jobs Wed 3 9/11 4 Jobs Thu 4 5/12 5 …" at bounding box center [307, 93] width 614 height 723
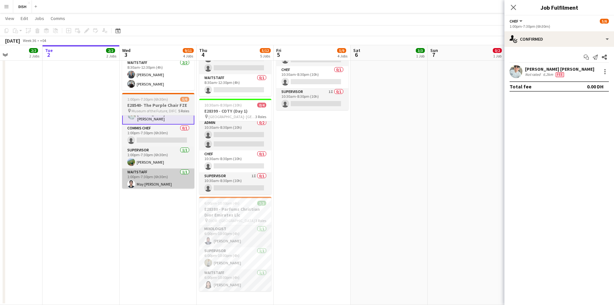
drag, startPoint x: 182, startPoint y: 119, endPoint x: 168, endPoint y: 170, distance: 53.0
click at [169, 170] on app-calendar-viewport "Sat 30 Sun 31 Mon 1 2/2 2 Jobs Tue 2 2/2 2 Jobs Wed 3 9/11 4 Jobs Thu 4 5/12 5 …" at bounding box center [307, 93] width 614 height 723
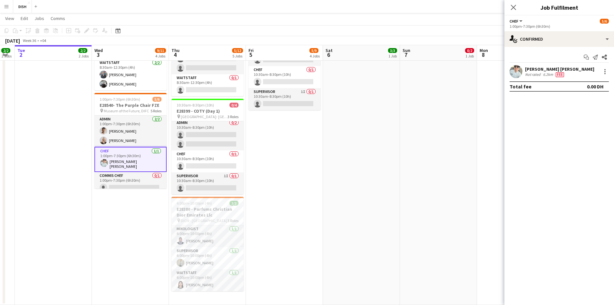
drag, startPoint x: 157, startPoint y: 126, endPoint x: 127, endPoint y: 200, distance: 79.7
click at [128, 204] on app-calendar-viewport "Sat 30 Sun 31 Mon 1 2/2 2 Jobs Tue 2 2/2 2 Jobs Wed 3 9/11 4 Jobs Thu 4 5/12 5 …" at bounding box center [307, 93] width 614 height 723
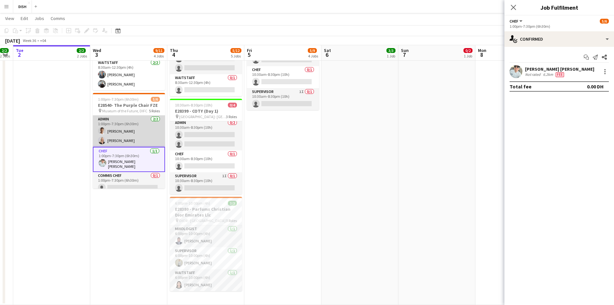
click at [135, 133] on app-card-role "Admin 2/2 1:00pm-7:30pm (6h30m) John Santarin Victoria Mcloughlin" at bounding box center [129, 130] width 72 height 31
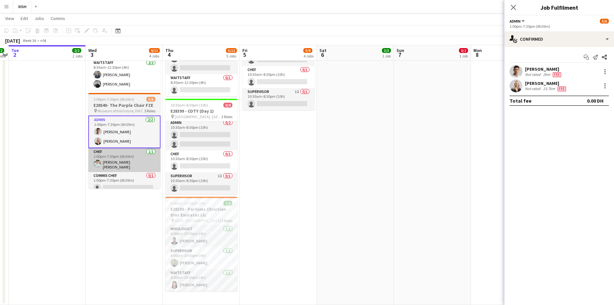
drag, startPoint x: 134, startPoint y: 145, endPoint x: 128, endPoint y: 161, distance: 16.6
click at [131, 162] on app-calendar-viewport "Sat 30 Sun 31 Mon 1 2/2 2 Jobs Tue 2 2/2 2 Jobs Wed 3 9/11 4 Jobs Thu 4 5/12 5 …" at bounding box center [307, 93] width 614 height 723
drag, startPoint x: 129, startPoint y: 160, endPoint x: 124, endPoint y: 165, distance: 7.1
click at [129, 162] on app-card-role "Chef 1/1 1:00pm-7:30pm (6h30m) Angelo jr Manglicmot" at bounding box center [124, 160] width 72 height 24
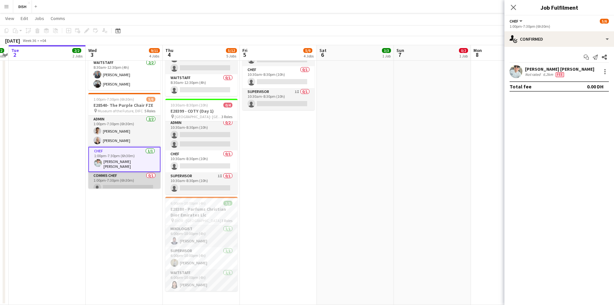
click at [124, 176] on app-card-role "Commis Chef 0/1 1:00pm-7:30pm (6h30m) single-neutral-actions" at bounding box center [124, 183] width 72 height 22
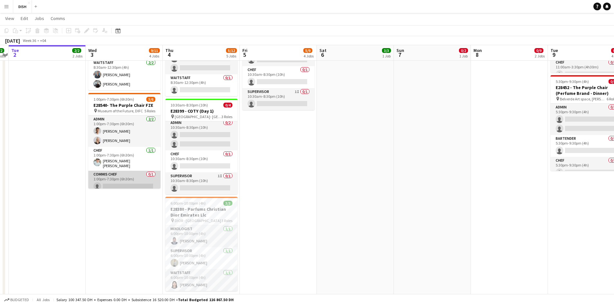
click at [126, 176] on app-card-role "Commis Chef 0/1 1:00pm-7:30pm (6h30m) single-neutral-actions" at bounding box center [124, 181] width 72 height 22
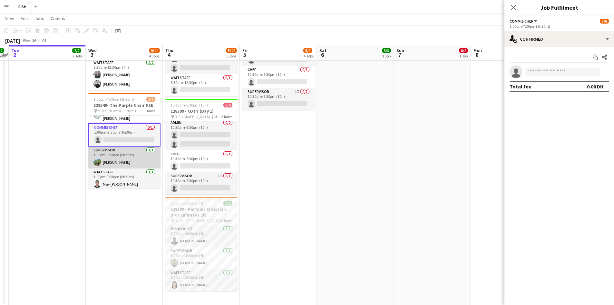
click at [130, 163] on app-card-role "Supervisor 1/1 1:00pm-7:30pm (6h30m) Anna Adamco" at bounding box center [124, 157] width 72 height 22
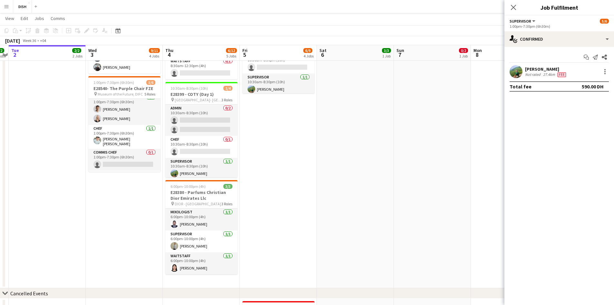
scroll to position [5, 0]
click at [513, 7] on icon at bounding box center [513, 7] width 6 height 6
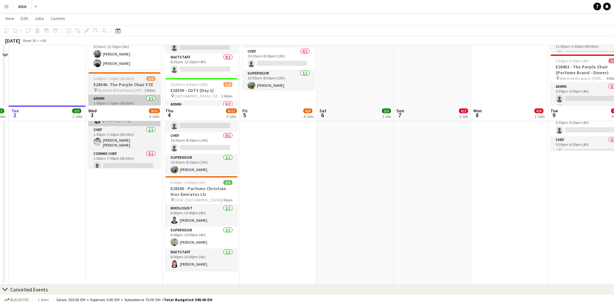
scroll to position [240, 0]
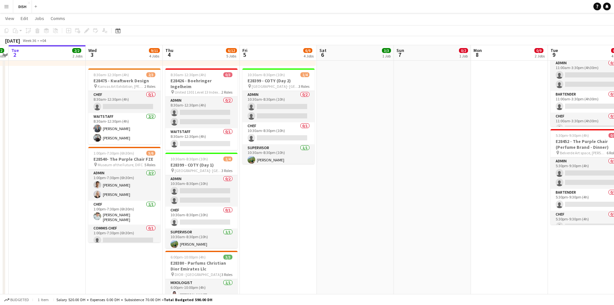
click at [259, 203] on app-date-cell "10:00am-3:00pm (5h) 1/1 pin Gold & Diamond Park, Sheikh Zayed Rd - Al Quoz - Al…" at bounding box center [278, 95] width 77 height 526
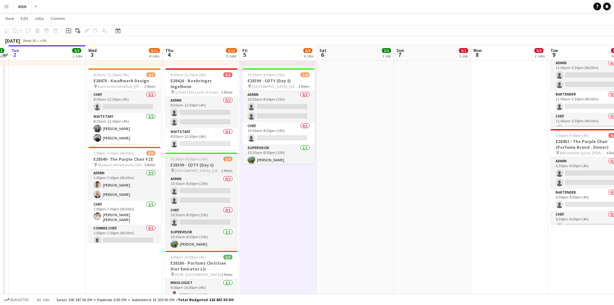
click at [209, 162] on h3 "E28399 - COTY (Day 1)" at bounding box center [201, 165] width 72 height 6
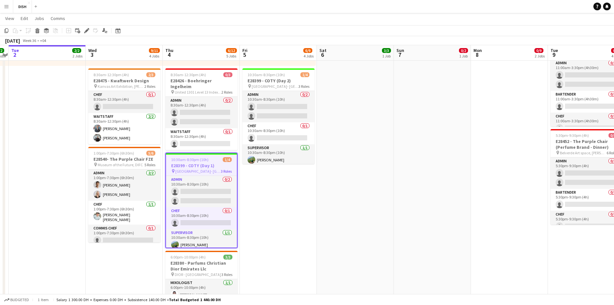
drag, startPoint x: 208, startPoint y: 164, endPoint x: 189, endPoint y: 157, distance: 20.0
click at [190, 162] on h3 "E28399 - COTY (Day 1)" at bounding box center [201, 165] width 71 height 6
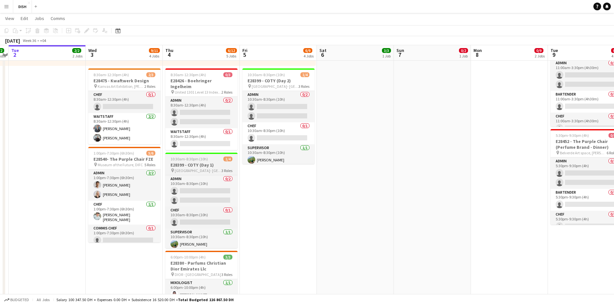
click at [192, 156] on span "10:30am-8:30pm (10h)" at bounding box center [188, 158] width 37 height 5
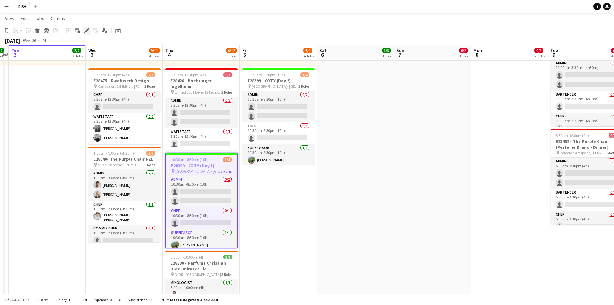
click at [86, 33] on icon "Edit" at bounding box center [86, 30] width 5 height 5
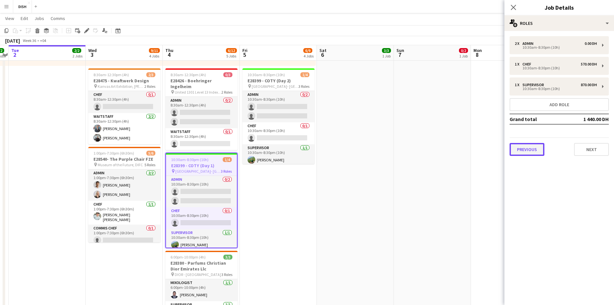
click at [527, 151] on button "Previous" at bounding box center [527, 149] width 35 height 13
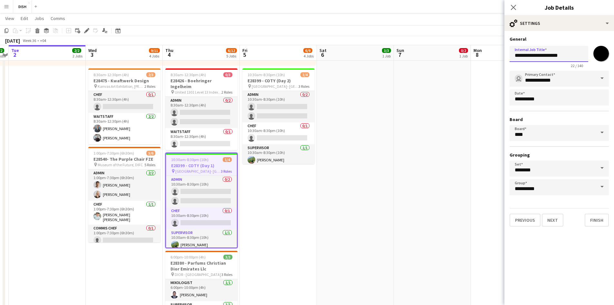
click at [546, 56] on input "**********" at bounding box center [549, 54] width 79 height 16
type input "**********"
click at [596, 221] on button "Finish" at bounding box center [597, 219] width 24 height 13
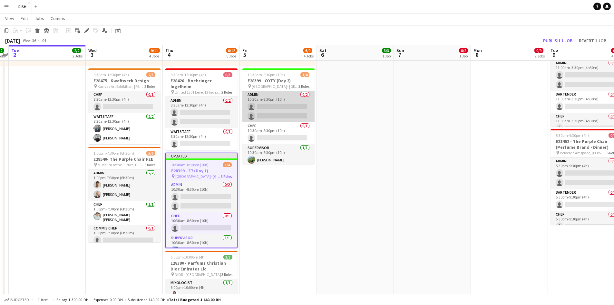
scroll to position [0, 222]
drag, startPoint x: 290, startPoint y: 110, endPoint x: 286, endPoint y: 102, distance: 8.5
click at [290, 109] on app-card-role "Admin 0/2 10:30am-8:30pm (10h) single-neutral-actions single-neutral-actions" at bounding box center [279, 106] width 72 height 31
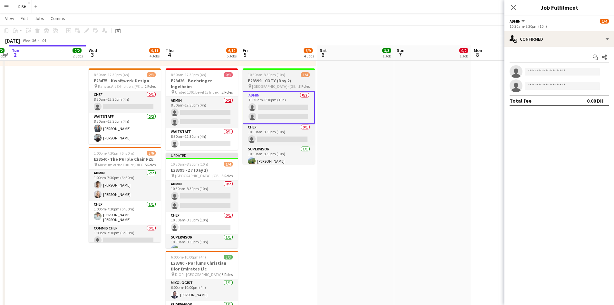
click at [280, 83] on h3 "E28399 - COTY (Day 2)" at bounding box center [279, 81] width 72 height 6
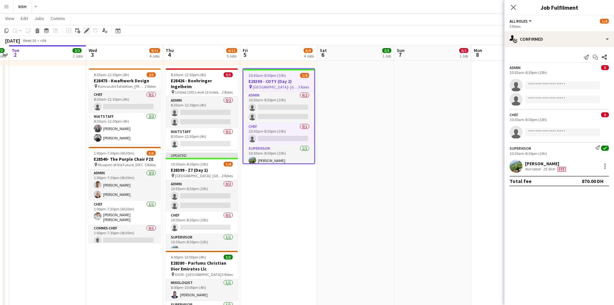
click at [89, 32] on icon "Edit" at bounding box center [86, 30] width 5 height 5
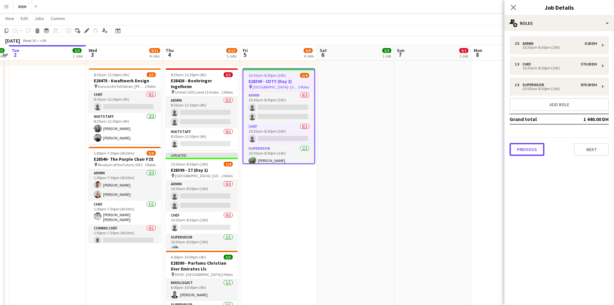
click at [523, 147] on button "Previous" at bounding box center [527, 149] width 35 height 13
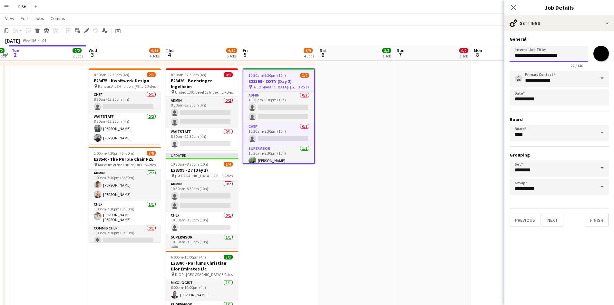
click at [547, 54] on input "**********" at bounding box center [549, 54] width 79 height 16
type input "**********"
click at [598, 219] on button "Finish" at bounding box center [597, 219] width 24 height 13
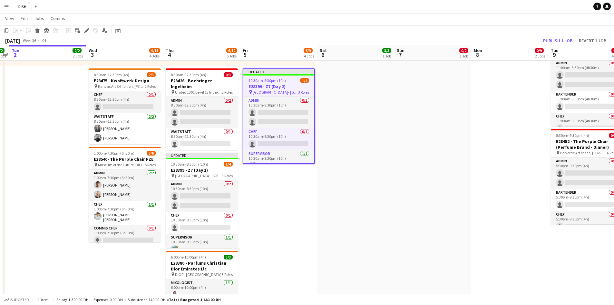
click at [448, 144] on app-date-cell "8:00am-12:00pm (4h) 0/2 E28461 - GAE Events pin TBC, Dubai 1 Role Waitstaff 0/2…" at bounding box center [432, 95] width 77 height 526
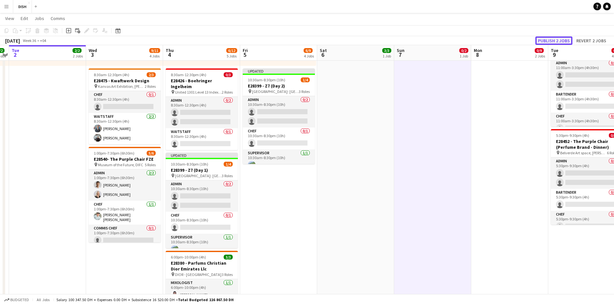
click at [544, 37] on button "Publish 2 jobs" at bounding box center [553, 40] width 37 height 8
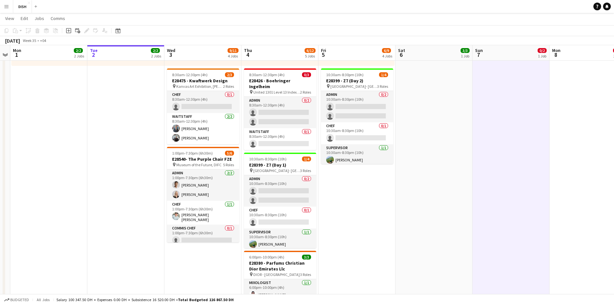
drag, startPoint x: 336, startPoint y: 226, endPoint x: 377, endPoint y: 217, distance: 42.3
click at [396, 221] on app-calendar-viewport "Sat 30 Sun 31 Mon 1 2/2 2 Jobs Tue 2 2/2 2 Jobs Wed 3 9/11 4 Jobs Thu 4 6/12 5 …" at bounding box center [307, 146] width 614 height 723
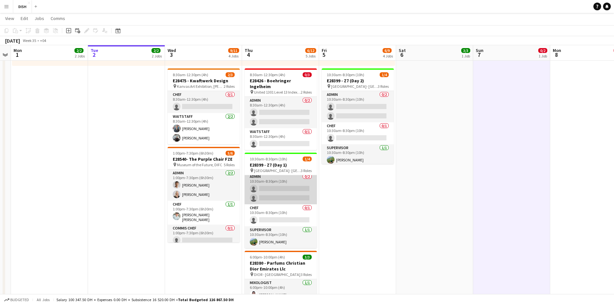
click at [270, 189] on app-card-role "Admin 0/2 10:30am-8:30pm (10h) single-neutral-actions single-neutral-actions" at bounding box center [281, 188] width 72 height 31
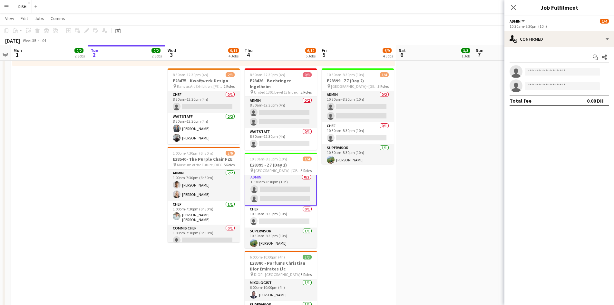
scroll to position [3, 0]
click at [577, 74] on input at bounding box center [562, 72] width 75 height 8
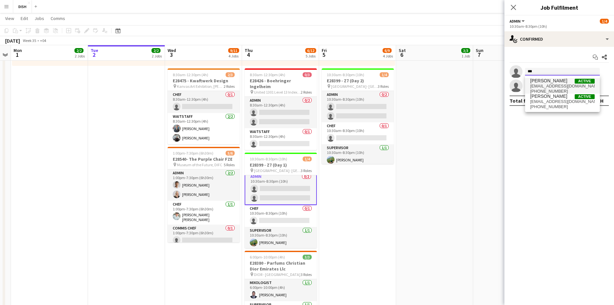
type input "***"
click at [554, 83] on span "[PERSON_NAME]" at bounding box center [548, 80] width 37 height 5
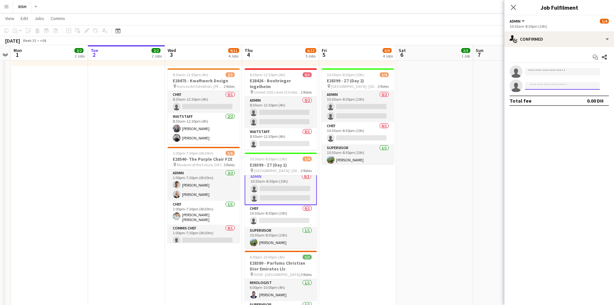
click at [542, 86] on input at bounding box center [562, 86] width 75 height 8
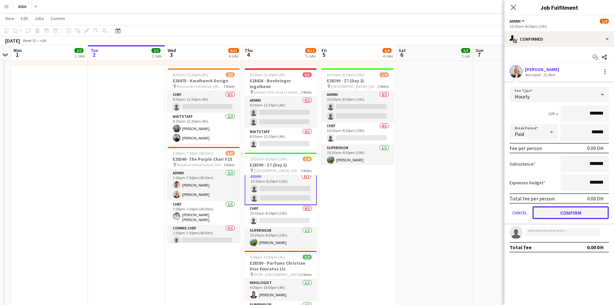
click at [556, 214] on button "Confirm" at bounding box center [570, 212] width 76 height 13
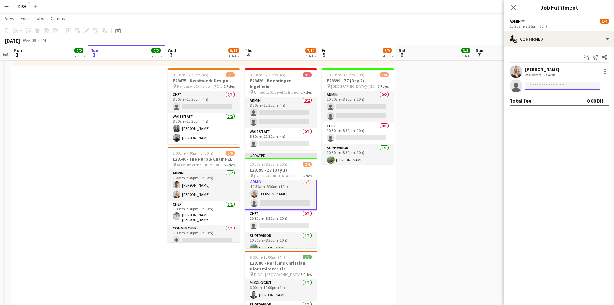
click at [553, 87] on input at bounding box center [562, 86] width 75 height 8
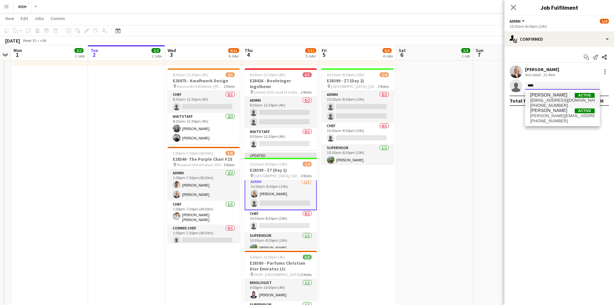
type input "****"
click at [550, 100] on span "[EMAIL_ADDRESS][DOMAIN_NAME]" at bounding box center [562, 100] width 64 height 5
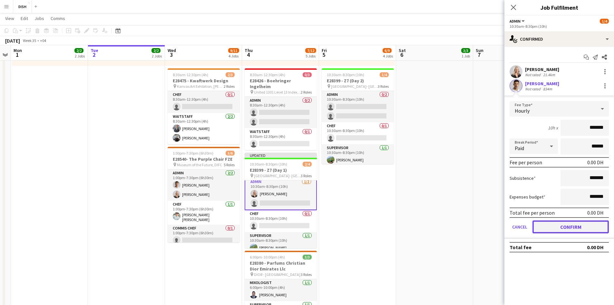
click at [566, 231] on button "Confirm" at bounding box center [570, 226] width 76 height 13
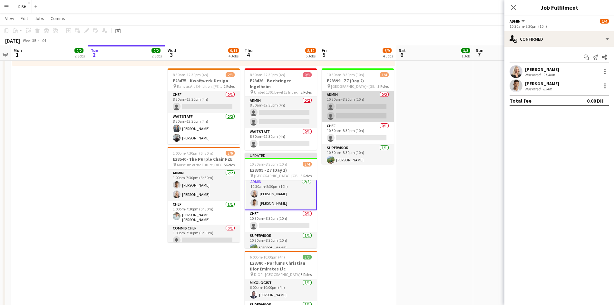
click at [370, 113] on app-card-role "Admin 0/2 10:30am-8:30pm (10h) single-neutral-actions single-neutral-actions" at bounding box center [358, 106] width 72 height 31
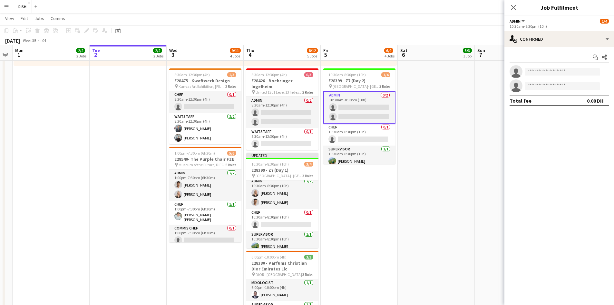
scroll to position [2, 0]
click at [552, 72] on input at bounding box center [562, 72] width 75 height 8
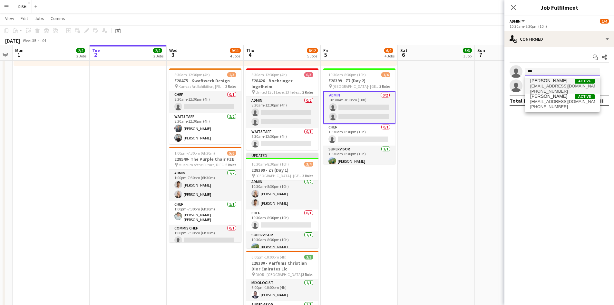
type input "***"
click at [556, 87] on span "[EMAIL_ADDRESS][DOMAIN_NAME]" at bounding box center [562, 85] width 64 height 5
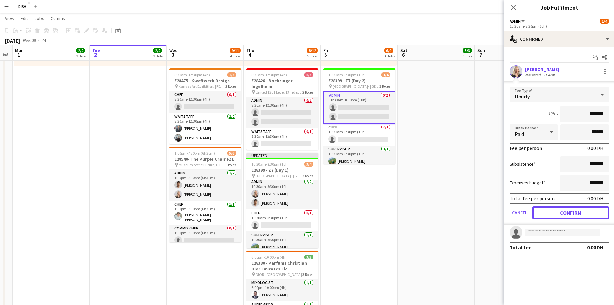
click at [586, 211] on button "Confirm" at bounding box center [570, 212] width 76 height 13
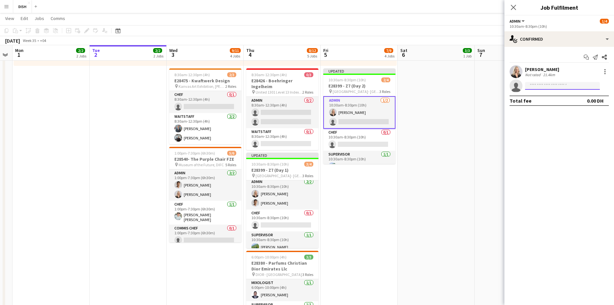
click at [549, 86] on input at bounding box center [562, 86] width 75 height 8
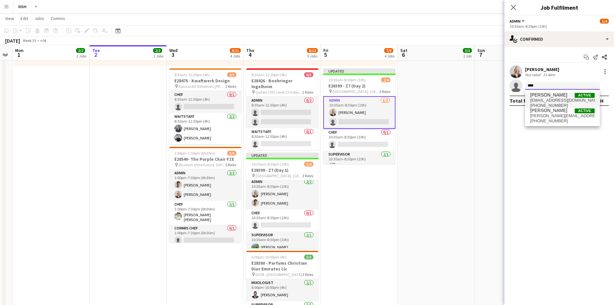
type input "****"
click at [537, 96] on span "[PERSON_NAME]" at bounding box center [548, 94] width 37 height 5
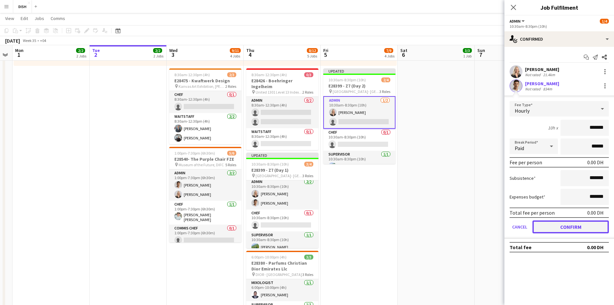
click at [567, 229] on button "Confirm" at bounding box center [570, 226] width 76 height 13
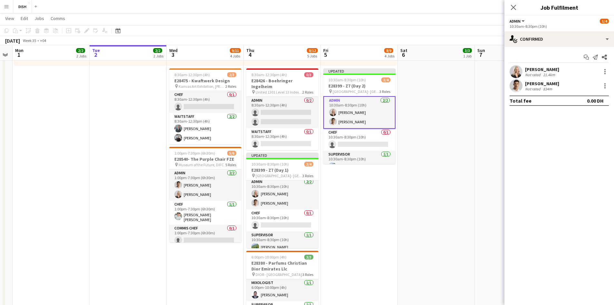
click at [476, 163] on app-date-cell "8:00am-12:00pm (4h) 0/2 E28461 - GAE Events pin TBC, Dubai 1 Role Waitstaff 0/2…" at bounding box center [513, 95] width 77 height 526
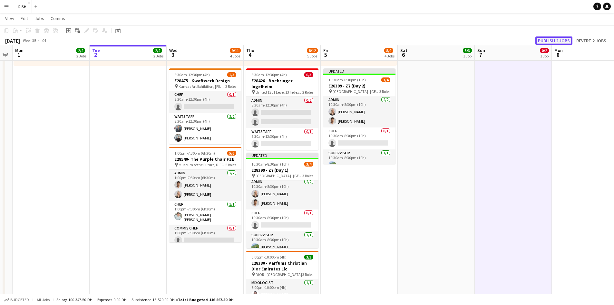
click at [549, 42] on button "Publish 2 jobs" at bounding box center [553, 40] width 37 height 8
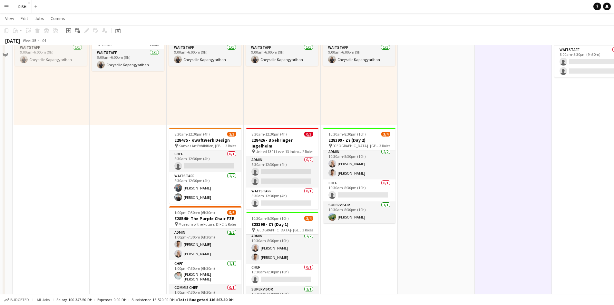
scroll to position [240, 0]
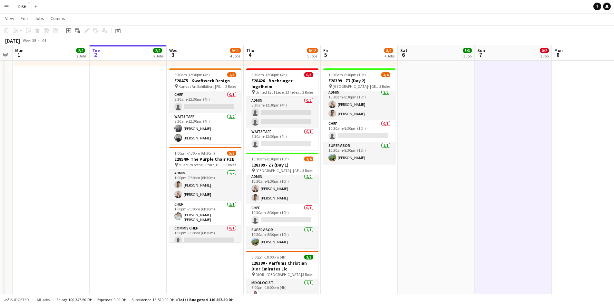
click at [2, 8] on button "Menu" at bounding box center [6, 6] width 13 height 13
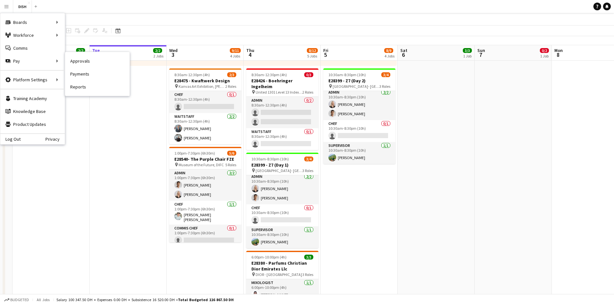
click at [71, 73] on link "Payments" at bounding box center [97, 73] width 64 height 13
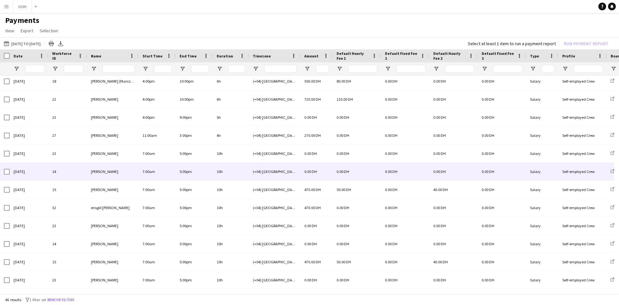
scroll to position [268, 0]
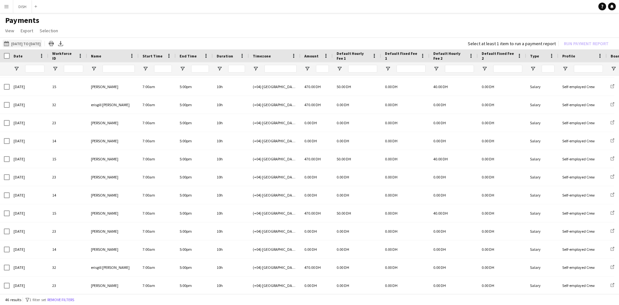
drag, startPoint x: 26, startPoint y: 42, endPoint x: 26, endPoint y: 49, distance: 6.4
click at [26, 43] on button "18-08-2025 to 24-08-2025 18-08-2025 to 24-08-2025" at bounding box center [22, 44] width 39 height 8
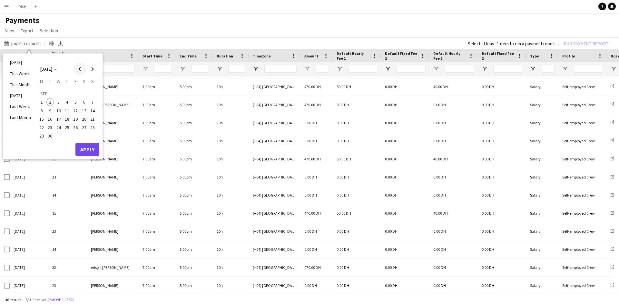
click at [77, 71] on span "Previous month" at bounding box center [79, 69] width 13 height 13
click at [39, 117] on button "18" at bounding box center [41, 120] width 8 height 8
click at [93, 143] on button "Apply" at bounding box center [87, 142] width 24 height 13
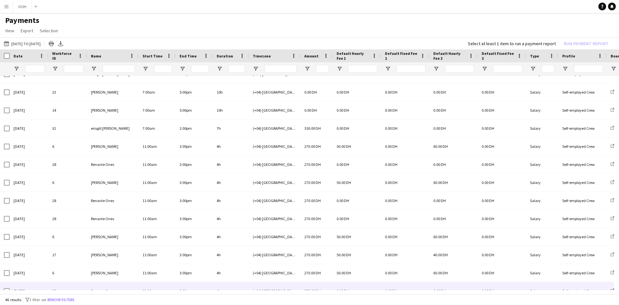
scroll to position [455, 0]
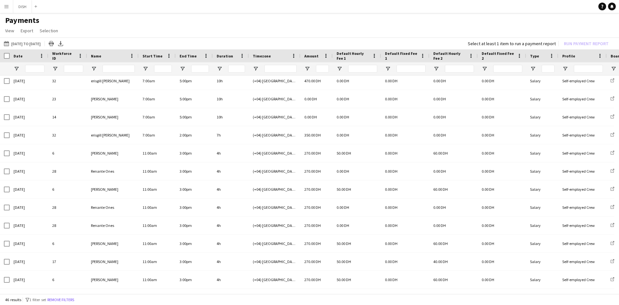
drag, startPoint x: 332, startPoint y: 294, endPoint x: 422, endPoint y: 296, distance: 90.3
click at [424, 296] on div "46 results filter-1 1 filter set Remove filters" at bounding box center [309, 299] width 619 height 11
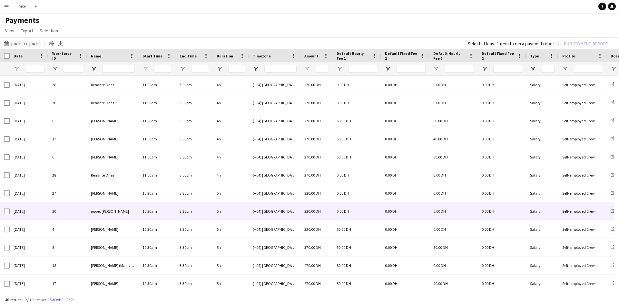
scroll to position [562, 0]
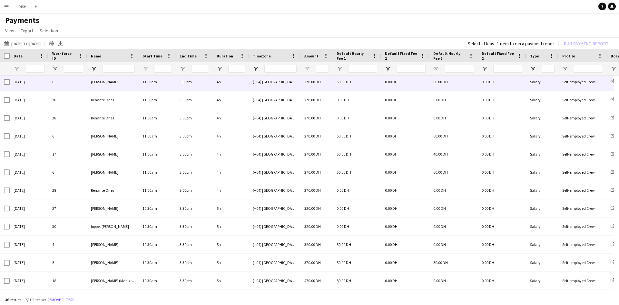
click at [597, 80] on div "Self-employed Crew" at bounding box center [582, 82] width 48 height 18
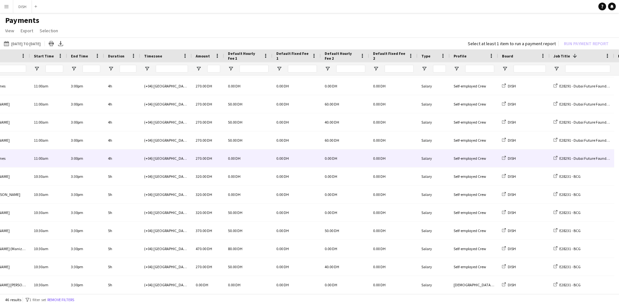
scroll to position [616, 0]
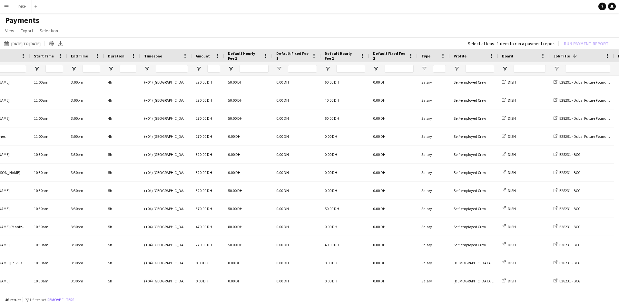
drag, startPoint x: 179, startPoint y: 295, endPoint x: 88, endPoint y: 293, distance: 90.9
click at [90, 293] on div "18-08-2025 to 24-08-2025 18-08-2025 to 24-08-2025 Today This Week This Month Ye…" at bounding box center [309, 165] width 619 height 257
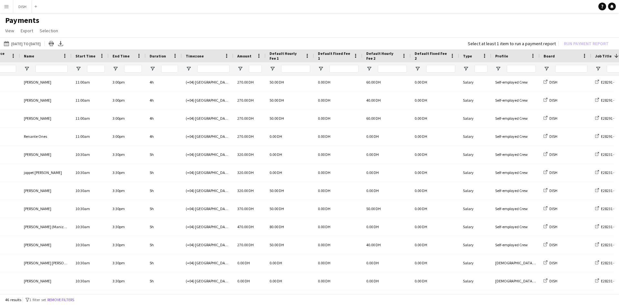
scroll to position [0, 4]
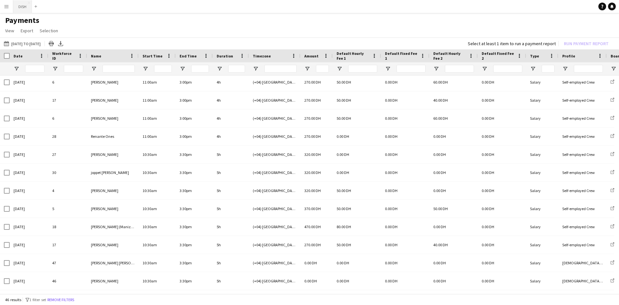
click at [25, 7] on button "DISH Close" at bounding box center [22, 6] width 19 height 13
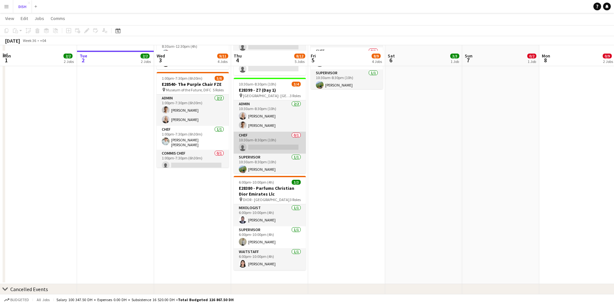
scroll to position [322, 0]
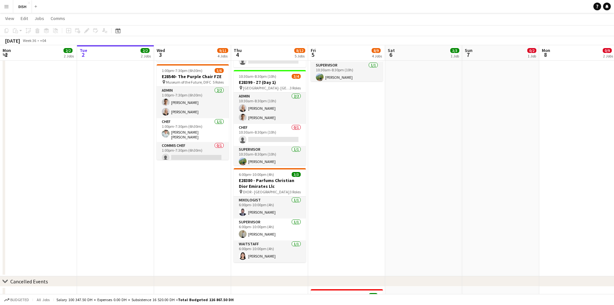
drag, startPoint x: 363, startPoint y: 56, endPoint x: 354, endPoint y: 49, distance: 11.4
click at [354, 52] on app-calendar-viewport "Sat 30 Sun 31 Mon 1 2/2 2 Jobs Tue 2 2/2 2 Jobs Wed 3 9/11 4 Jobs Thu 4 8/12 5 …" at bounding box center [307, 64] width 614 height 723
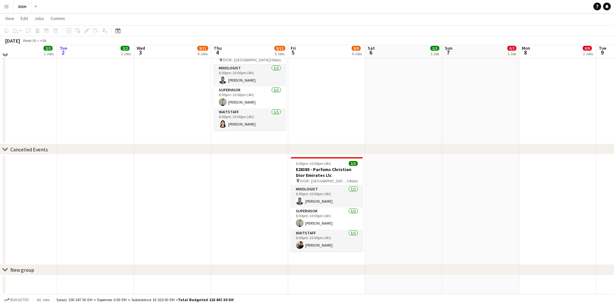
scroll to position [455, 0]
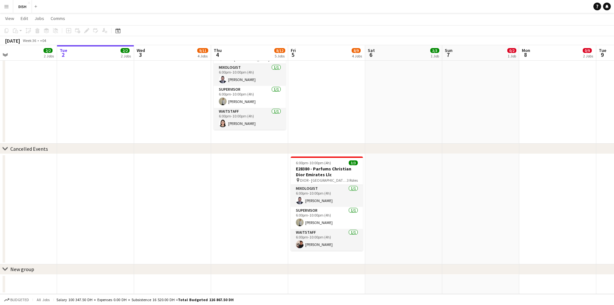
click at [5, 6] on button "Menu" at bounding box center [6, 6] width 13 height 13
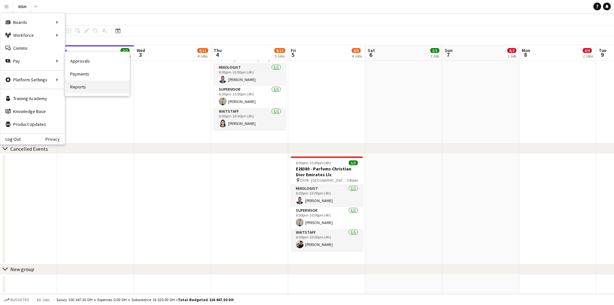
click at [93, 83] on link "Reports" at bounding box center [97, 86] width 64 height 13
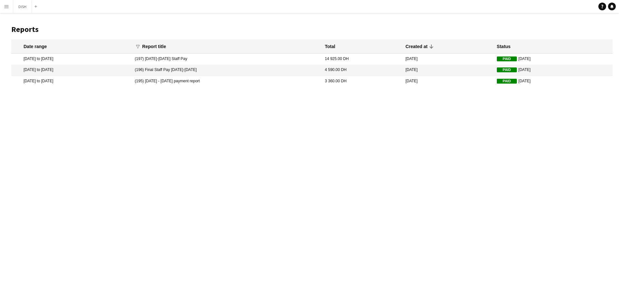
click at [6, 5] on app-icon "Menu" at bounding box center [6, 6] width 5 height 5
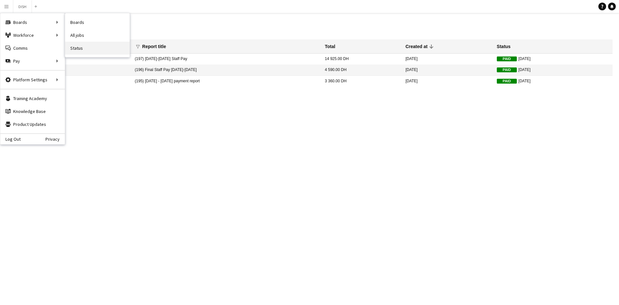
click at [88, 46] on link "Status" at bounding box center [97, 48] width 64 height 13
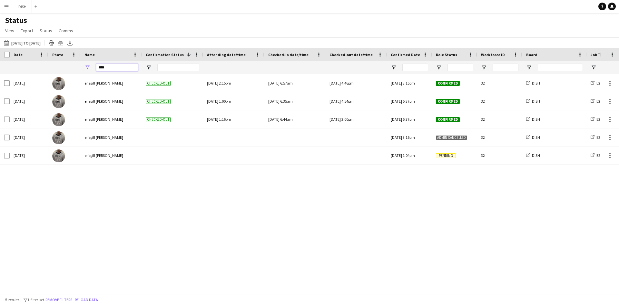
drag, startPoint x: 108, startPoint y: 70, endPoint x: 69, endPoint y: 70, distance: 39.6
click at [69, 70] on div "****" at bounding box center [599, 67] width 1199 height 13
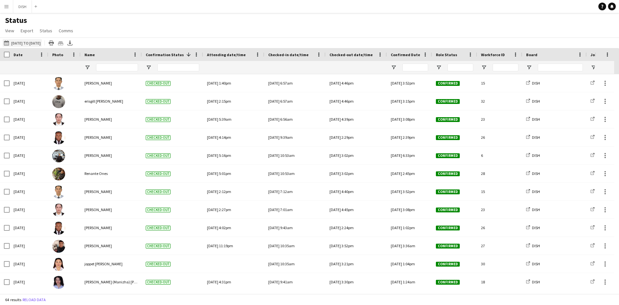
click at [20, 41] on button "02-09-2025 to 08-09-2025 18-08-2025 to 24-08-2025" at bounding box center [22, 43] width 39 height 8
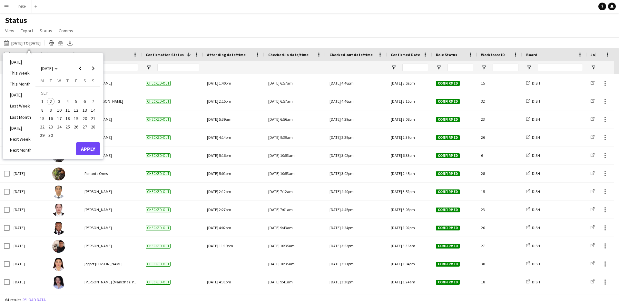
click at [44, 101] on span "1" at bounding box center [42, 102] width 8 height 8
drag, startPoint x: 92, startPoint y: 99, endPoint x: 87, endPoint y: 130, distance: 31.6
click at [92, 99] on span "7" at bounding box center [93, 102] width 8 height 8
click at [86, 141] on div "Monday M Tuesday T Wednesday W Thursday T Friday F Saturday S Sunday S SEP 1 2 …" at bounding box center [67, 110] width 64 height 64
click at [86, 144] on button "Apply" at bounding box center [88, 148] width 24 height 13
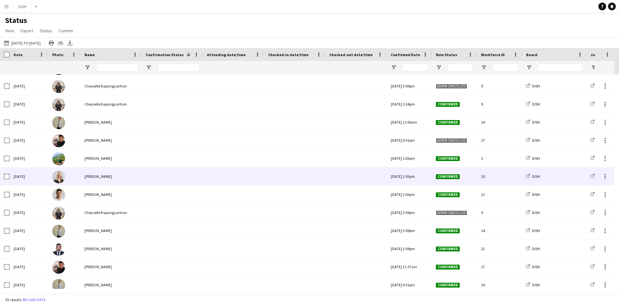
scroll to position [417, 0]
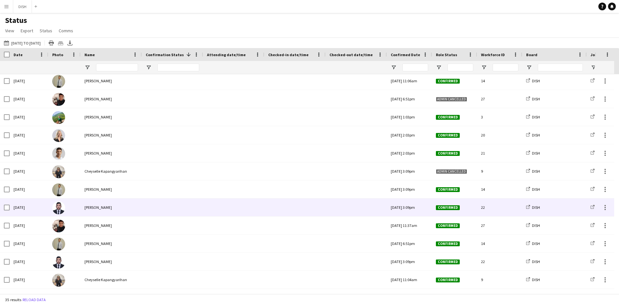
click at [442, 208] on span "Confirmed" at bounding box center [448, 207] width 24 height 5
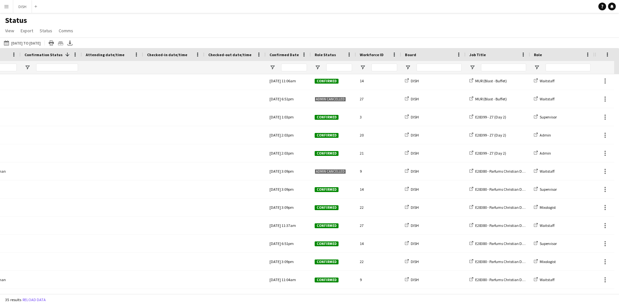
scroll to position [0, 164]
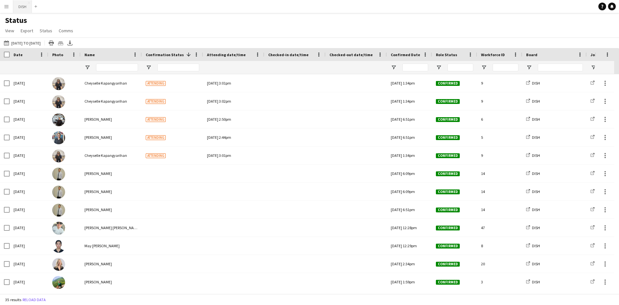
click at [18, 11] on button "DISH Close" at bounding box center [22, 6] width 19 height 13
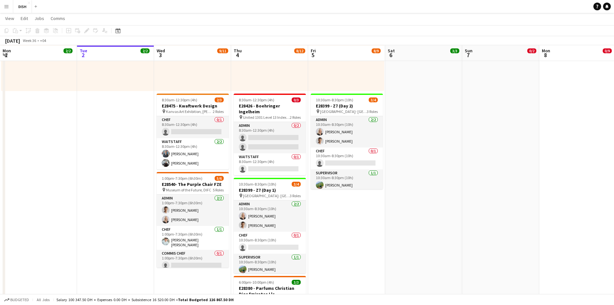
scroll to position [215, 0]
click at [336, 102] on h3 "E28399 - Z7 (Day 2)" at bounding box center [347, 105] width 72 height 6
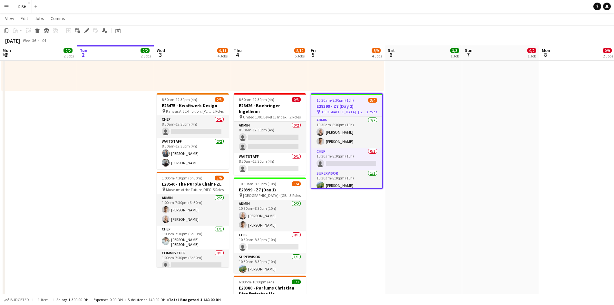
click at [87, 32] on icon at bounding box center [87, 31] width 4 height 4
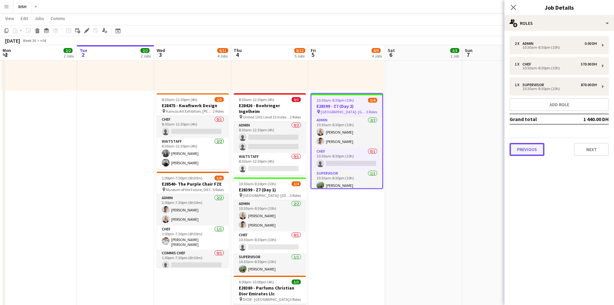
click at [526, 153] on button "Previous" at bounding box center [527, 149] width 35 height 13
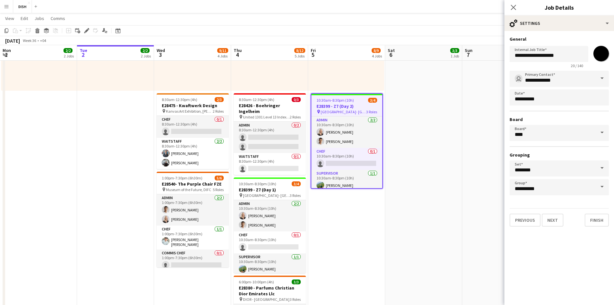
click at [598, 59] on input "*******" at bounding box center [600, 53] width 23 height 23
type input "*******"
drag, startPoint x: 593, startPoint y: 215, endPoint x: 585, endPoint y: 213, distance: 8.3
click at [590, 215] on button "Finish" at bounding box center [597, 219] width 24 height 13
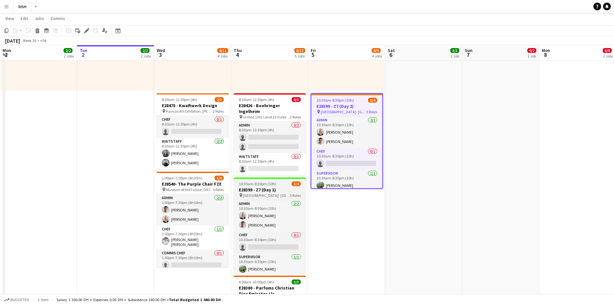
click at [259, 187] on h3 "E28399 - Z7 (Day 1)" at bounding box center [270, 190] width 72 height 6
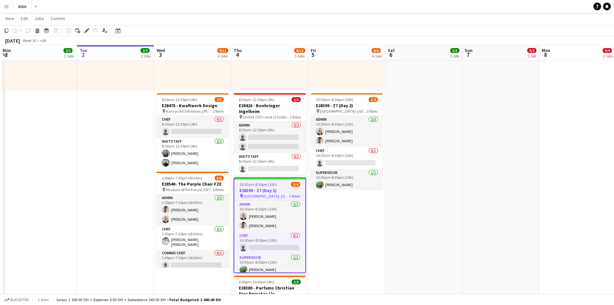
drag, startPoint x: 88, startPoint y: 28, endPoint x: 102, endPoint y: 26, distance: 13.4
click at [89, 28] on icon "Edit" at bounding box center [86, 30] width 5 height 5
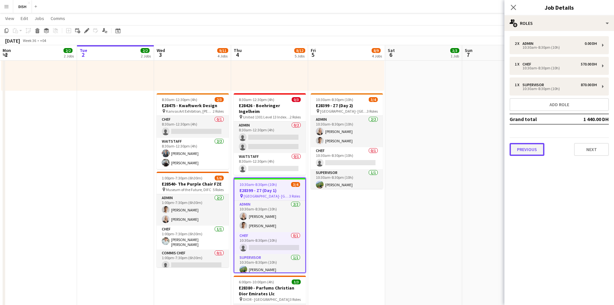
click at [535, 151] on button "Previous" at bounding box center [527, 149] width 35 height 13
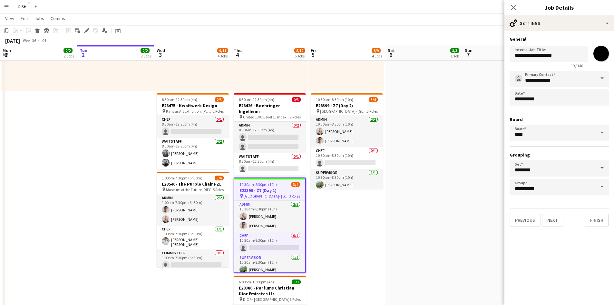
drag, startPoint x: 604, startPoint y: 56, endPoint x: 602, endPoint y: 62, distance: 6.6
click at [604, 55] on input "*******" at bounding box center [600, 53] width 23 height 23
type input "*******"
click at [597, 219] on button "Finish" at bounding box center [597, 219] width 24 height 13
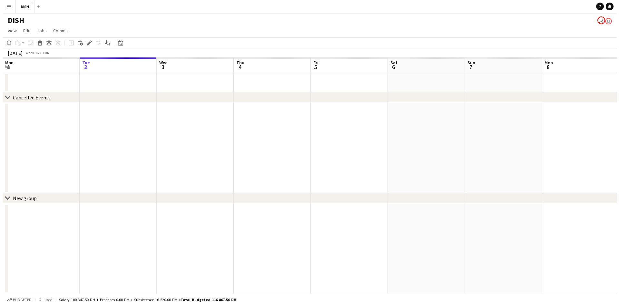
scroll to position [0, 0]
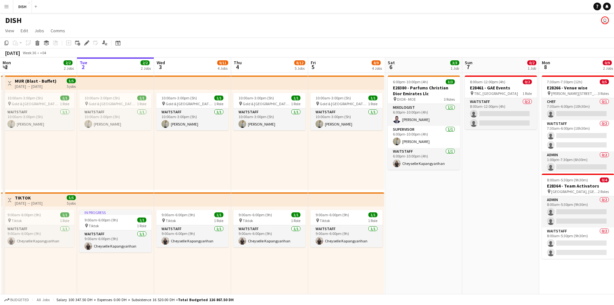
click at [5, 3] on button "Menu" at bounding box center [6, 6] width 13 height 13
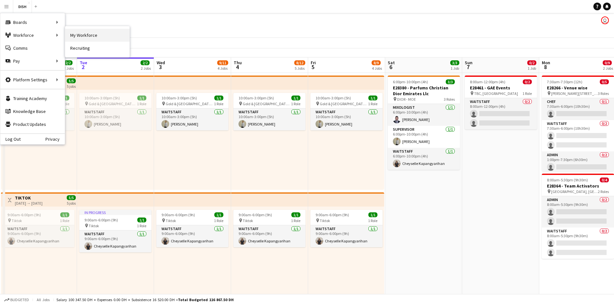
click at [83, 32] on link "My Workforce" at bounding box center [97, 35] width 64 height 13
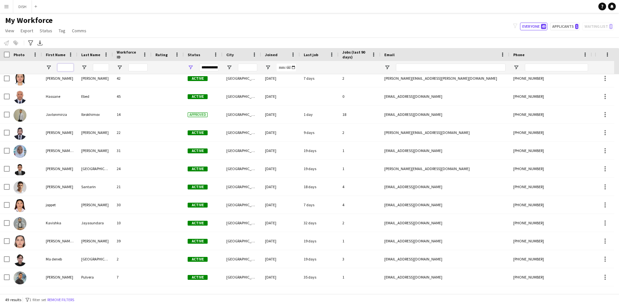
click at [68, 70] on input "First Name Filter Input" at bounding box center [65, 67] width 16 height 8
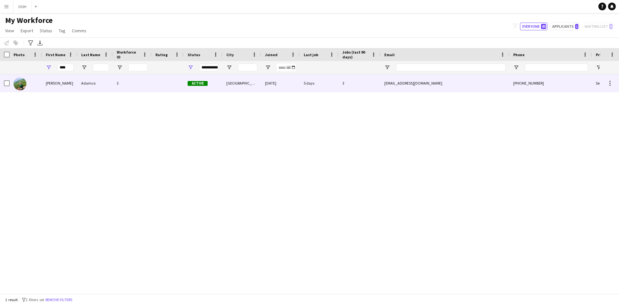
click at [136, 87] on div "3" at bounding box center [132, 83] width 39 height 18
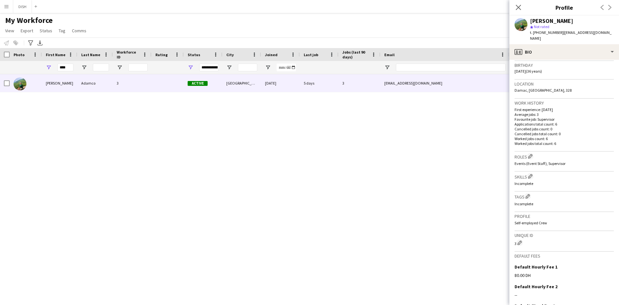
scroll to position [66, 0]
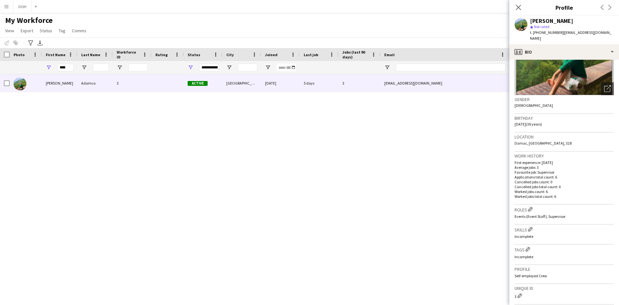
click at [71, 63] on div "****" at bounding box center [65, 67] width 16 height 13
drag, startPoint x: 71, startPoint y: 69, endPoint x: 73, endPoint y: 67, distance: 3.4
click at [73, 67] on div "****" at bounding box center [59, 67] width 35 height 13
type input "*"
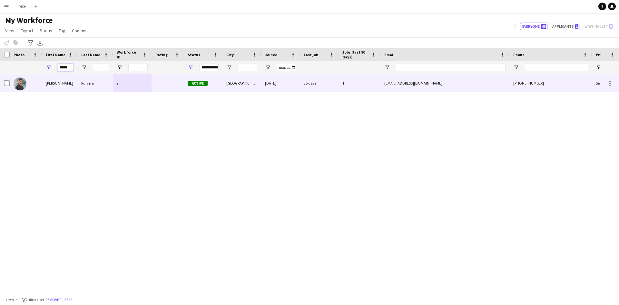
type input "*****"
click at [63, 85] on div "[PERSON_NAME]" at bounding box center [59, 83] width 35 height 18
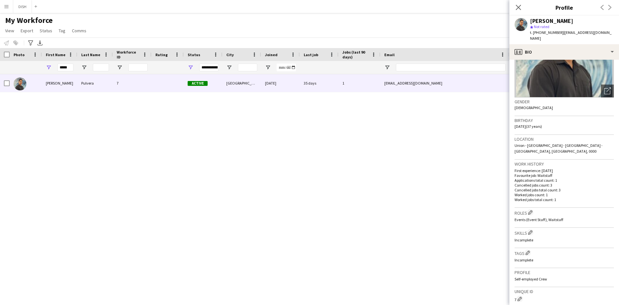
scroll to position [169, 0]
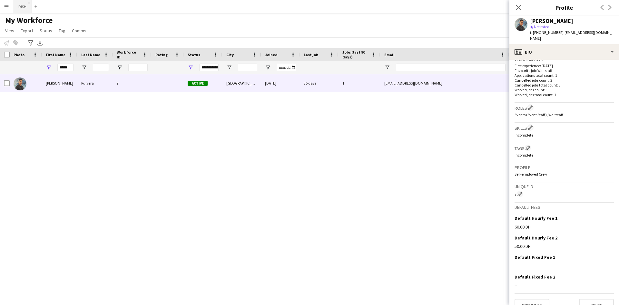
click at [19, 9] on button "DISH Close" at bounding box center [22, 6] width 19 height 13
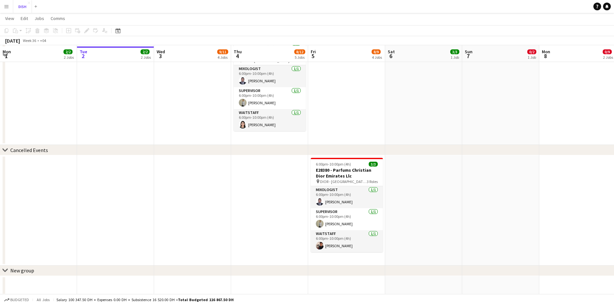
scroll to position [455, 0]
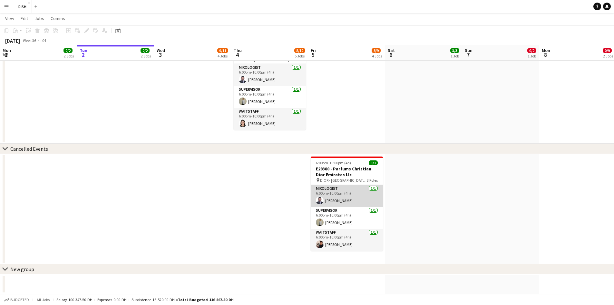
click at [346, 197] on app-card-role "Mixologist [DATE] 6:00pm-10:00pm (4h) [PERSON_NAME]" at bounding box center [347, 196] width 72 height 22
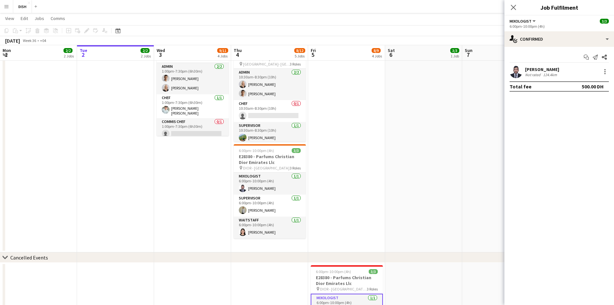
scroll to position [401, 0]
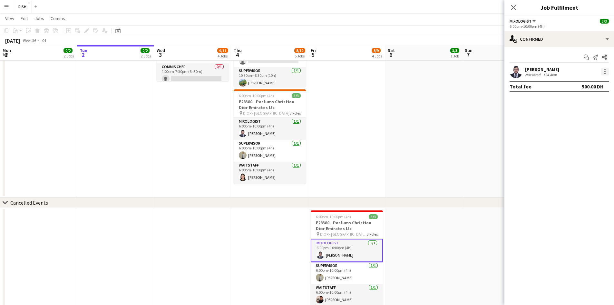
click at [607, 74] on div at bounding box center [605, 72] width 8 height 8
click at [582, 144] on span "Remove" at bounding box center [573, 144] width 19 height 5
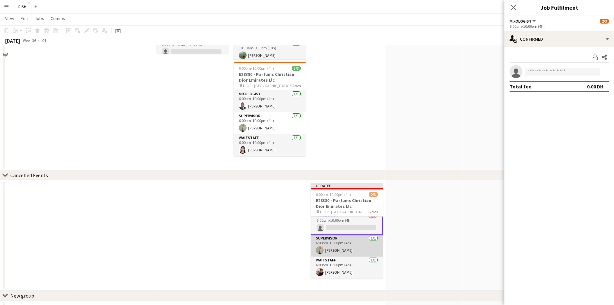
scroll to position [455, 0]
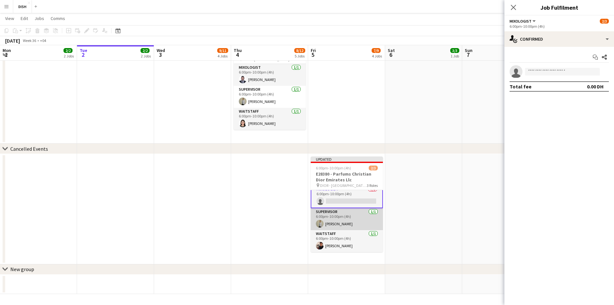
click at [356, 217] on app-card-role "Supervisor [DATE] 6:00pm-10:00pm (4h) [PERSON_NAME]" at bounding box center [347, 219] width 72 height 22
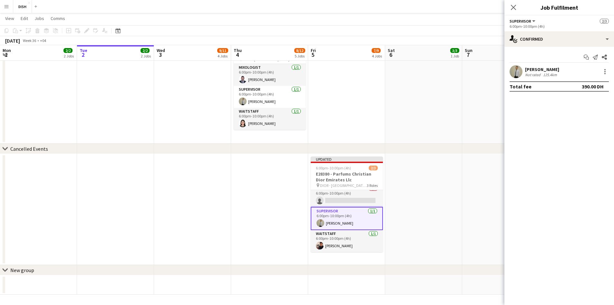
scroll to position [5, 0]
click at [606, 70] on div at bounding box center [605, 72] width 8 height 8
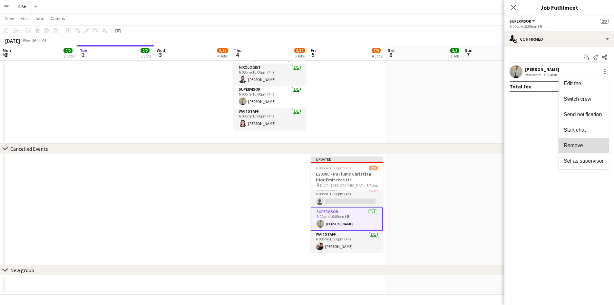
click at [572, 145] on span "Remove" at bounding box center [573, 144] width 19 height 5
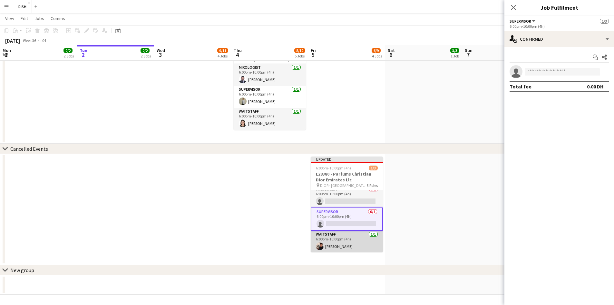
click at [336, 244] on app-card-role "Waitstaff [DATE] 6:00pm-10:00pm (4h) [PERSON_NAME]" at bounding box center [347, 241] width 72 height 22
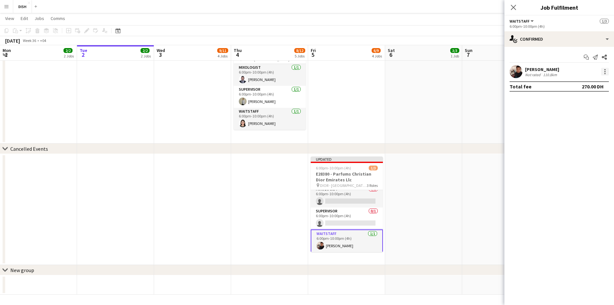
click at [603, 70] on div at bounding box center [605, 72] width 8 height 8
click at [586, 144] on span "Remove" at bounding box center [584, 145] width 40 height 6
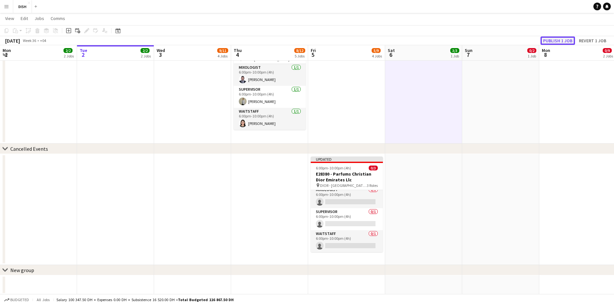
click at [564, 43] on button "Publish 1 job" at bounding box center [557, 40] width 34 height 8
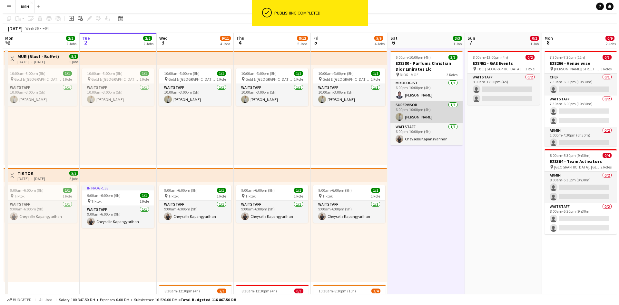
scroll to position [0, 0]
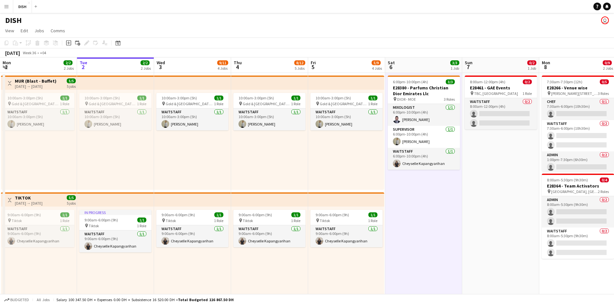
click at [5, 7] on app-icon "Menu" at bounding box center [6, 6] width 5 height 5
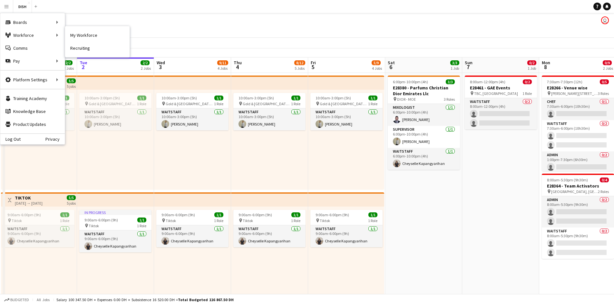
click at [81, 34] on link "My Workforce" at bounding box center [97, 35] width 64 height 13
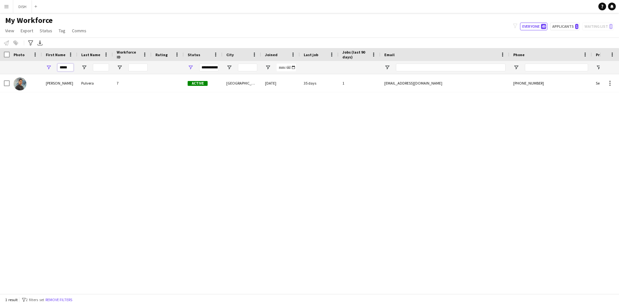
drag, startPoint x: 70, startPoint y: 68, endPoint x: 39, endPoint y: 62, distance: 31.1
click at [39, 62] on div "*****" at bounding box center [349, 67] width 699 height 13
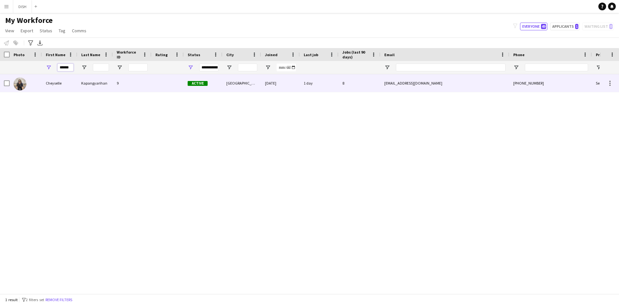
type input "******"
click at [70, 82] on div "Cheyselle" at bounding box center [59, 83] width 35 height 18
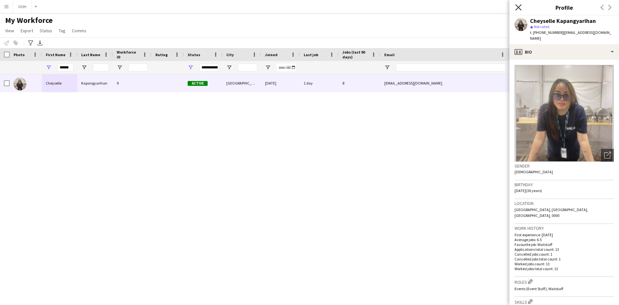
click at [519, 7] on icon at bounding box center [518, 7] width 6 height 6
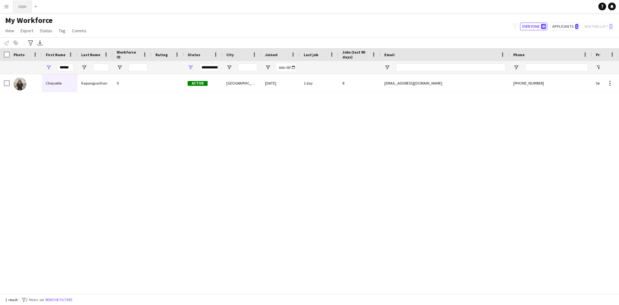
click at [24, 6] on button "DISH Close" at bounding box center [22, 6] width 19 height 13
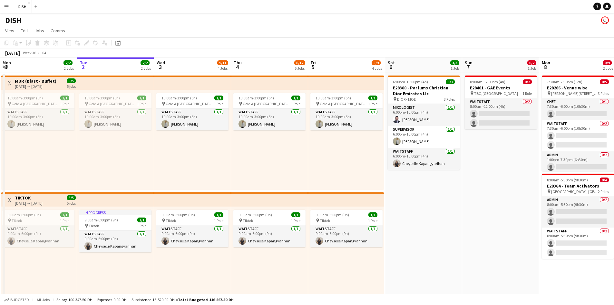
click at [6, 6] on app-icon "Menu" at bounding box center [6, 6] width 5 height 5
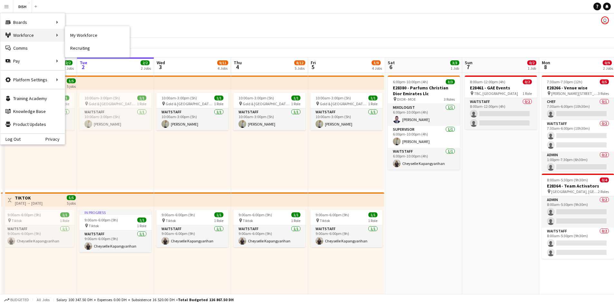
click at [26, 34] on div "Workforce Workforce" at bounding box center [32, 35] width 64 height 13
click at [92, 33] on link "My Workforce" at bounding box center [97, 35] width 64 height 13
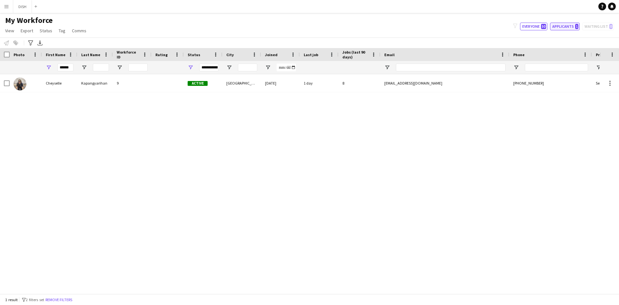
click at [571, 30] on button "Applicants 1" at bounding box center [565, 27] width 30 height 8
click at [568, 25] on button "Applicants 1" at bounding box center [565, 27] width 30 height 8
click at [544, 29] on span "50" at bounding box center [543, 26] width 5 height 5
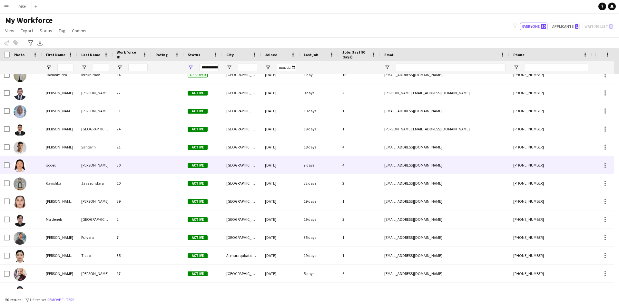
scroll to position [366, 0]
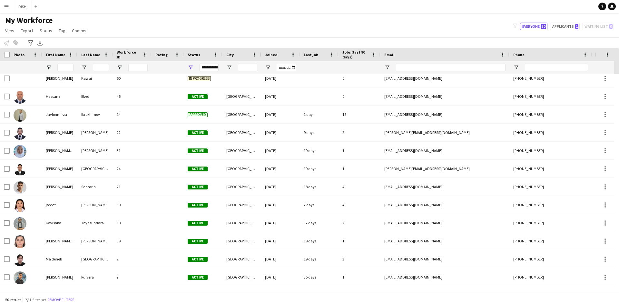
click at [602, 29] on div "filter-1 Everyone 50 Applicants 1 Waiting list 0" at bounding box center [563, 27] width 111 height 8
drag, startPoint x: 602, startPoint y: 29, endPoint x: 591, endPoint y: 29, distance: 10.3
click at [601, 28] on div "filter-1 Everyone 50 Applicants 1 Waiting list 0" at bounding box center [563, 27] width 111 height 8
click at [569, 24] on button "Applicants 1" at bounding box center [565, 27] width 30 height 8
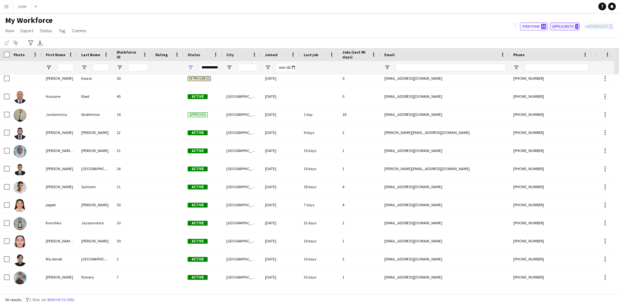
type input "**********"
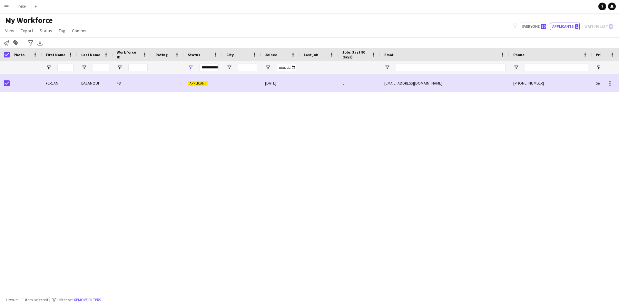
click at [195, 111] on div "[PERSON_NAME] 48 Applicant [DATE] 0 [EMAIL_ADDRESS][DOMAIN_NAME] [PHONE_NUMBER]…" at bounding box center [299, 181] width 599 height 214
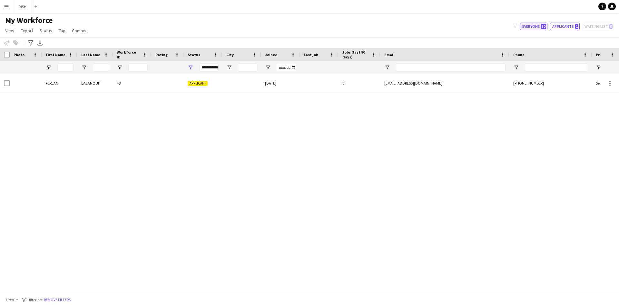
click at [523, 24] on button "Everyone 50" at bounding box center [533, 27] width 27 height 8
type input "**********"
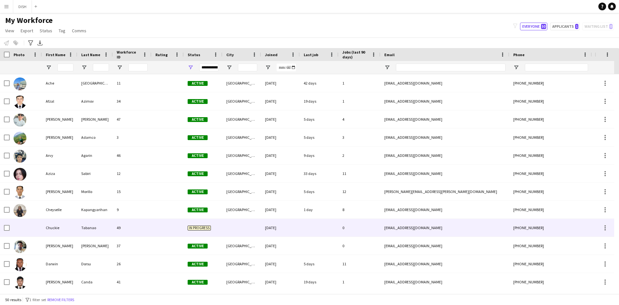
click at [69, 226] on div "Chuckie" at bounding box center [59, 228] width 35 height 18
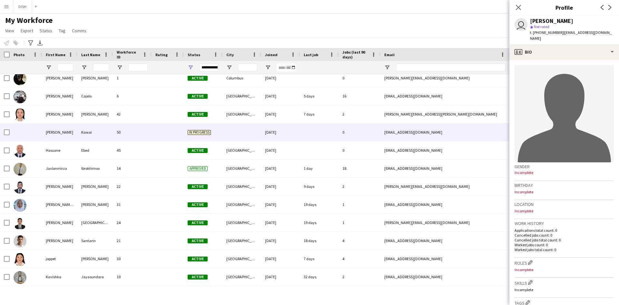
click at [136, 130] on div "50" at bounding box center [132, 132] width 39 height 18
click at [520, 10] on app-icon "Close pop-in" at bounding box center [518, 7] width 9 height 9
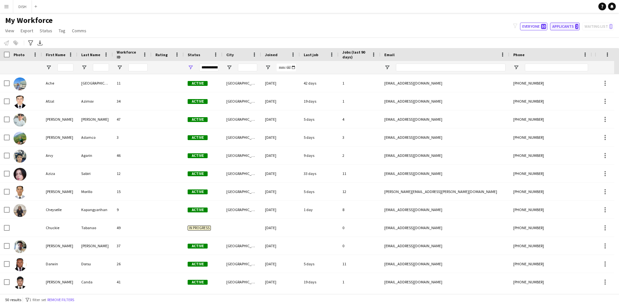
click at [566, 28] on button "Applicants 2" at bounding box center [565, 27] width 30 height 8
type input "**********"
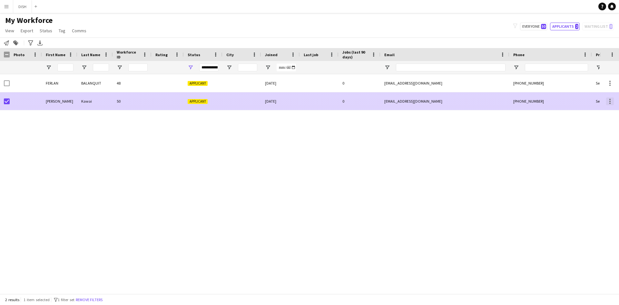
click at [612, 100] on div at bounding box center [610, 101] width 8 height 8
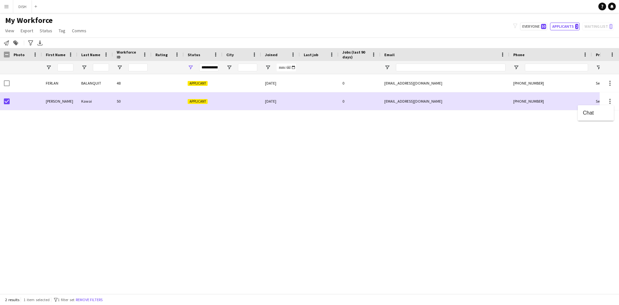
click at [44, 100] on div at bounding box center [309, 152] width 619 height 305
click at [574, 26] on button "Applicants 2" at bounding box center [565, 27] width 30 height 8
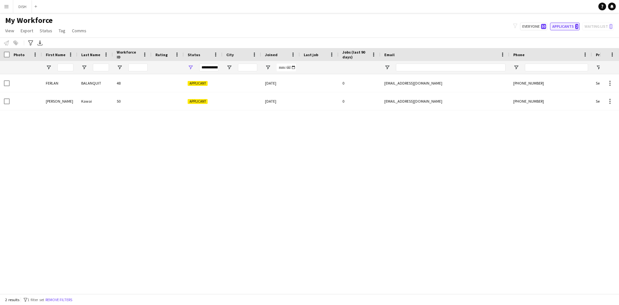
click at [574, 26] on button "Applicants 2" at bounding box center [565, 27] width 30 height 8
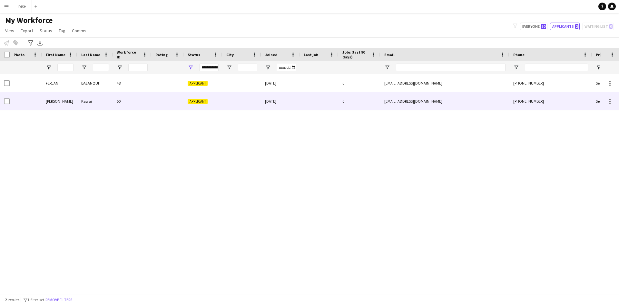
click at [65, 102] on div "[PERSON_NAME]" at bounding box center [59, 101] width 35 height 18
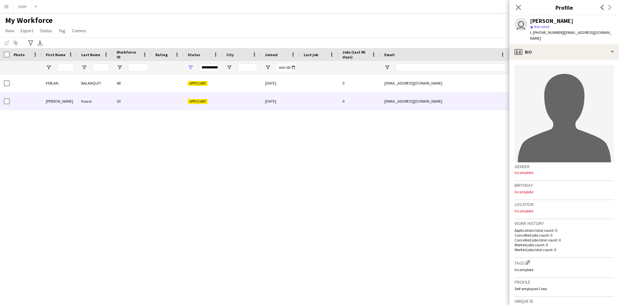
scroll to position [120, 0]
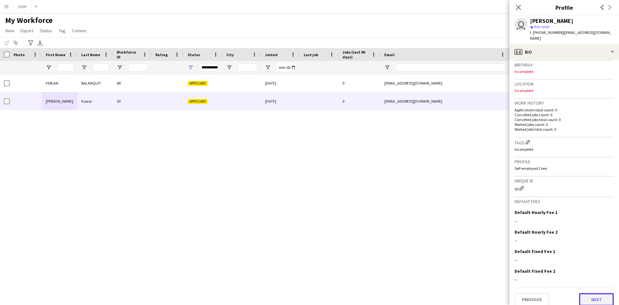
click at [589, 298] on button "Next" at bounding box center [596, 299] width 35 height 13
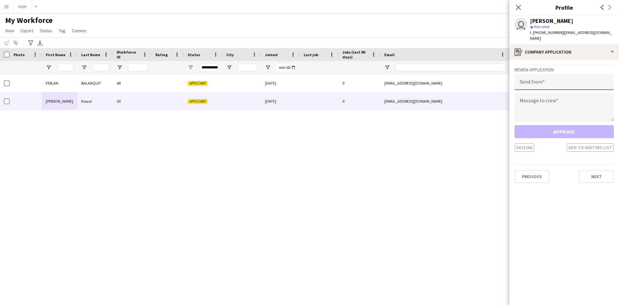
click at [570, 81] on input "email" at bounding box center [563, 82] width 99 height 16
type input "**********"
click at [567, 101] on textarea at bounding box center [563, 106] width 99 height 29
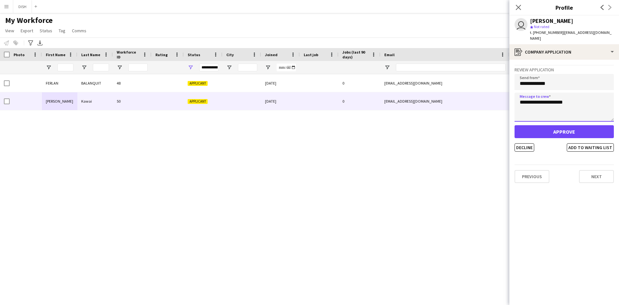
type textarea "**********"
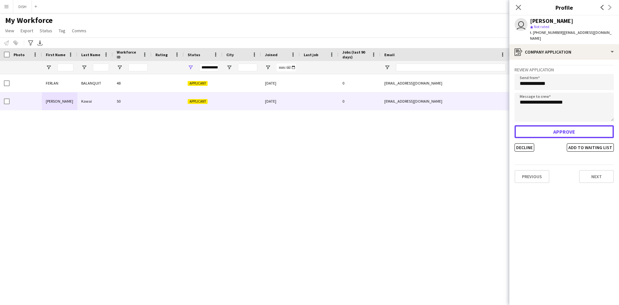
click at [565, 125] on button "Approve" at bounding box center [563, 131] width 99 height 13
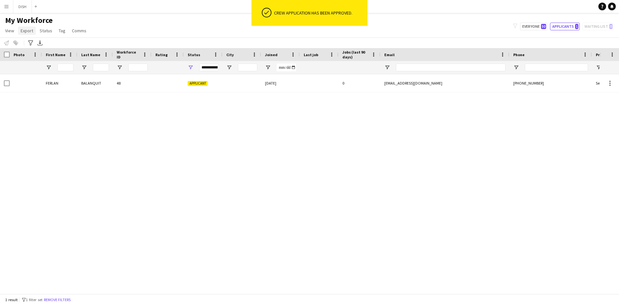
click at [25, 29] on span "Export" at bounding box center [27, 31] width 13 height 6
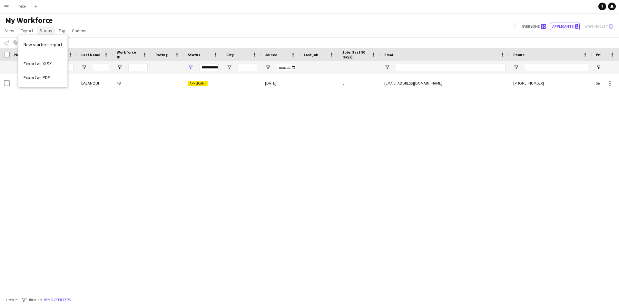
click at [52, 27] on link "Status" at bounding box center [46, 30] width 18 height 8
click at [5, 4] on app-icon "Menu" at bounding box center [6, 6] width 5 height 5
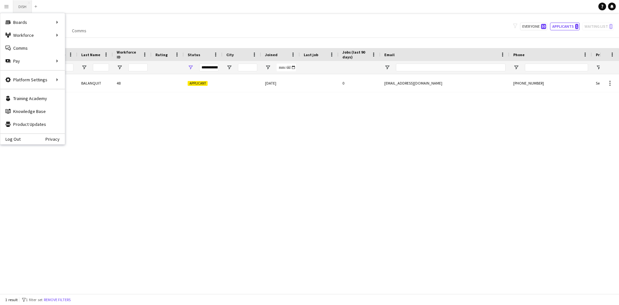
click at [20, 5] on button "DISH Close" at bounding box center [22, 6] width 19 height 13
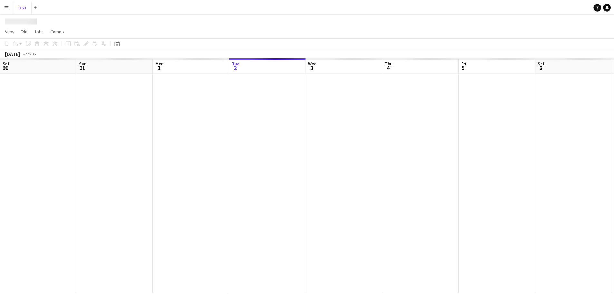
scroll to position [0, 154]
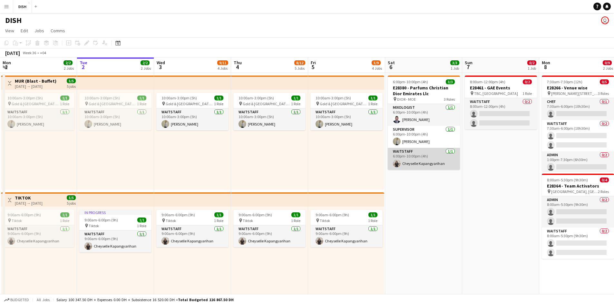
click at [414, 155] on app-card-role "Waitstaff [DATE] 6:00pm-10:00pm (4h) Cheyselle Kapangyarihan" at bounding box center [424, 159] width 72 height 22
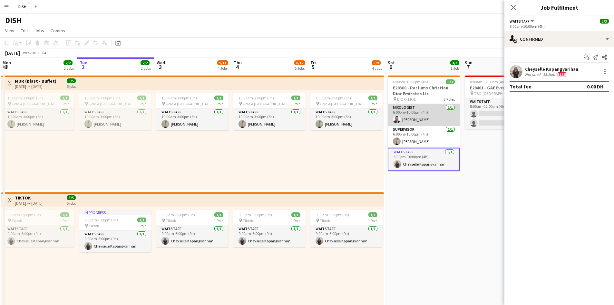
click at [415, 109] on app-card-role "Mixologist [DATE] 6:00pm-10:00pm (4h) [PERSON_NAME]" at bounding box center [424, 115] width 72 height 22
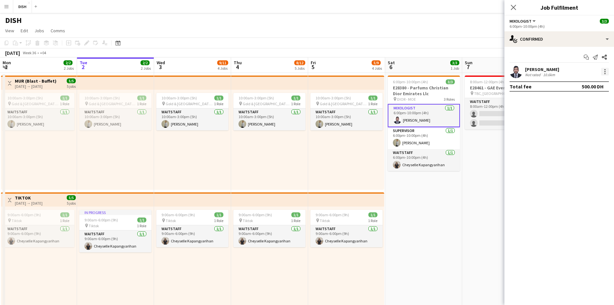
click at [605, 70] on div at bounding box center [604, 69] width 1 height 1
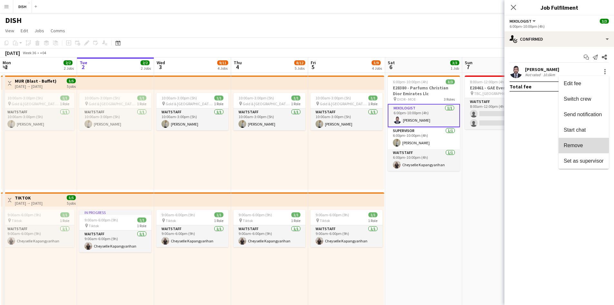
click at [583, 145] on span "Remove" at bounding box center [573, 144] width 19 height 5
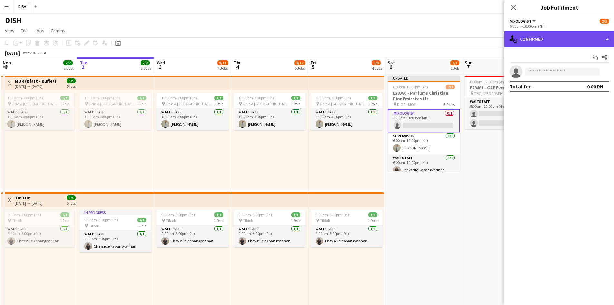
click at [596, 42] on div "single-neutral-actions-check-2 Confirmed" at bounding box center [559, 38] width 110 height 15
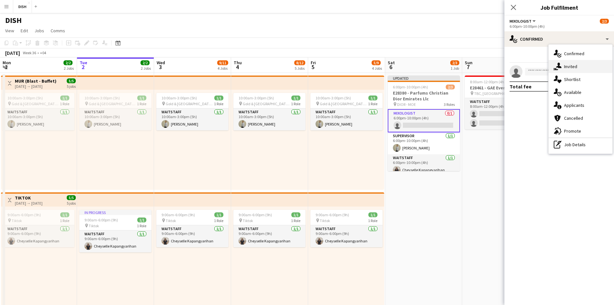
click at [577, 65] on div "single-neutral-actions-share-1 Invited" at bounding box center [581, 66] width 64 height 13
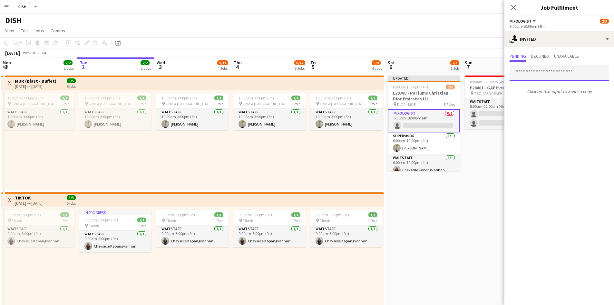
click at [555, 69] on input "text" at bounding box center [559, 72] width 99 height 16
type input "******"
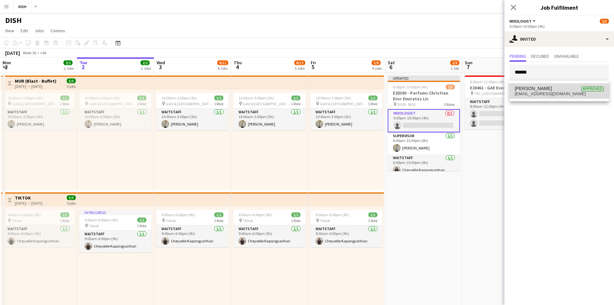
click at [533, 95] on span "[EMAIL_ADDRESS][DOMAIN_NAME]" at bounding box center [559, 93] width 89 height 5
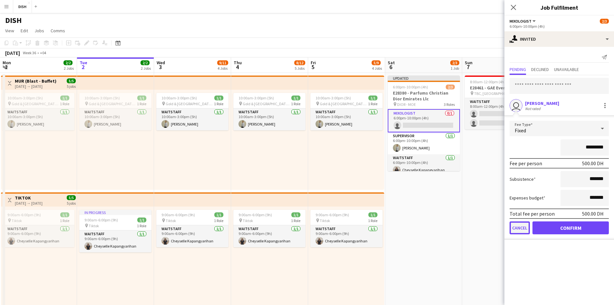
click at [515, 228] on button "Cancel" at bounding box center [520, 227] width 20 height 13
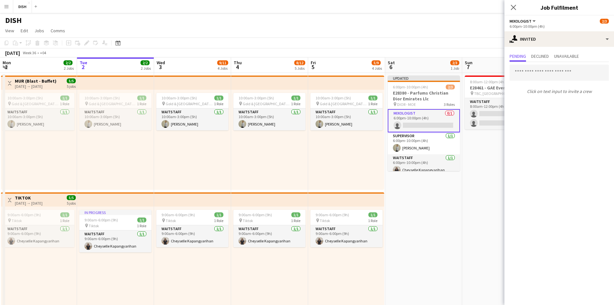
click at [318, 162] on div "10:00am-3:00pm (5h) 1/1 pin [GEOGRAPHIC_DATA], Sheikh Zayed Rd - Al Quoz - Al Q…" at bounding box center [346, 140] width 76 height 100
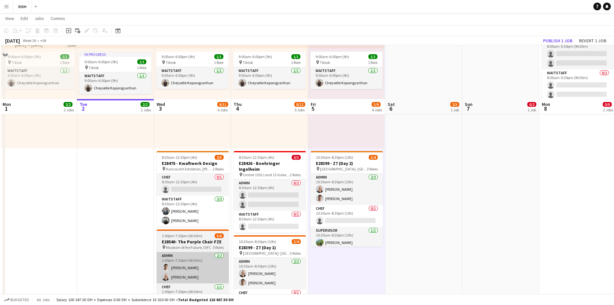
scroll to position [215, 0]
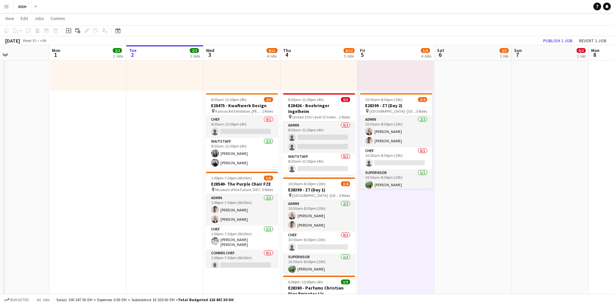
drag, startPoint x: 133, startPoint y: 216, endPoint x: 183, endPoint y: 222, distance: 49.6
click at [183, 222] on app-calendar-viewport "Fri 29 Sat 30 Sun 31 Mon 1 2/2 2 Jobs Tue 2 2/2 2 Jobs Wed 3 9/11 4 Jobs Thu 4 …" at bounding box center [307, 171] width 614 height 723
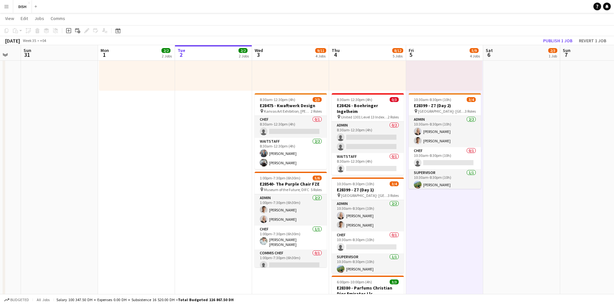
drag, startPoint x: 184, startPoint y: 220, endPoint x: 249, endPoint y: 230, distance: 65.6
click at [247, 230] on app-calendar-viewport "Fri 29 4/4 2 Jobs Sat 30 Sun 31 Mon 1 2/2 2 Jobs Tue 2 2/2 2 Jobs Wed 3 9/11 4 …" at bounding box center [307, 188] width 614 height 756
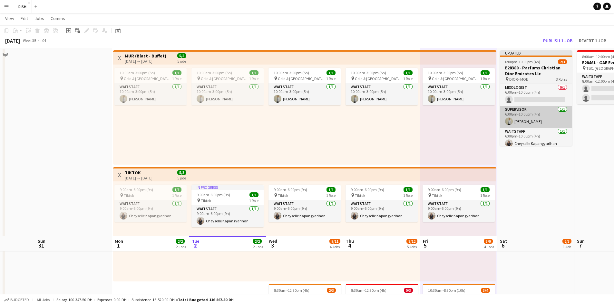
scroll to position [0, 0]
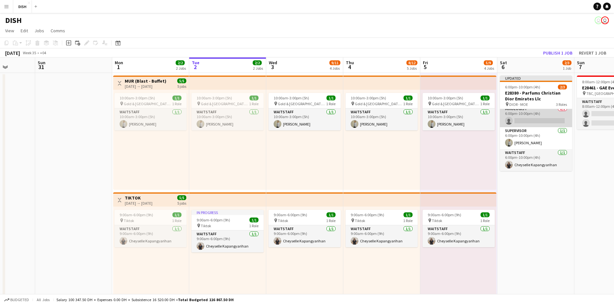
click at [537, 115] on app-card-role "Mixologist 0/1 6:00pm-10:00pm (4h) single-neutral-actions" at bounding box center [536, 116] width 72 height 22
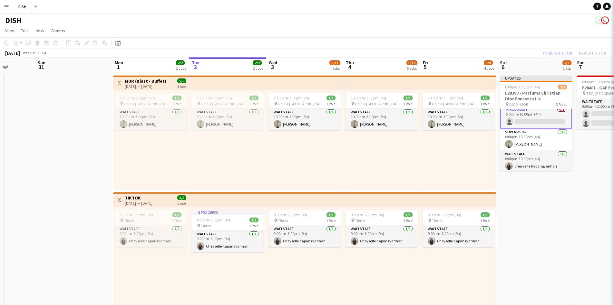
scroll to position [5, 0]
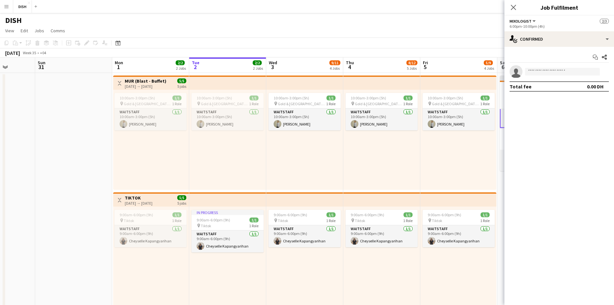
drag, startPoint x: 483, startPoint y: 34, endPoint x: 535, endPoint y: 50, distance: 54.2
click at [483, 33] on app-page-menu "View Day view expanded Day view collapsed Month view Date picker Jump to [DATE]…" at bounding box center [307, 31] width 614 height 12
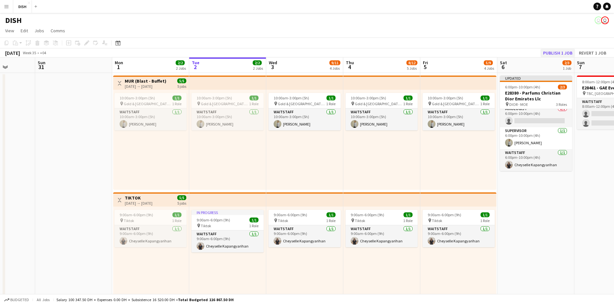
scroll to position [4, 0]
click at [558, 55] on button "Publish 1 job" at bounding box center [557, 53] width 34 height 8
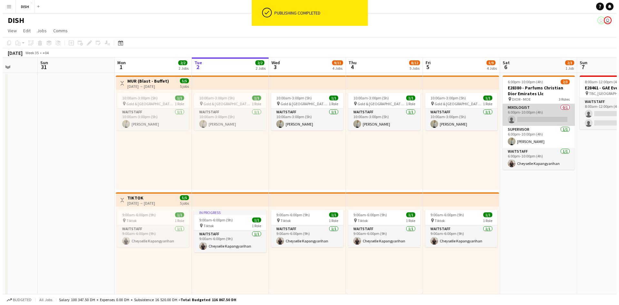
scroll to position [0, 0]
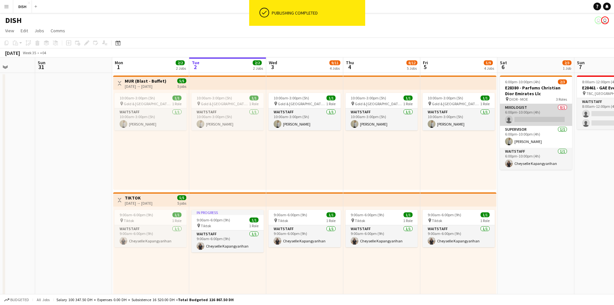
click at [551, 118] on app-card-role "Mixologist 0/1 6:00pm-10:00pm (4h) single-neutral-actions" at bounding box center [536, 115] width 72 height 22
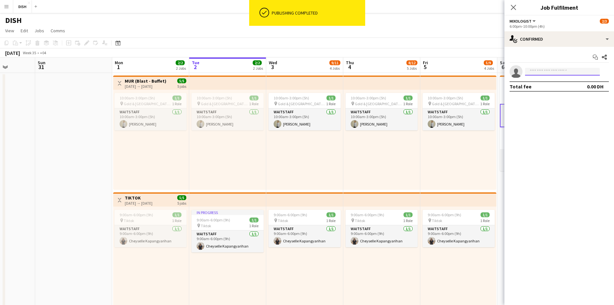
click at [560, 71] on input at bounding box center [562, 72] width 75 height 8
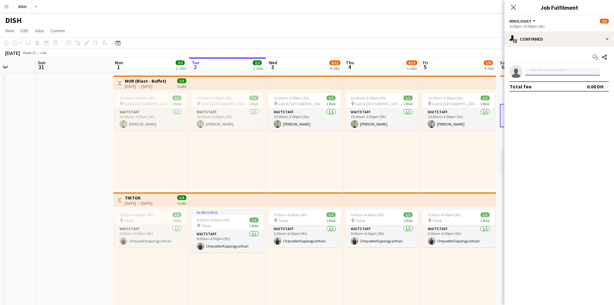
type input "*"
type input "****"
click at [564, 89] on span "[PHONE_NUMBER]" at bounding box center [562, 91] width 64 height 5
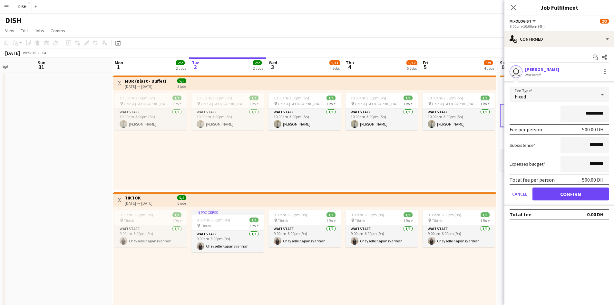
drag, startPoint x: 512, startPoint y: 6, endPoint x: 510, endPoint y: 9, distance: 3.8
click at [512, 6] on icon at bounding box center [513, 7] width 5 height 5
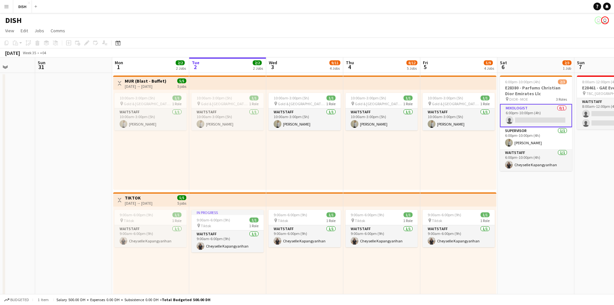
click at [12, 6] on button "Menu" at bounding box center [6, 6] width 13 height 13
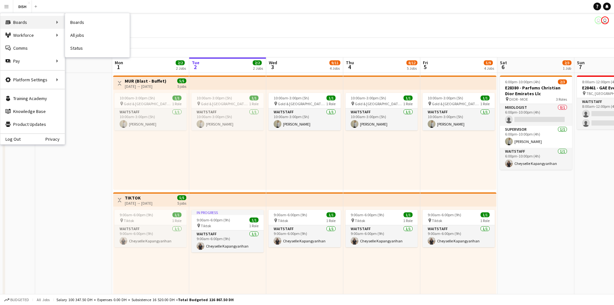
click at [23, 25] on div "Boards Boards" at bounding box center [32, 22] width 64 height 13
click at [83, 36] on link "My Workforce" at bounding box center [97, 35] width 64 height 13
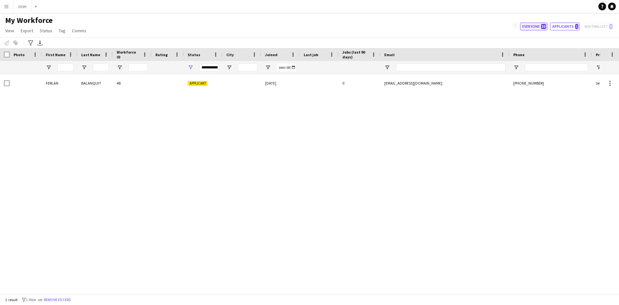
click at [538, 24] on button "Everyone 50" at bounding box center [533, 27] width 27 height 8
type input "**********"
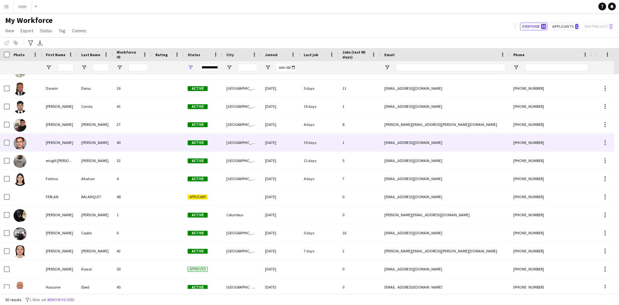
scroll to position [215, 0]
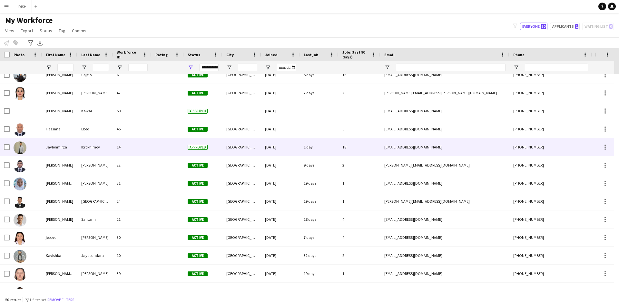
scroll to position [312, 0]
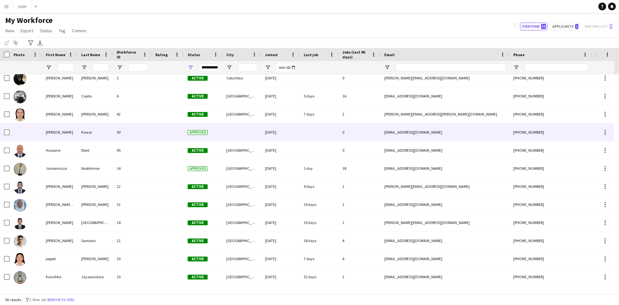
click at [50, 134] on div "[PERSON_NAME]" at bounding box center [59, 132] width 35 height 18
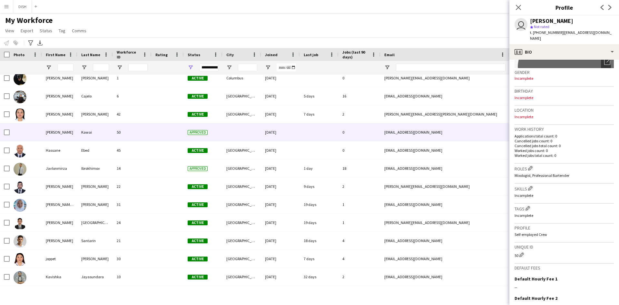
scroll to position [0, 0]
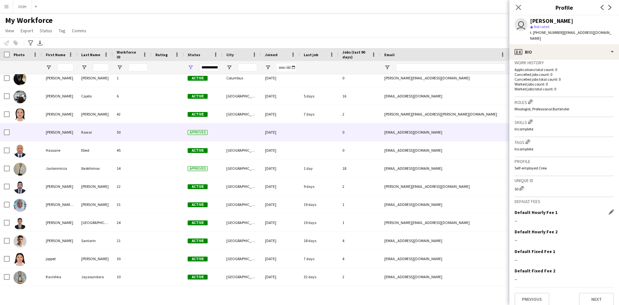
click at [608, 209] on app-icon "Edit this field" at bounding box center [610, 211] width 5 height 5
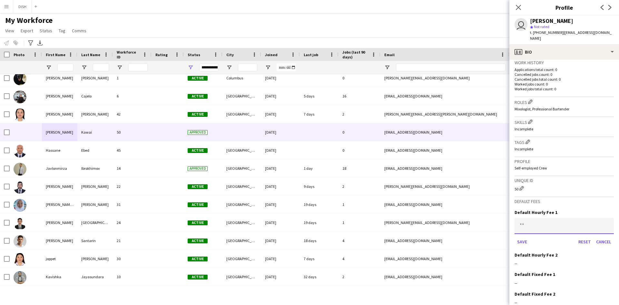
click at [564, 226] on input at bounding box center [563, 226] width 99 height 16
type input "******"
click at [527, 238] on button "Save" at bounding box center [521, 241] width 15 height 10
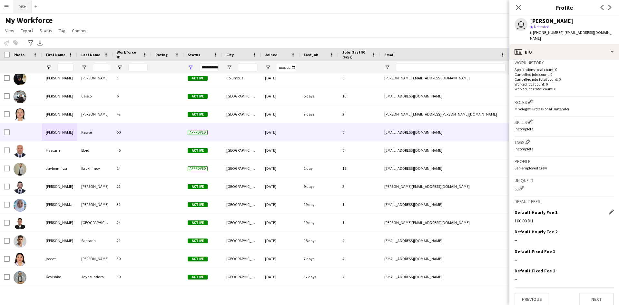
click at [28, 5] on button "DISH Close" at bounding box center [22, 6] width 19 height 13
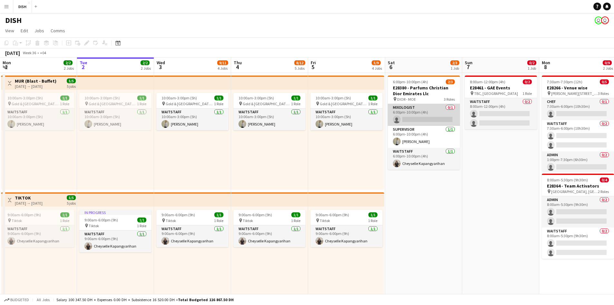
click at [414, 115] on app-card-role "Mixologist 0/1 6:00pm-10:00pm (4h) single-neutral-actions" at bounding box center [424, 115] width 72 height 22
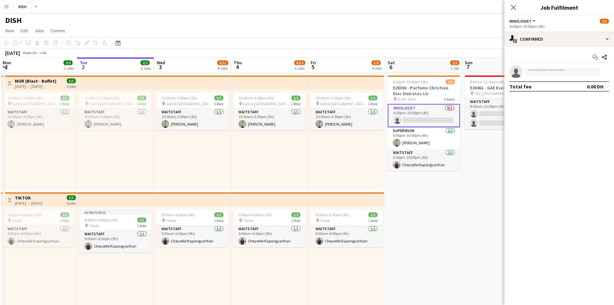
click at [564, 67] on app-invite-slot "single-neutral-actions" at bounding box center [559, 71] width 110 height 13
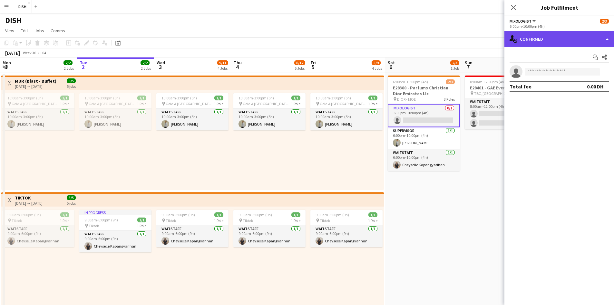
click at [600, 43] on div "single-neutral-actions-check-2 Confirmed" at bounding box center [559, 38] width 110 height 15
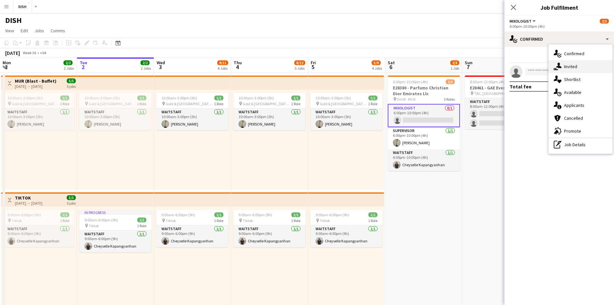
click at [571, 68] on span "Invited" at bounding box center [570, 66] width 13 height 6
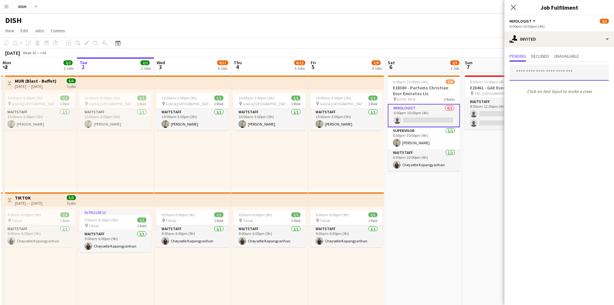
click at [548, 77] on input "text" at bounding box center [559, 72] width 99 height 16
type input "****"
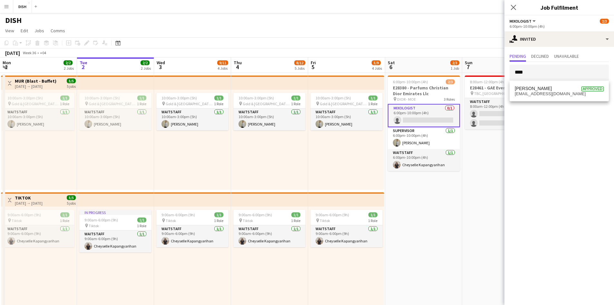
drag, startPoint x: 550, startPoint y: 91, endPoint x: 546, endPoint y: 89, distance: 4.5
click at [547, 90] on span "[PERSON_NAME] Approved [EMAIL_ADDRESS][DOMAIN_NAME]" at bounding box center [559, 91] width 89 height 11
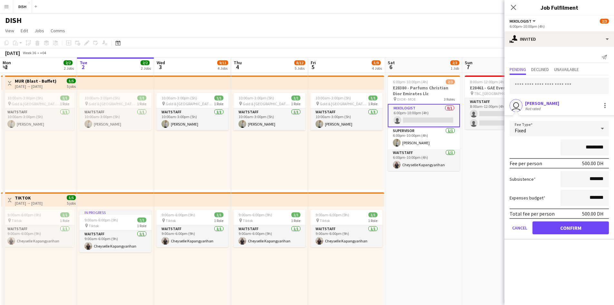
drag, startPoint x: 606, startPoint y: 124, endPoint x: 602, endPoint y: 124, distance: 3.9
click at [604, 124] on div at bounding box center [602, 128] width 13 height 13
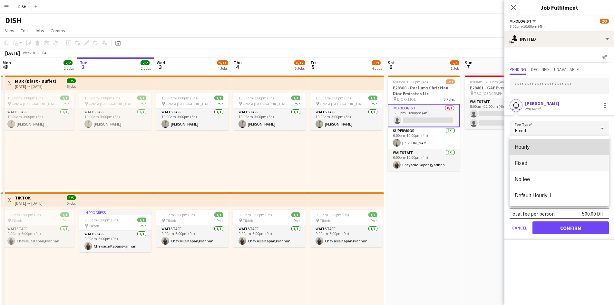
drag, startPoint x: 536, startPoint y: 146, endPoint x: 536, endPoint y: 150, distance: 4.5
click at [536, 145] on span "Hourly" at bounding box center [559, 147] width 89 height 6
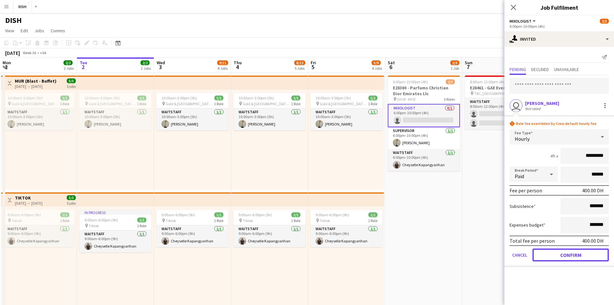
click at [559, 253] on button "Confirm" at bounding box center [570, 254] width 76 height 13
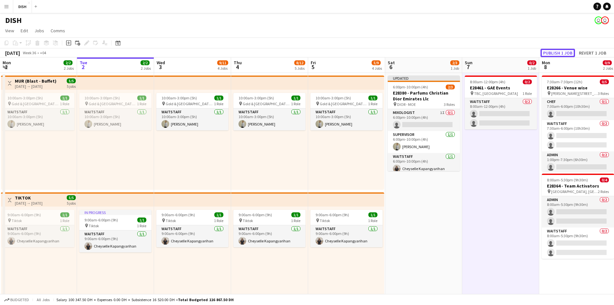
click at [559, 51] on button "Publish 1 job" at bounding box center [557, 53] width 34 height 8
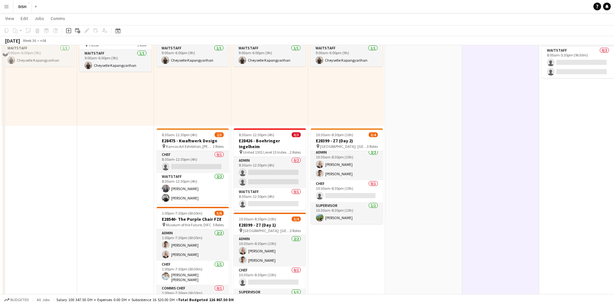
scroll to position [132, 0]
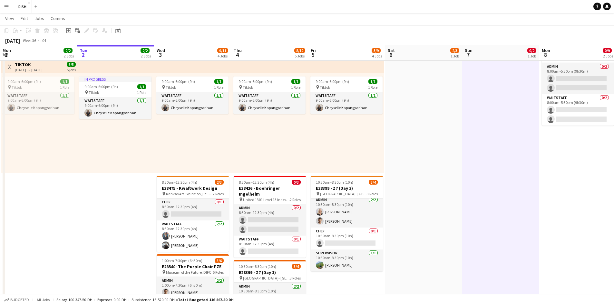
click at [482, 136] on app-date-cell "8:00am-12:00pm (4h) 0/2 E28461 - GAE Events pin TBC, Dubai 1 Role Waitstaff 0/2…" at bounding box center [500, 203] width 77 height 526
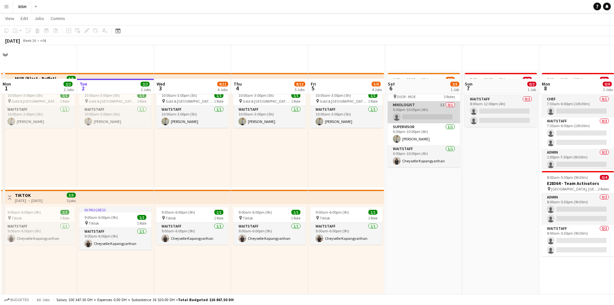
scroll to position [0, 0]
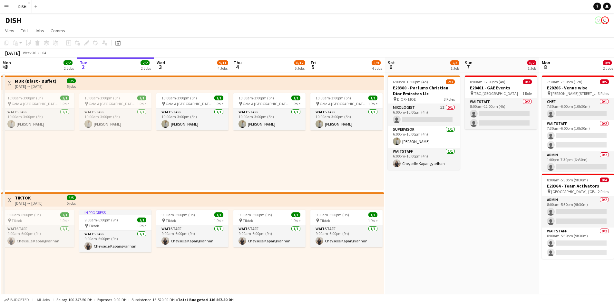
drag, startPoint x: 487, startPoint y: 112, endPoint x: 481, endPoint y: 92, distance: 21.4
click at [481, 92] on span "TBC, [GEOGRAPHIC_DATA]" at bounding box center [496, 93] width 44 height 5
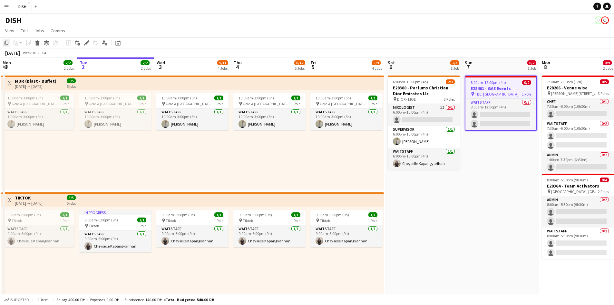
click at [8, 44] on icon at bounding box center [7, 43] width 4 height 5
drag, startPoint x: 501, startPoint y: 170, endPoint x: 486, endPoint y: 166, distance: 15.4
drag, startPoint x: 486, startPoint y: 166, endPoint x: 476, endPoint y: 177, distance: 15.0
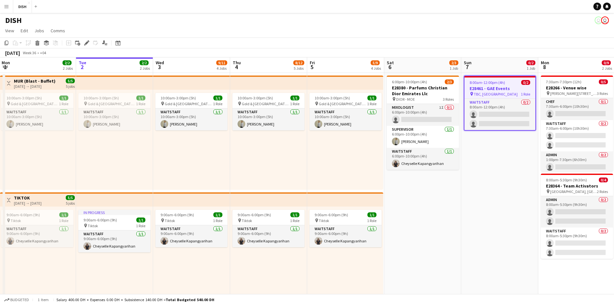
scroll to position [0, 155]
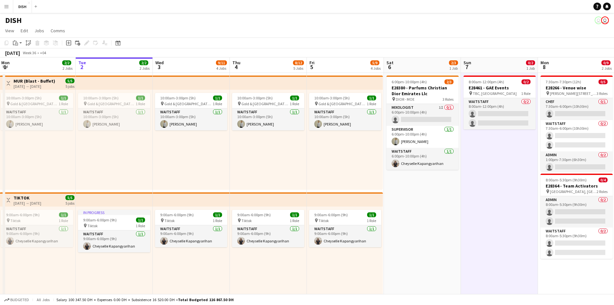
drag, startPoint x: 473, startPoint y: 172, endPoint x: 482, endPoint y: 195, distance: 24.1
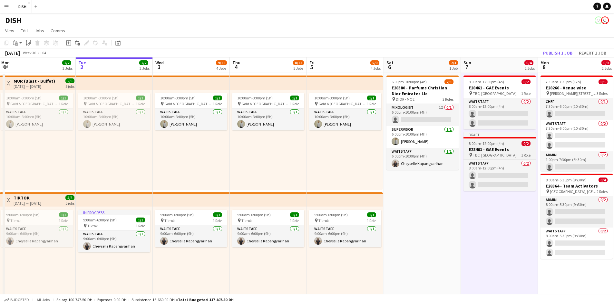
click at [475, 138] on div at bounding box center [499, 137] width 72 height 1
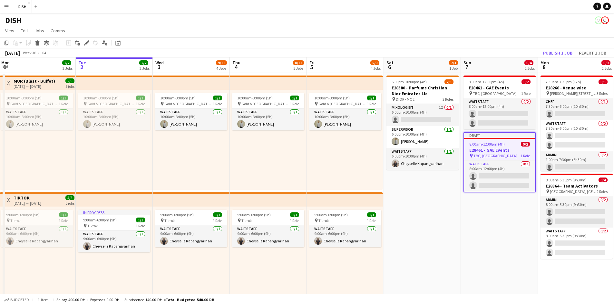
click at [85, 42] on icon "Edit" at bounding box center [86, 42] width 5 height 5
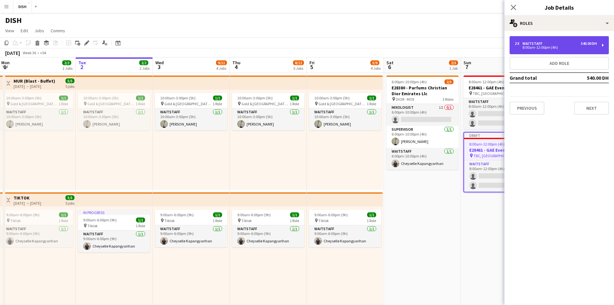
click at [541, 50] on div "2 x Waitstaff 540.00 DH 8:00am-12:00pm (4h)" at bounding box center [559, 45] width 99 height 18
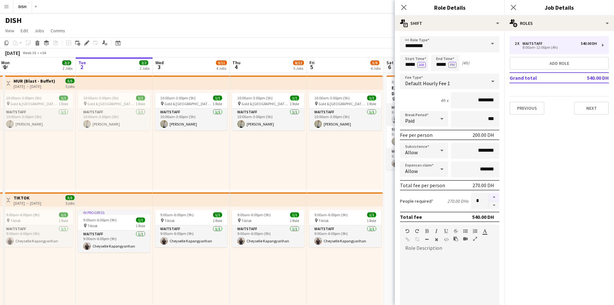
click at [489, 197] on button "button" at bounding box center [494, 197] width 10 height 8
type input "*"
drag, startPoint x: 404, startPoint y: 64, endPoint x: 415, endPoint y: 64, distance: 10.3
click at [415, 64] on input "*****" at bounding box center [414, 63] width 28 height 16
type input "*****"
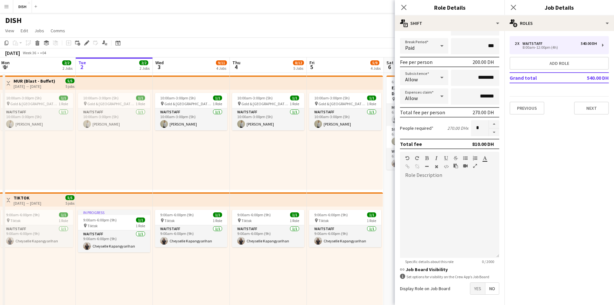
scroll to position [99, 0]
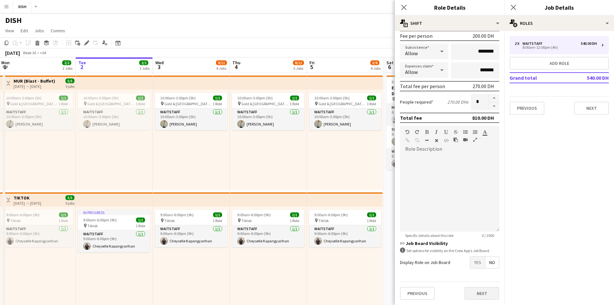
type input "*****"
drag, startPoint x: 475, startPoint y: 293, endPoint x: 480, endPoint y: 277, distance: 16.8
click at [476, 293] on button "Next" at bounding box center [481, 293] width 35 height 13
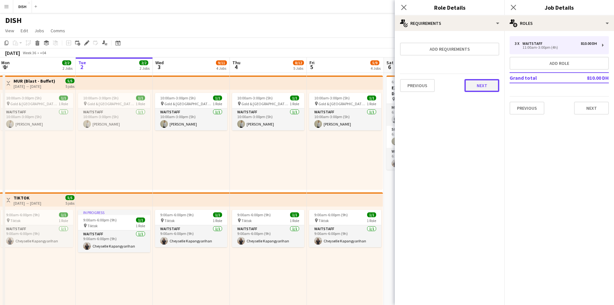
click at [483, 91] on button "Next" at bounding box center [481, 85] width 35 height 13
click at [486, 90] on button "Finish" at bounding box center [487, 86] width 24 height 13
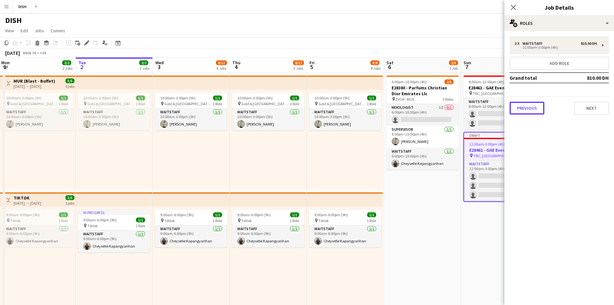
click at [517, 110] on button "Previous" at bounding box center [527, 108] width 35 height 13
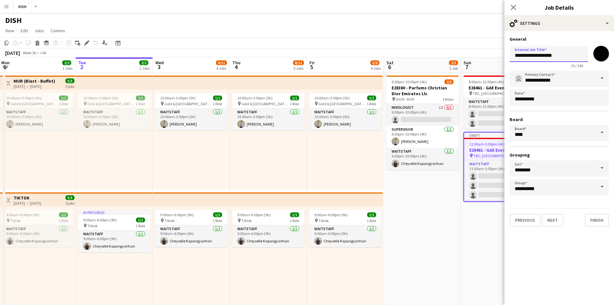
drag, startPoint x: 564, startPoint y: 55, endPoint x: 471, endPoint y: 51, distance: 93.9
type input "**********"
click at [558, 218] on button "Next" at bounding box center [553, 219] width 22 height 13
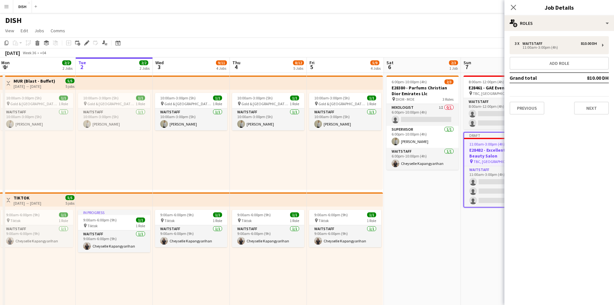
scroll to position [0, 0]
click at [588, 112] on button "Next" at bounding box center [591, 108] width 35 height 13
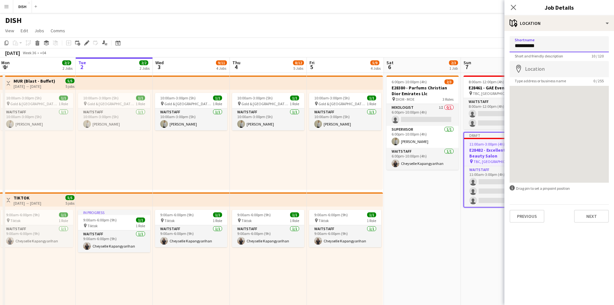
drag, startPoint x: 553, startPoint y: 44, endPoint x: 469, endPoint y: 39, distance: 84.3
click at [591, 219] on button "Next" at bounding box center [591, 215] width 35 height 13
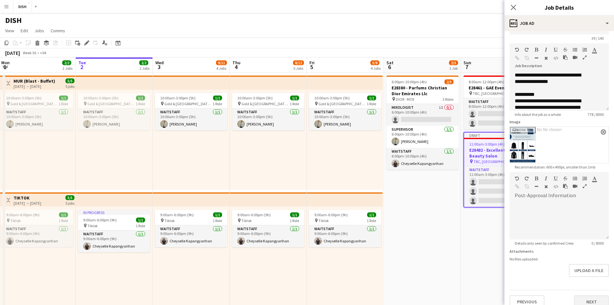
scroll to position [26, 0]
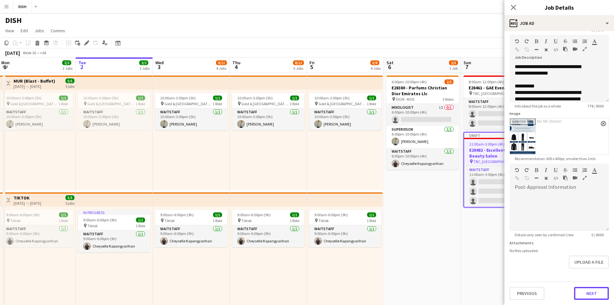
click at [587, 289] on button "Next" at bounding box center [591, 293] width 35 height 13
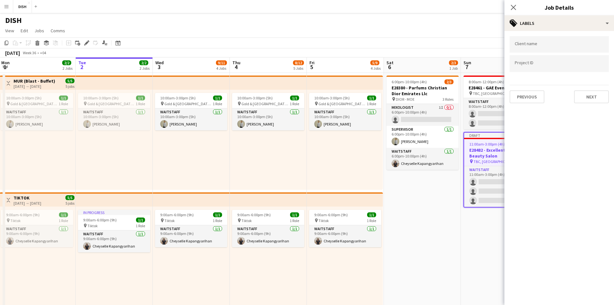
scroll to position [0, 0]
click at [584, 94] on button "Next" at bounding box center [591, 96] width 35 height 13
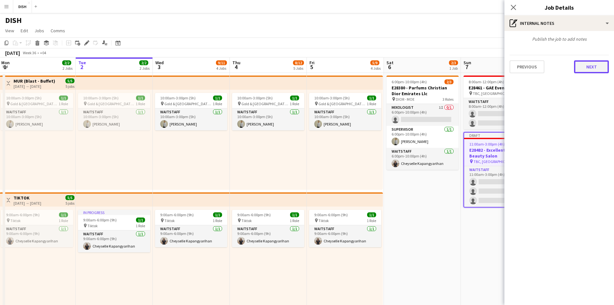
drag, startPoint x: 599, startPoint y: 61, endPoint x: 595, endPoint y: 73, distance: 12.1
click at [599, 60] on div "Previous Next" at bounding box center [559, 64] width 99 height 18
click at [586, 65] on button "Next" at bounding box center [591, 66] width 35 height 13
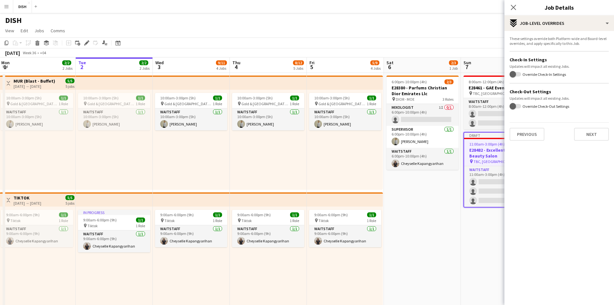
click at [594, 124] on div "Previous Next" at bounding box center [559, 131] width 99 height 18
click at [589, 140] on button "Next" at bounding box center [591, 134] width 35 height 13
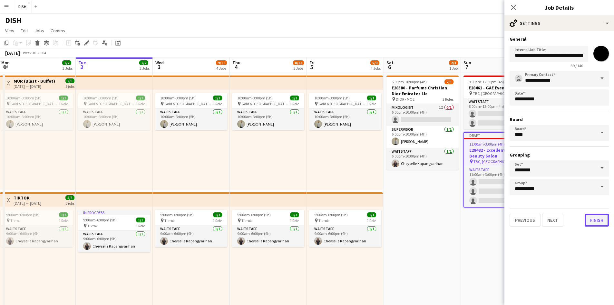
click at [592, 218] on button "Finish" at bounding box center [597, 219] width 24 height 13
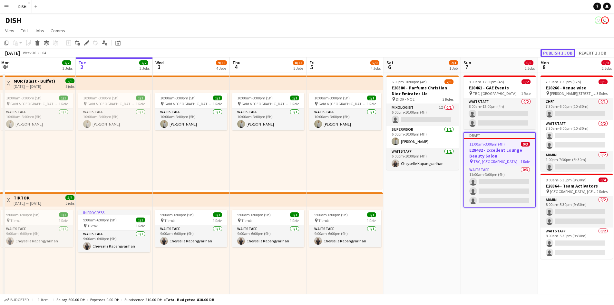
click at [564, 51] on button "Publish 1 job" at bounding box center [557, 53] width 34 height 8
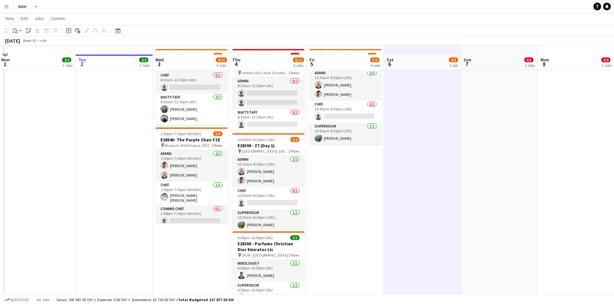
scroll to position [268, 0]
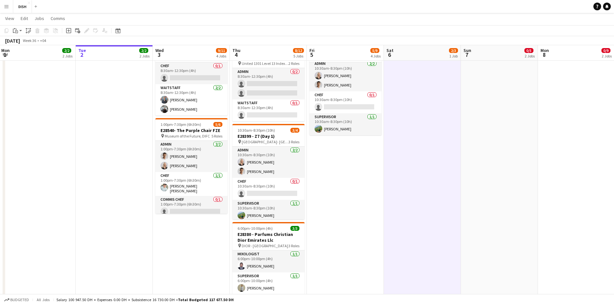
click at [10, 6] on button "Menu" at bounding box center [6, 6] width 13 height 13
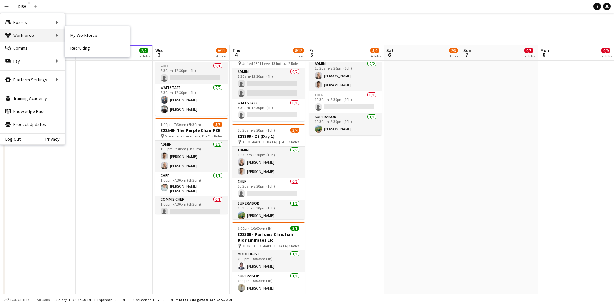
drag, startPoint x: 28, startPoint y: 38, endPoint x: 47, endPoint y: 36, distance: 18.8
click at [28, 38] on div "Workforce Workforce" at bounding box center [32, 35] width 64 height 13
click at [81, 35] on link "My Workforce" at bounding box center [97, 35] width 64 height 13
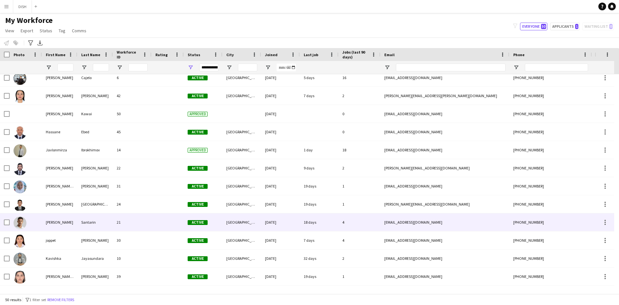
scroll to position [268, 0]
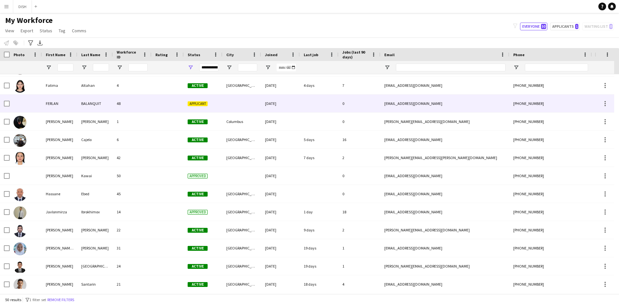
click at [64, 104] on div "FERLAN" at bounding box center [59, 103] width 35 height 18
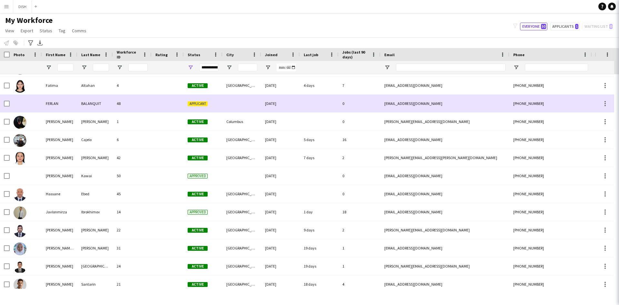
scroll to position [413, 0]
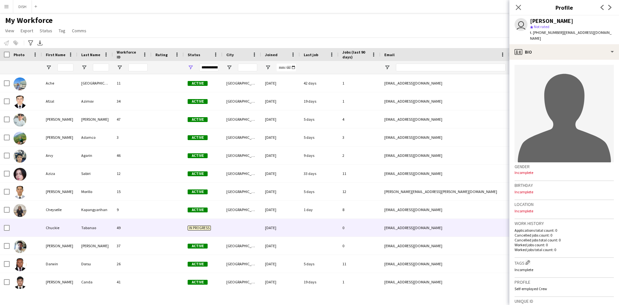
click at [149, 229] on div "49" at bounding box center [132, 228] width 39 height 18
